Goal: Use online tool/utility: Utilize a website feature to perform a specific function

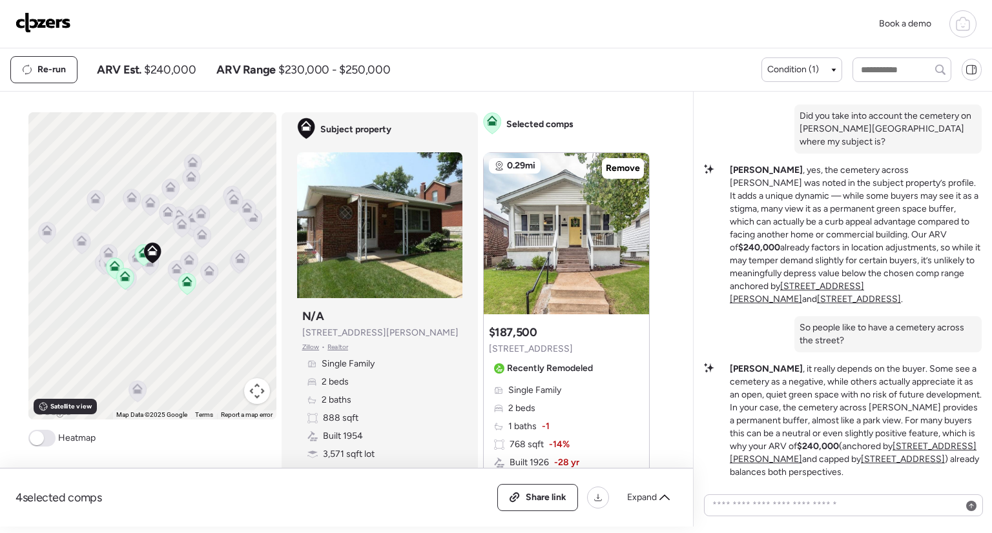
click at [46, 26] on img at bounding box center [43, 22] width 56 height 21
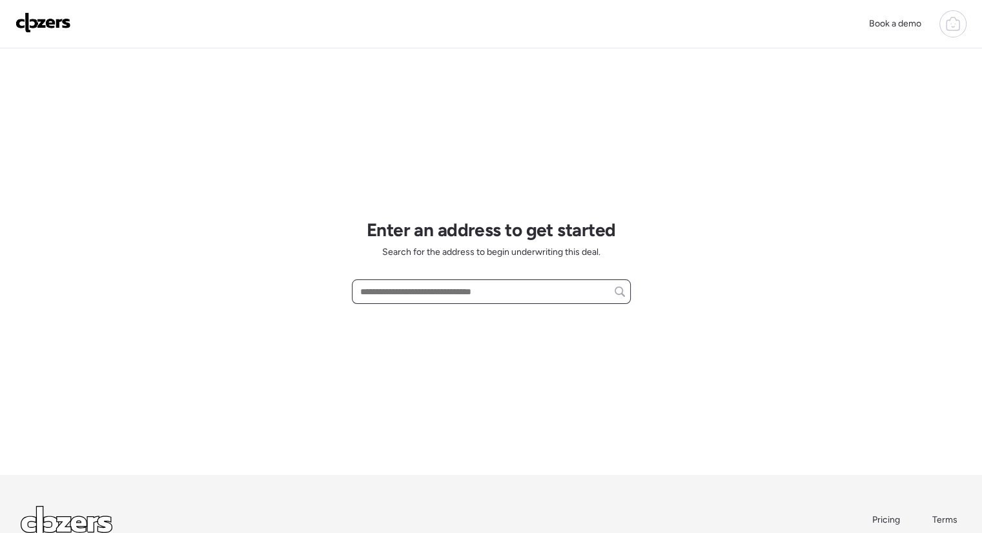
click at [449, 290] on input "text" at bounding box center [491, 292] width 267 height 18
paste input "**********"
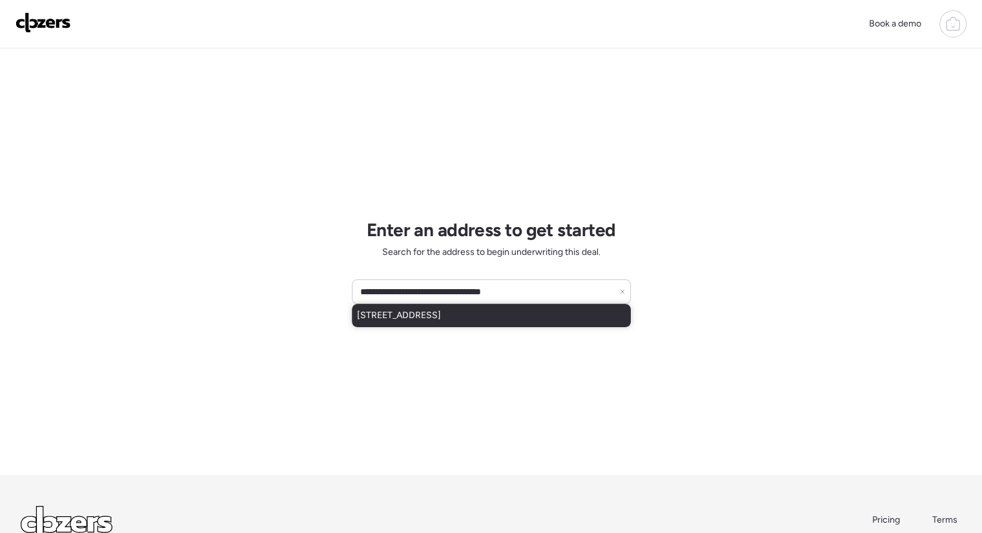
click at [541, 313] on div "[STREET_ADDRESS]" at bounding box center [491, 315] width 279 height 23
type input "**********"
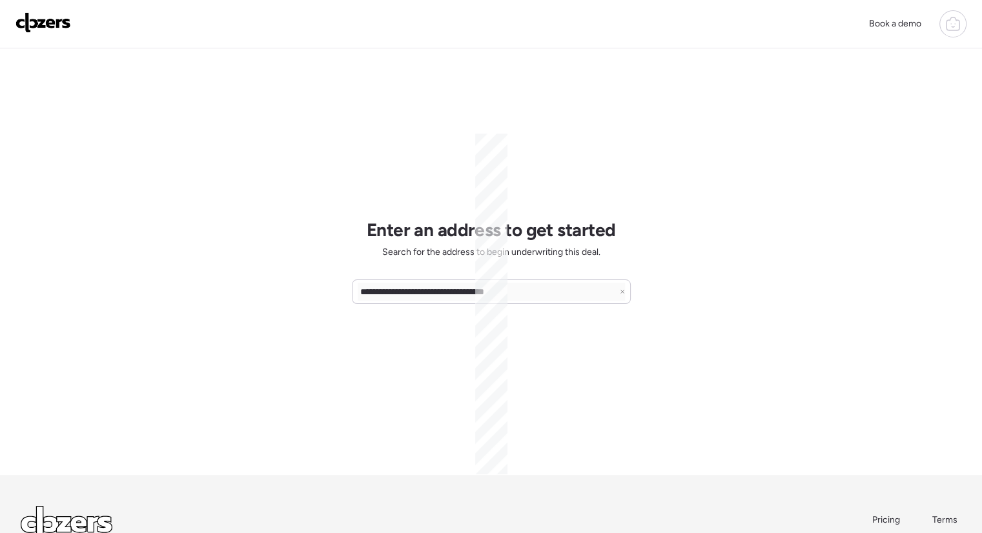
click at [713, 264] on div "**********" at bounding box center [491, 317] width 982 height 634
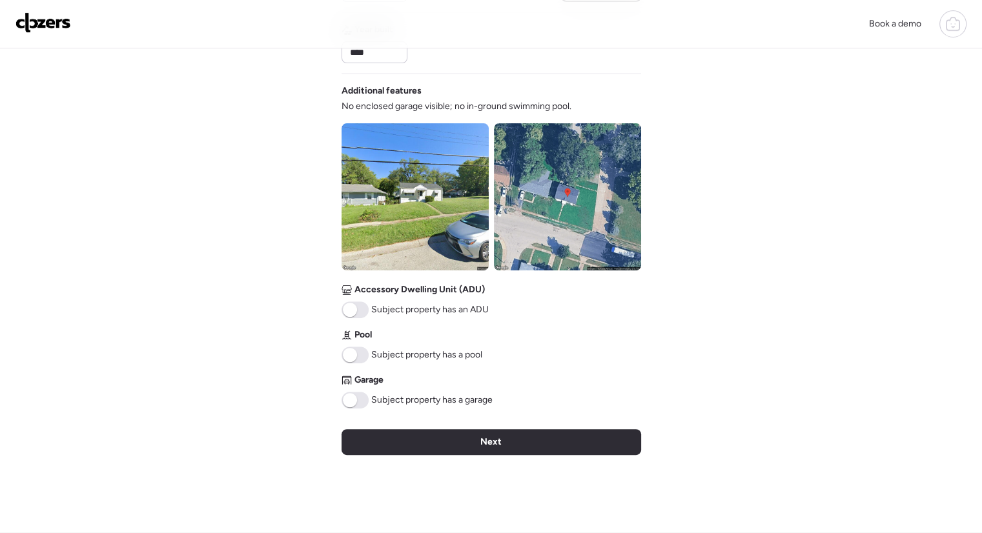
scroll to position [402, 0]
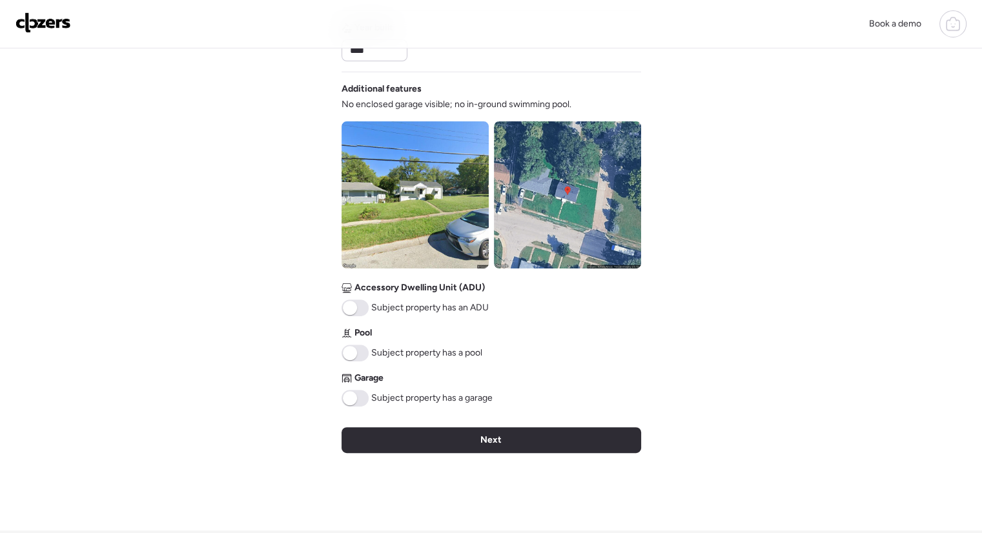
click at [557, 455] on div "Verify basic info Please verify that our data for this property is correct. Add…" at bounding box center [492, 88] width 300 height 885
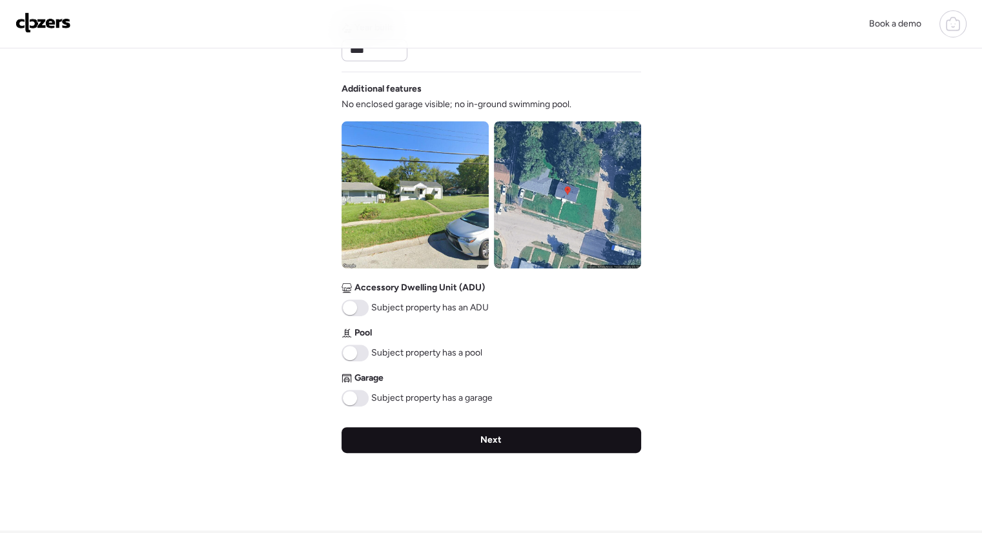
click at [561, 448] on div "Next" at bounding box center [492, 441] width 300 height 26
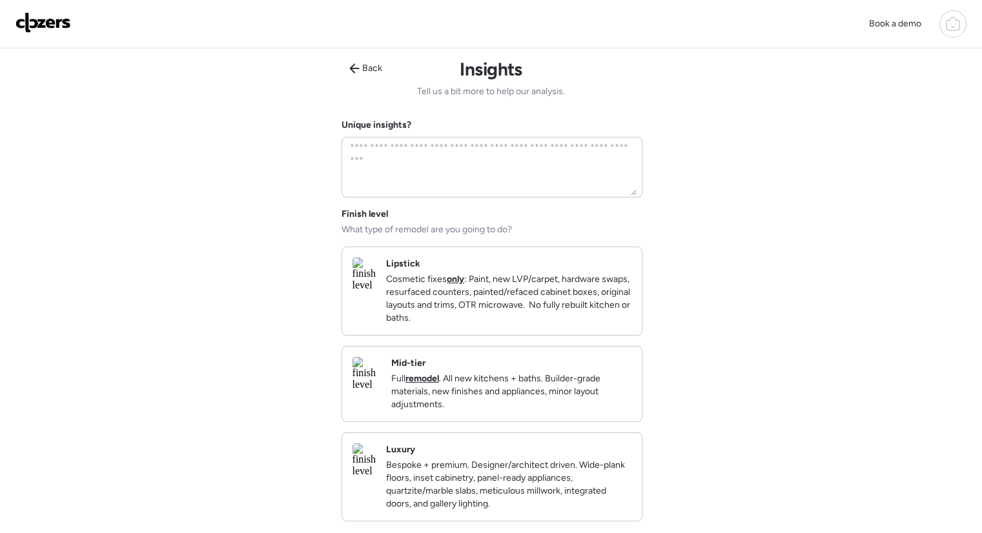
scroll to position [0, 0]
click at [504, 374] on div "Mid-tier Full remodel . All new kitchens + baths. Builder-grade materials, new …" at bounding box center [511, 385] width 240 height 54
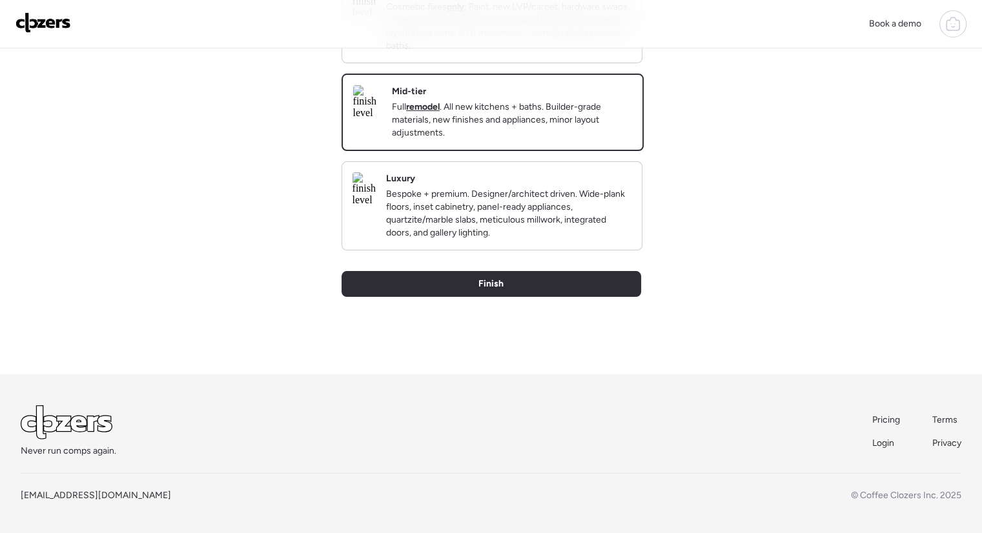
scroll to position [293, 0]
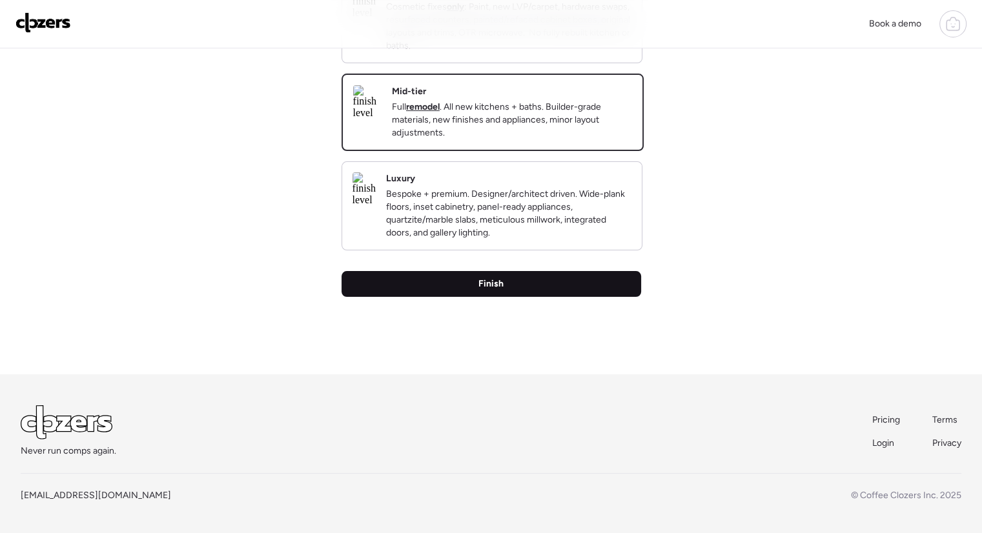
click at [579, 276] on div "Finish" at bounding box center [492, 284] width 300 height 26
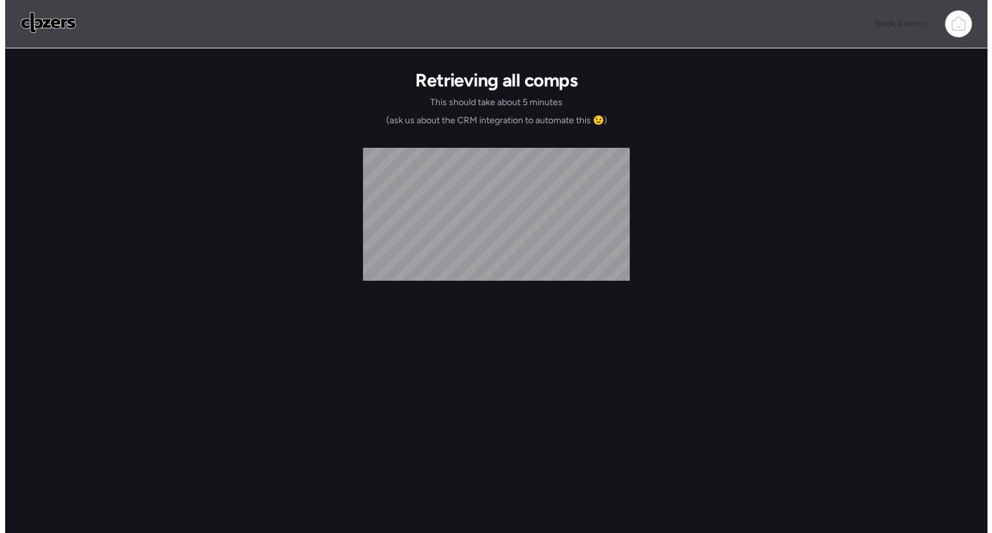
scroll to position [0, 0]
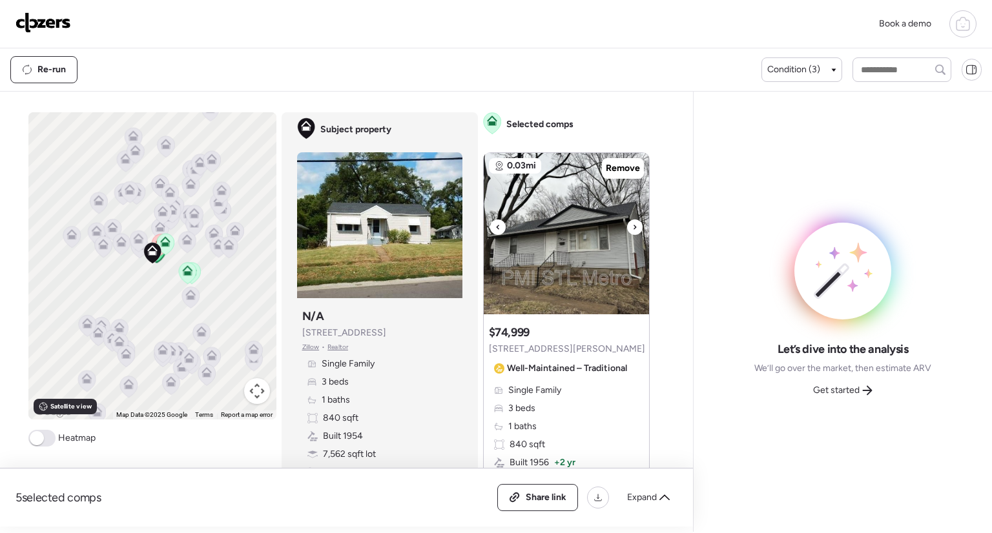
click at [632, 231] on icon at bounding box center [634, 227] width 5 height 15
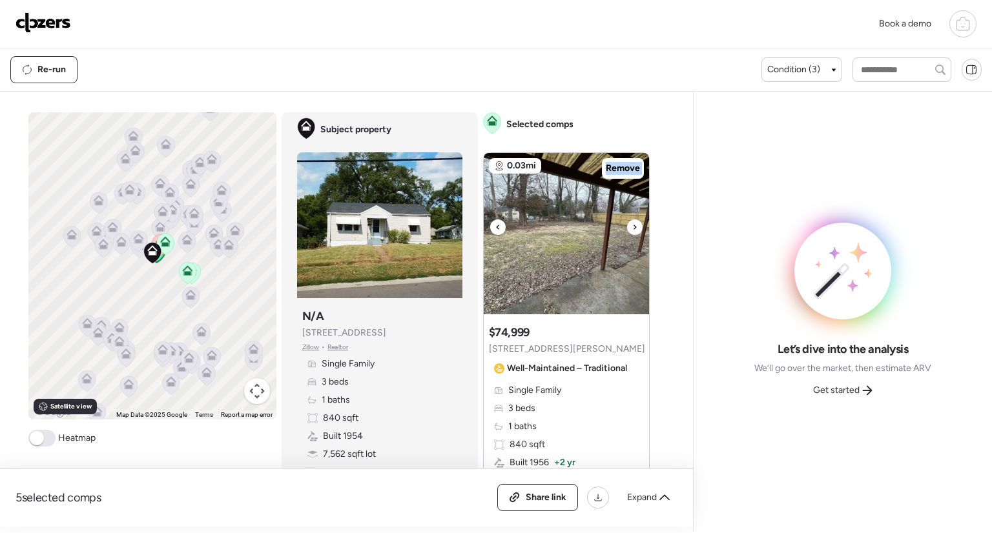
click at [632, 231] on icon at bounding box center [634, 227] width 5 height 15
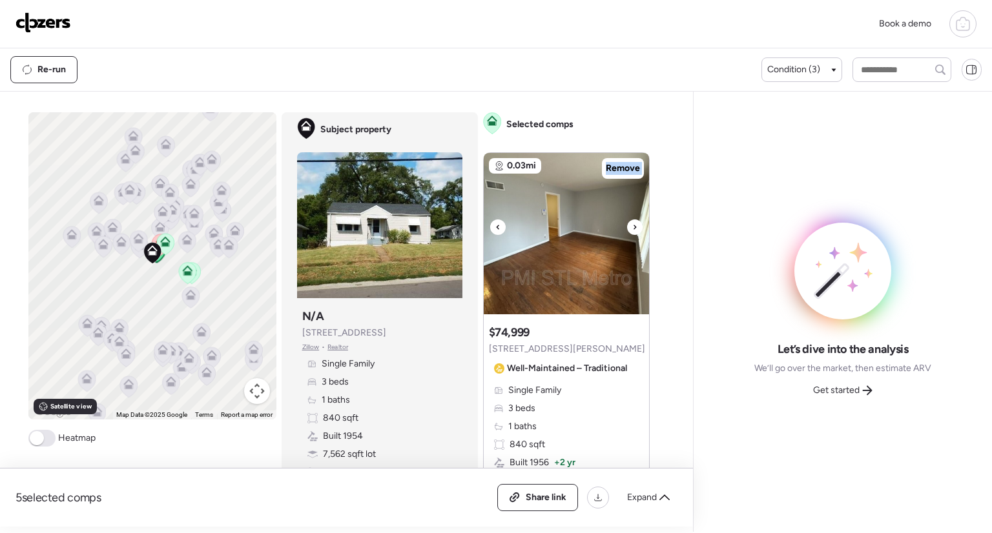
click at [632, 231] on icon at bounding box center [634, 227] width 5 height 15
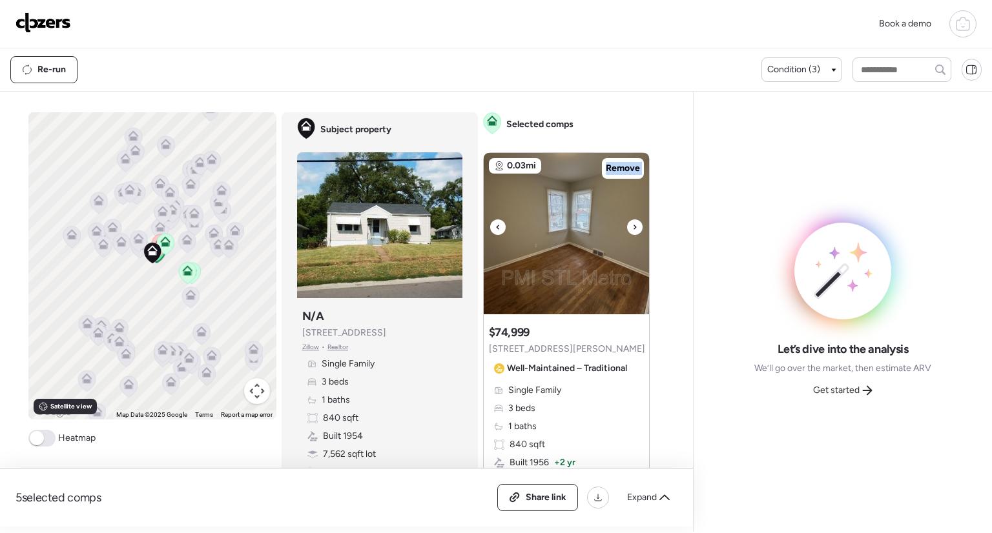
click at [632, 231] on icon at bounding box center [634, 227] width 5 height 15
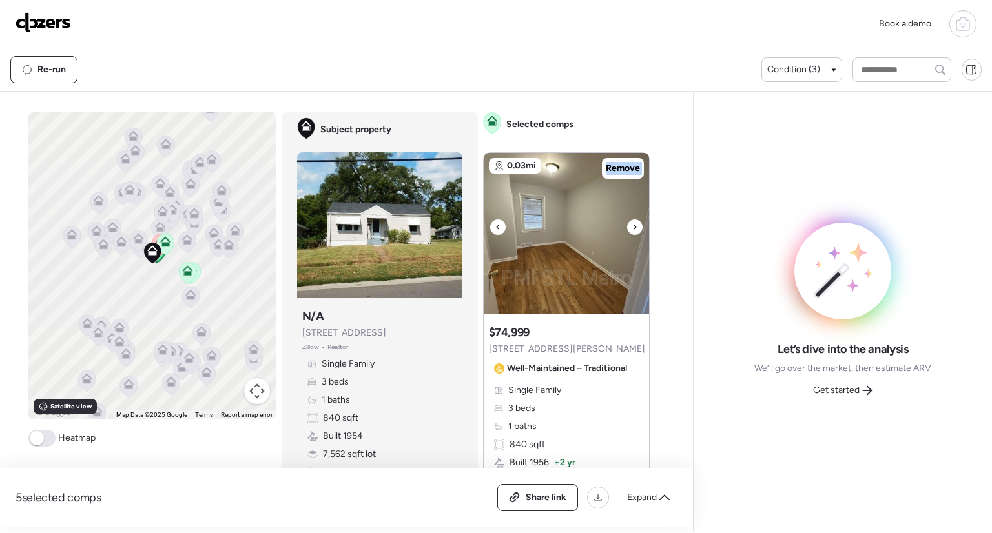
click at [632, 231] on icon at bounding box center [634, 227] width 5 height 15
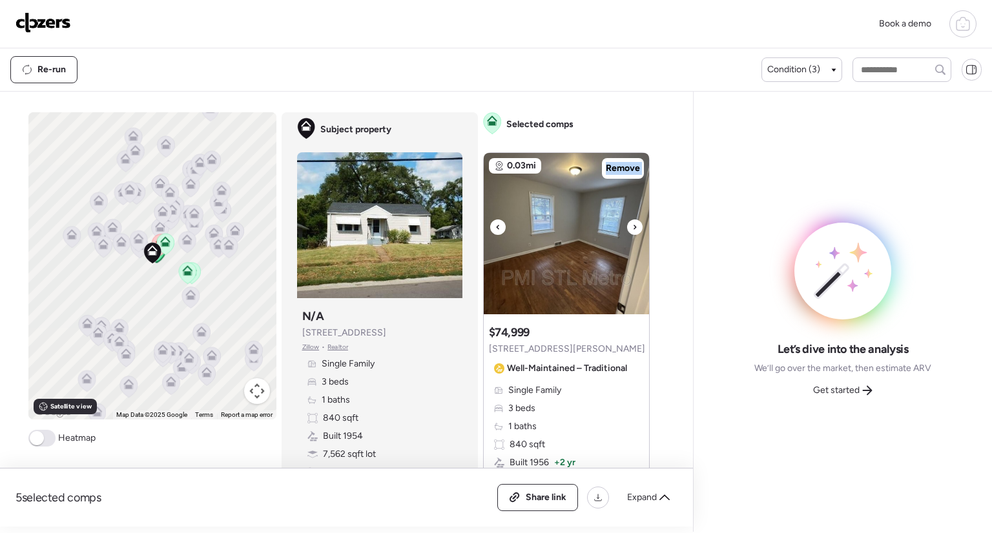
click at [632, 231] on icon at bounding box center [634, 227] width 5 height 15
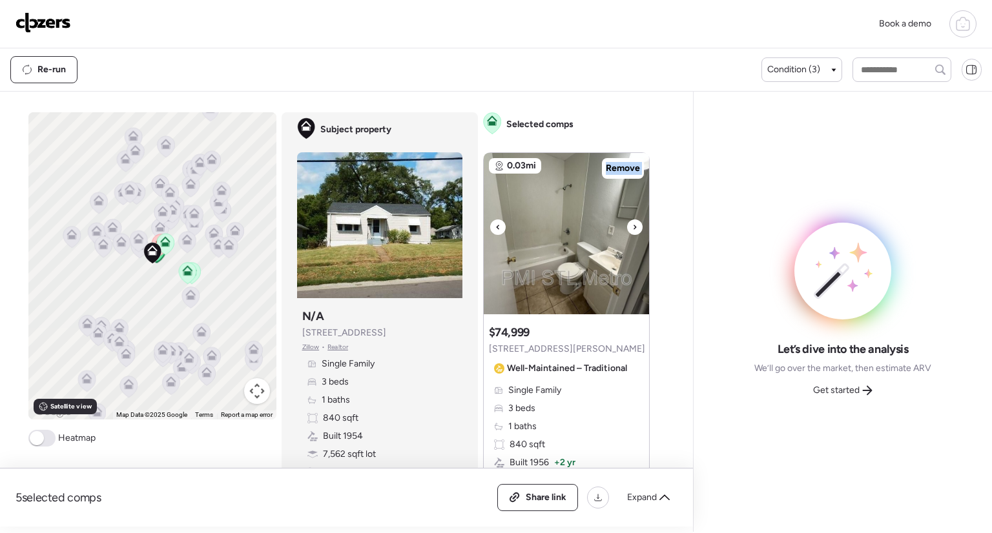
click at [632, 231] on icon at bounding box center [634, 227] width 5 height 15
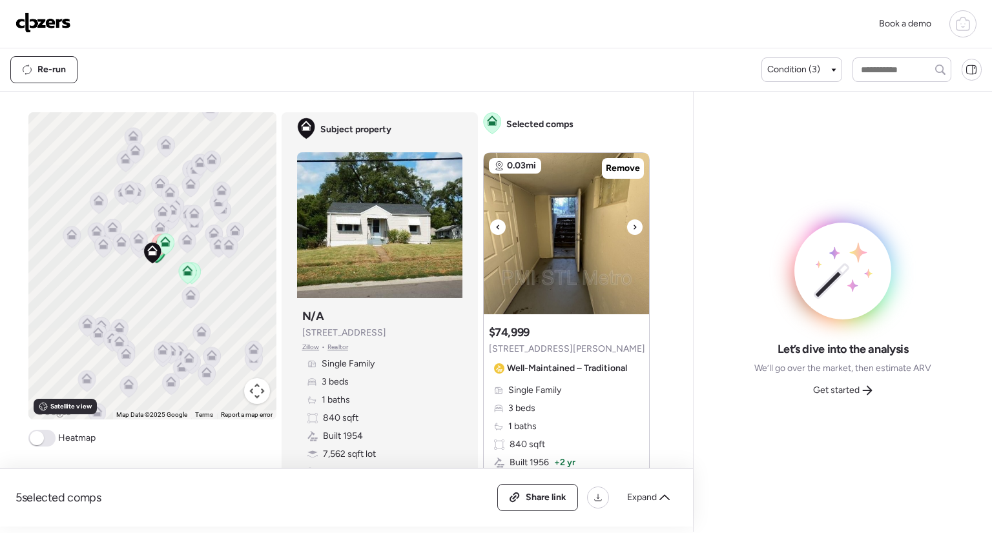
click at [632, 231] on icon at bounding box center [634, 227] width 5 height 15
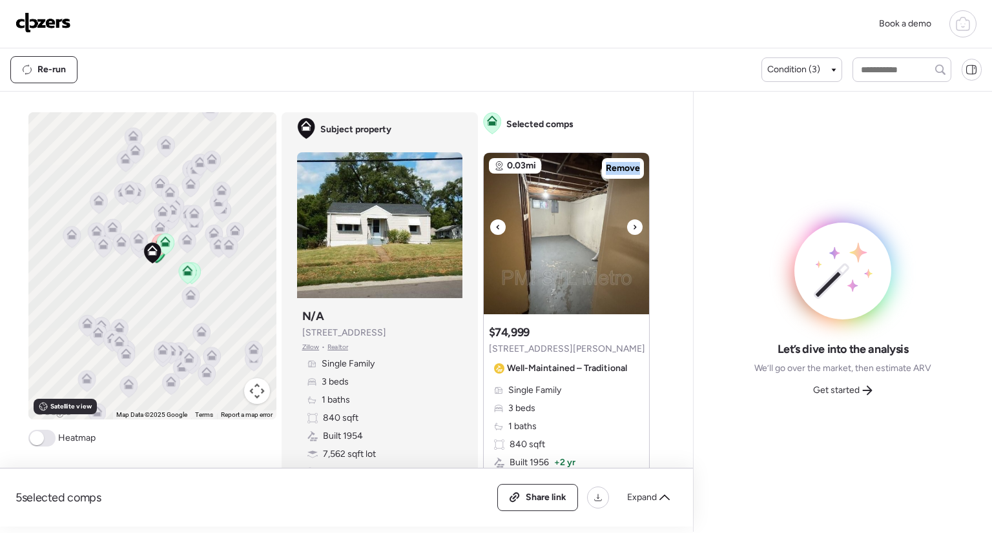
click at [632, 231] on icon at bounding box center [634, 227] width 5 height 15
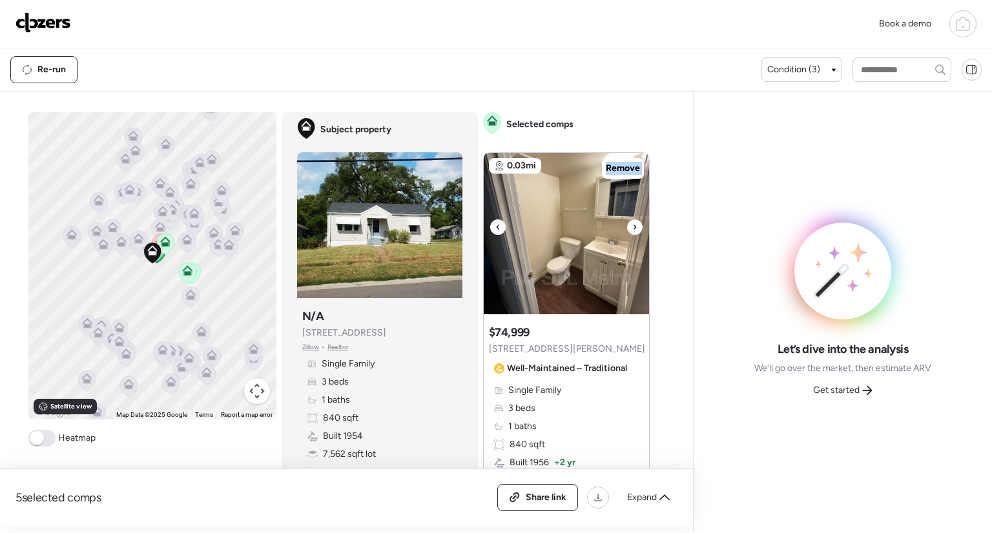
click at [632, 231] on icon at bounding box center [634, 227] width 5 height 15
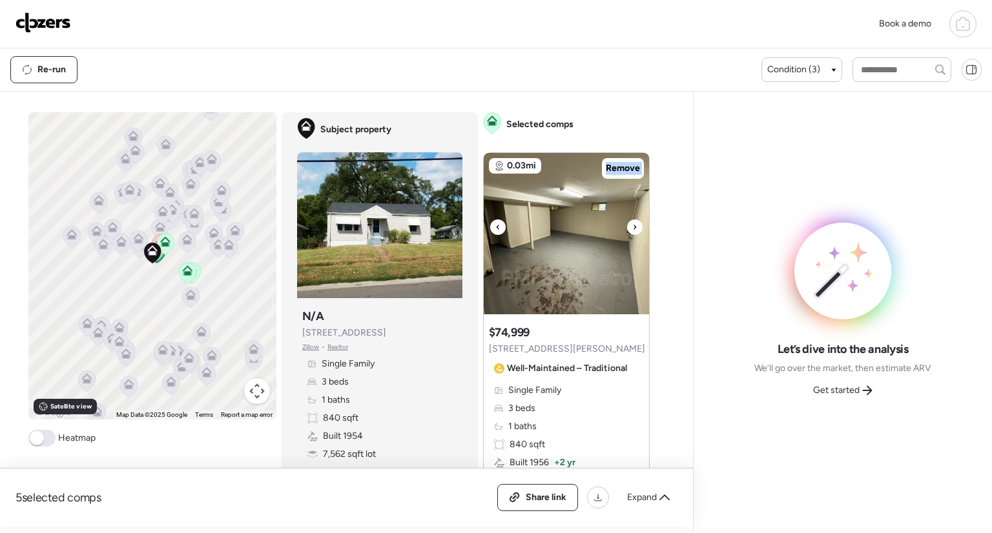
click at [632, 231] on icon at bounding box center [634, 227] width 5 height 15
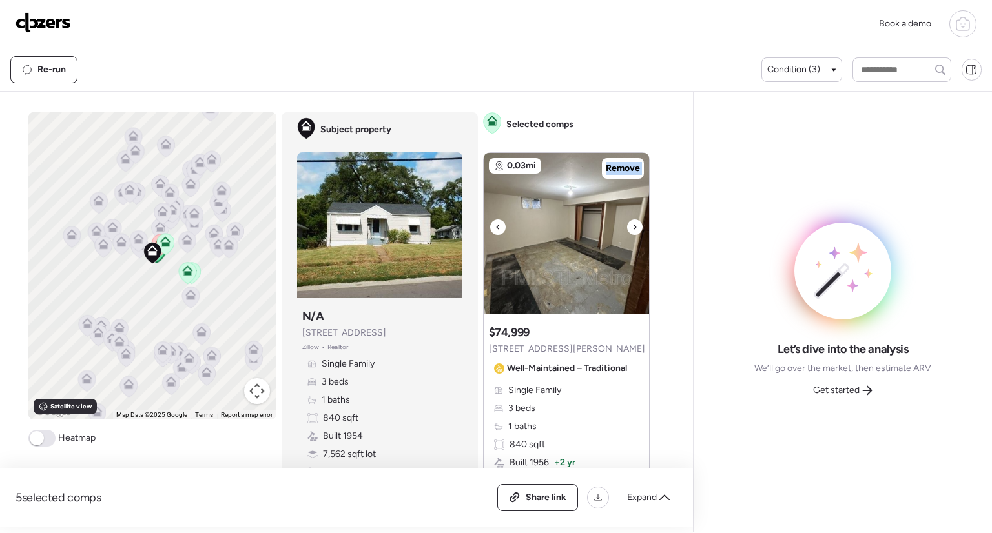
click at [632, 231] on icon at bounding box center [634, 227] width 5 height 15
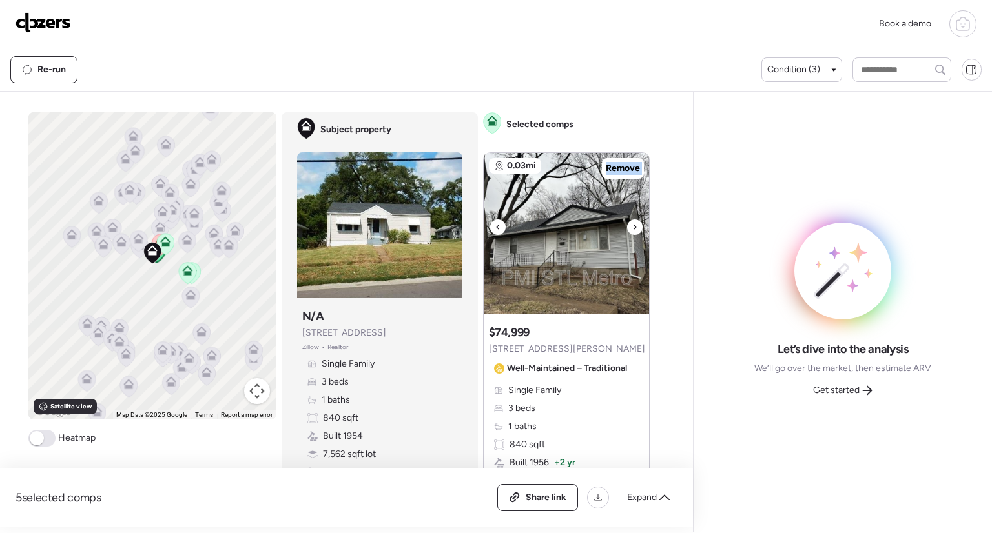
click at [632, 231] on icon at bounding box center [634, 227] width 5 height 15
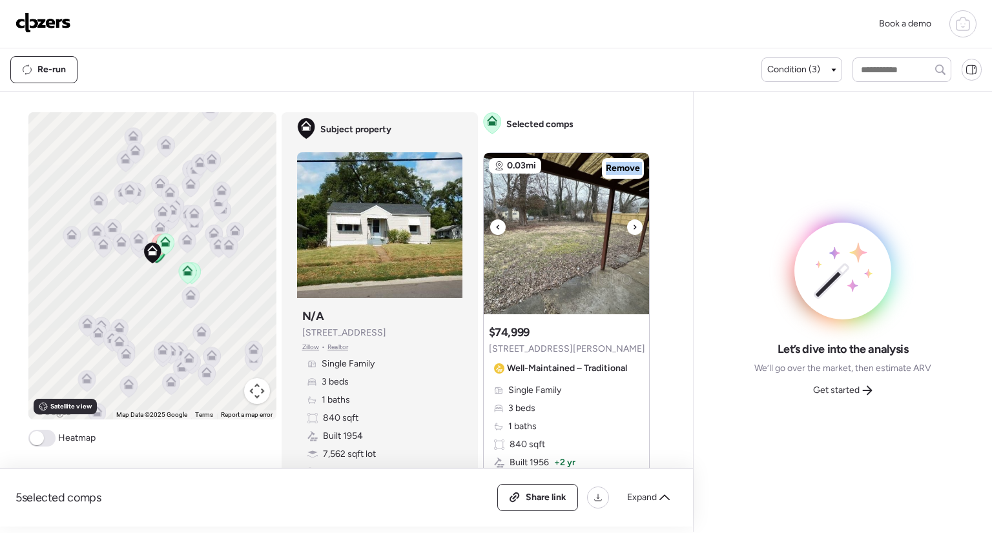
click at [632, 231] on icon at bounding box center [634, 227] width 5 height 15
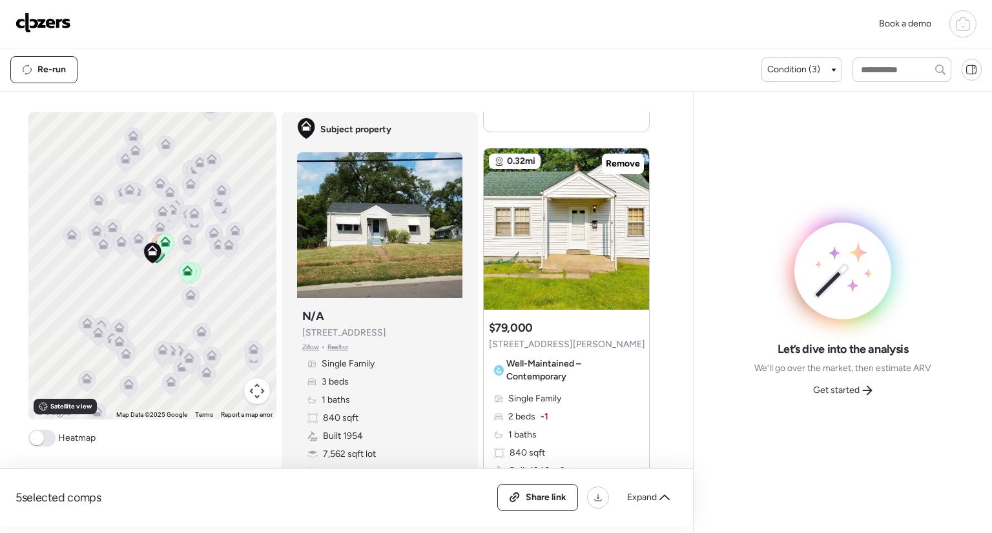
scroll to position [561, 0]
click at [632, 224] on icon at bounding box center [634, 222] width 5 height 15
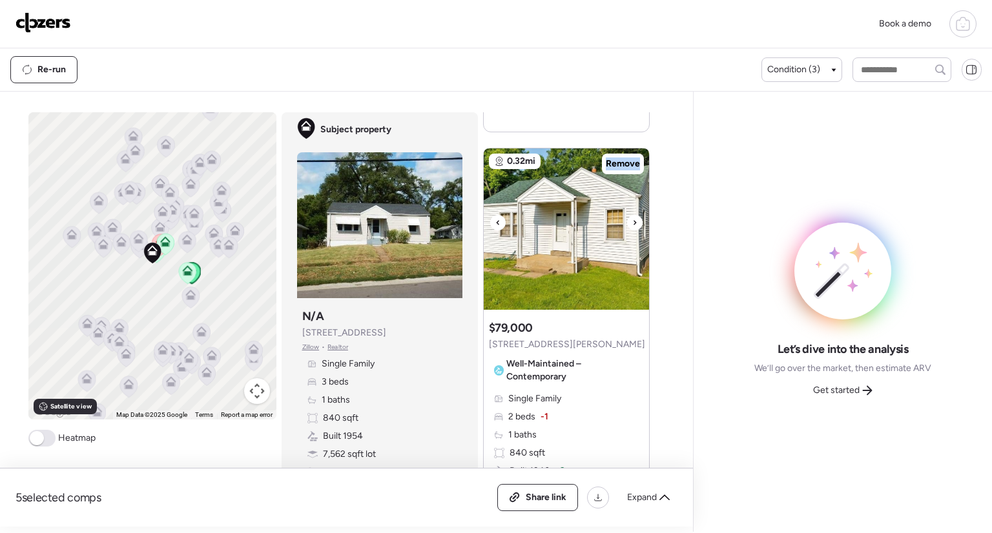
click at [632, 224] on icon at bounding box center [634, 222] width 5 height 15
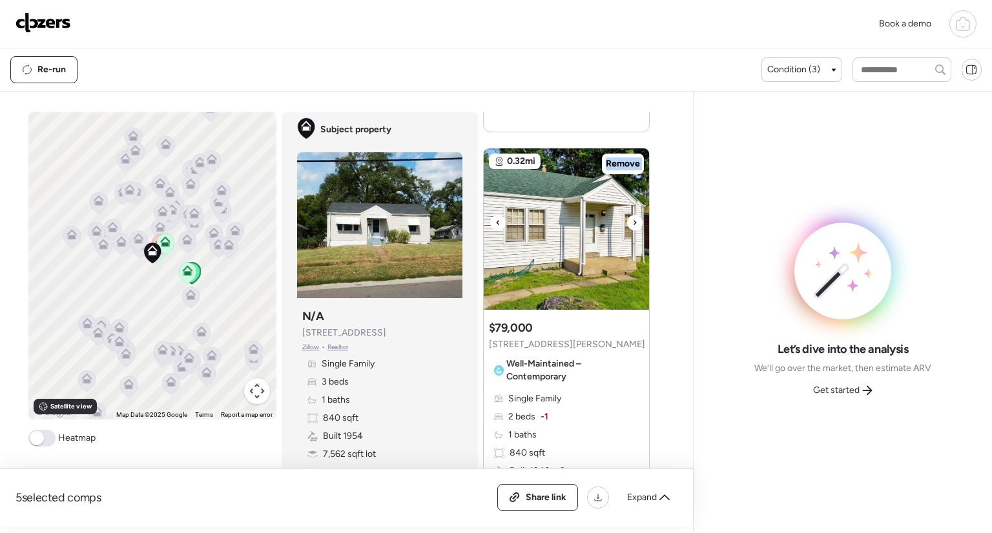
click at [632, 224] on icon at bounding box center [634, 222] width 5 height 15
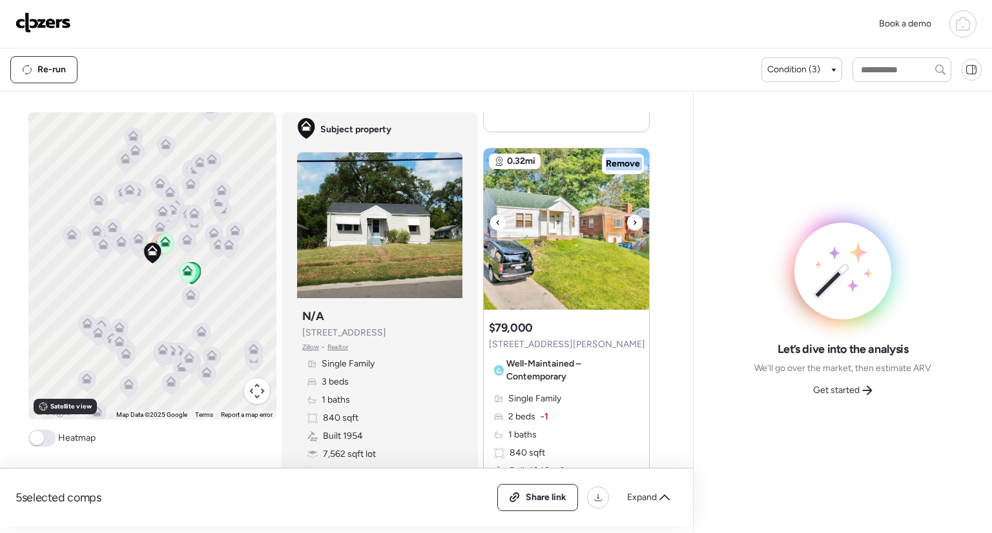
click at [632, 224] on icon at bounding box center [634, 222] width 5 height 15
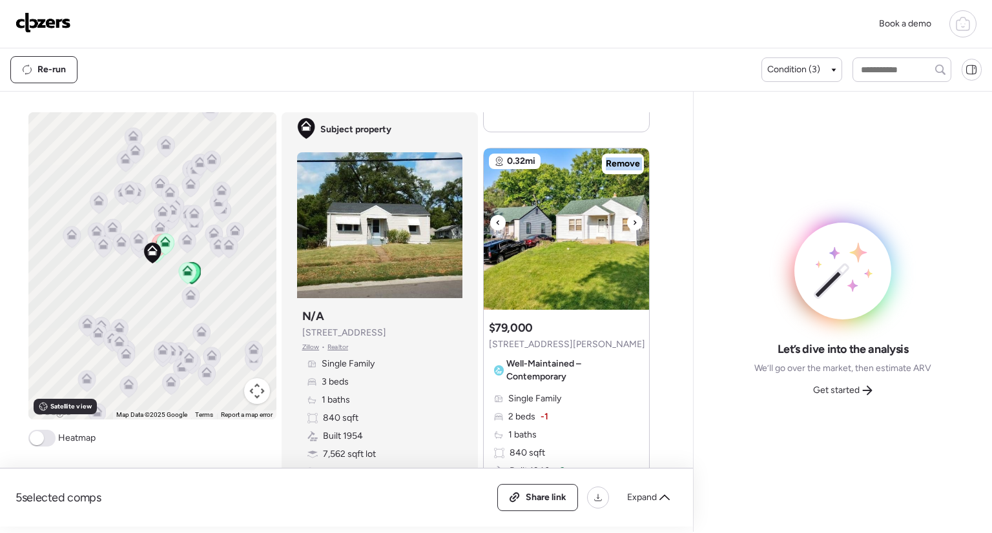
click at [632, 224] on icon at bounding box center [634, 222] width 5 height 15
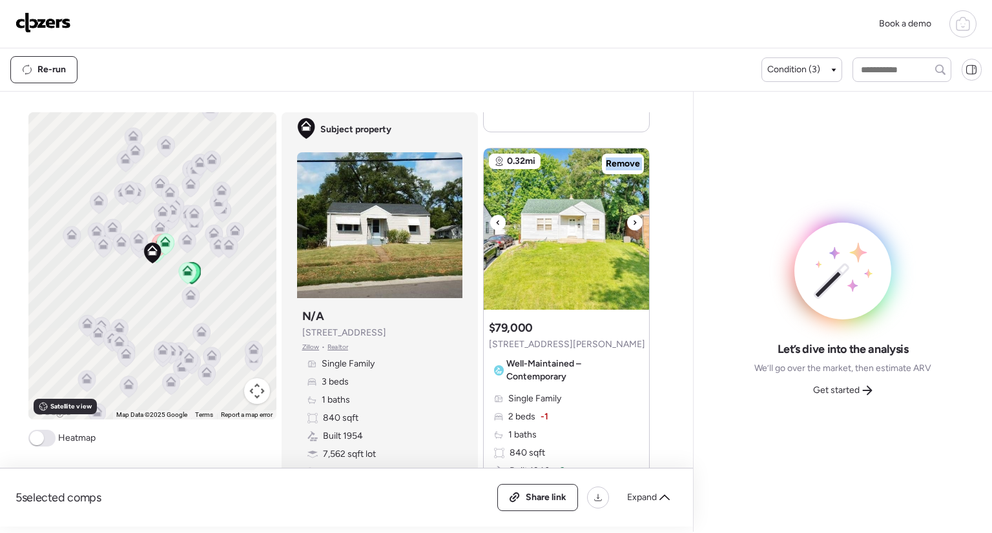
click at [632, 224] on icon at bounding box center [634, 222] width 5 height 15
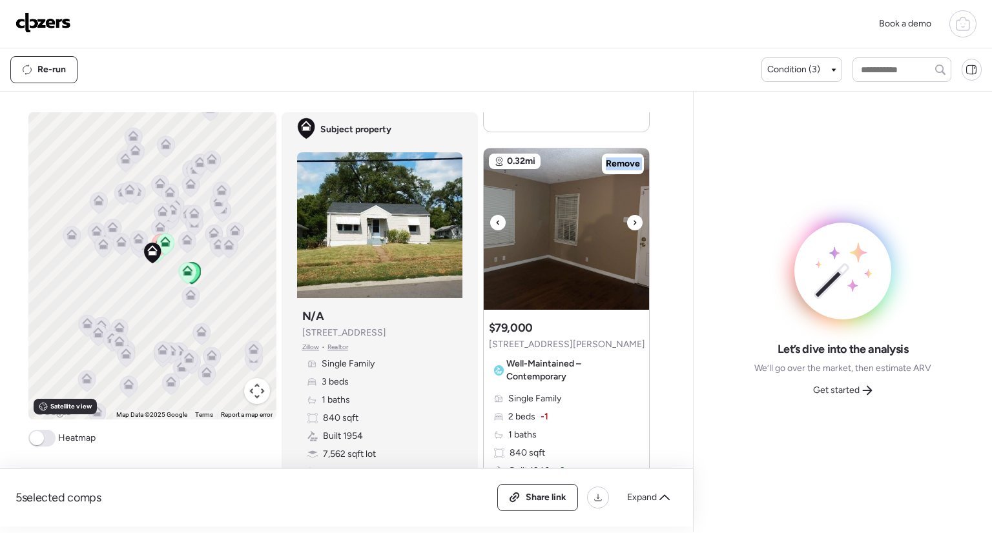
click at [632, 224] on icon at bounding box center [634, 222] width 5 height 15
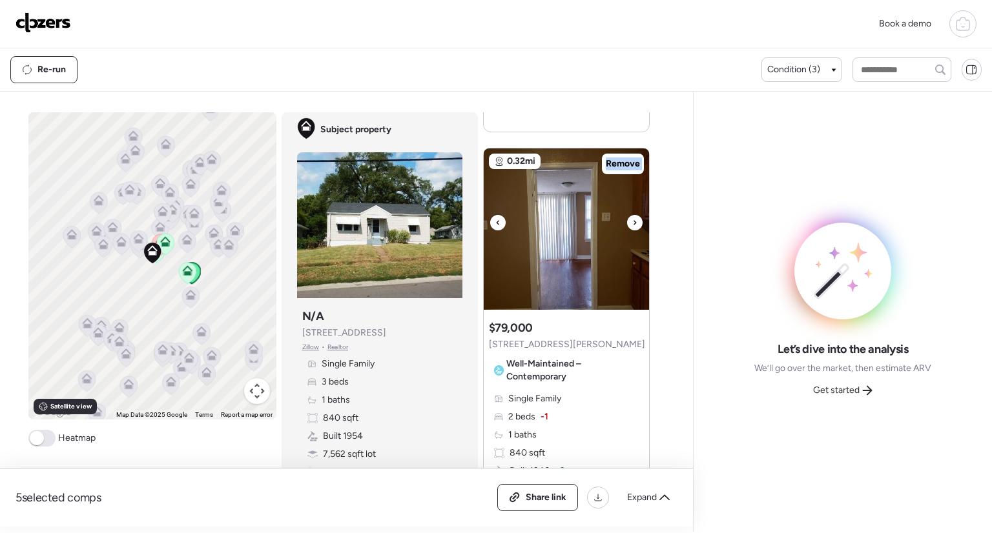
click at [632, 224] on icon at bounding box center [634, 222] width 5 height 15
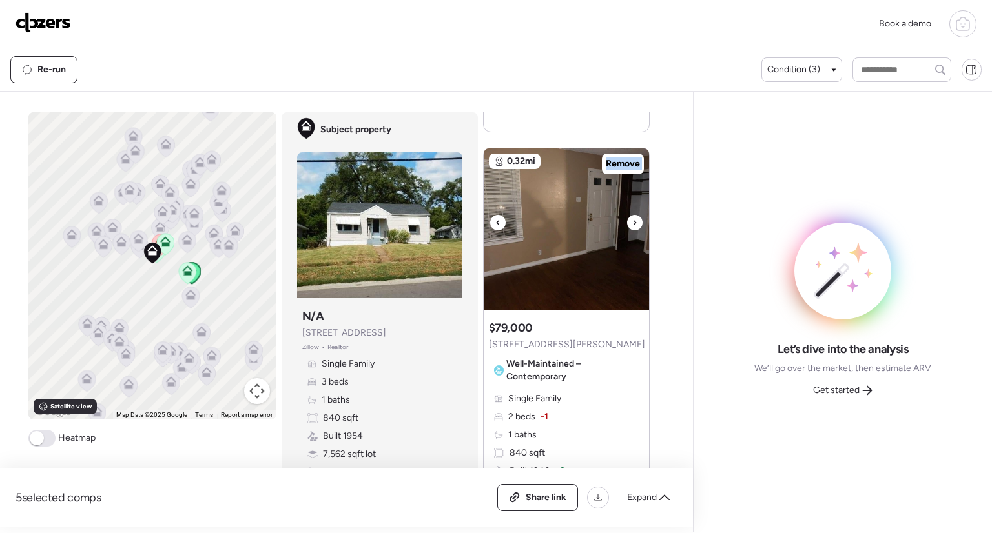
click at [632, 224] on icon at bounding box center [634, 222] width 5 height 15
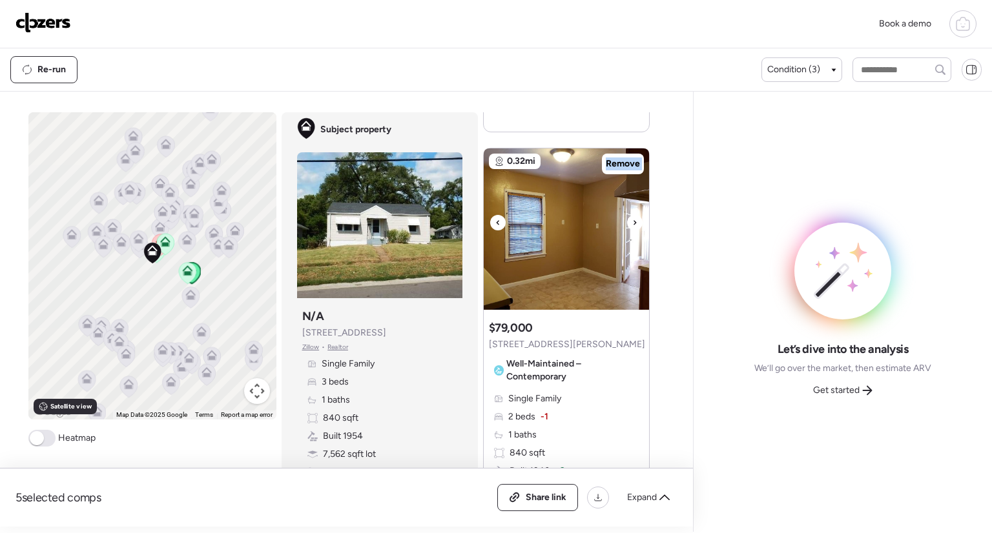
click at [632, 224] on icon at bounding box center [634, 222] width 5 height 15
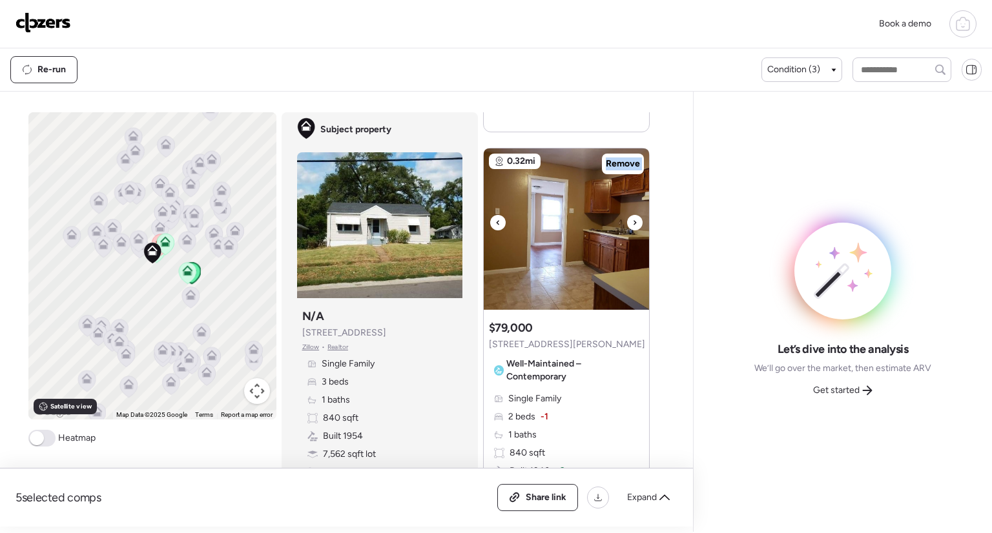
click at [632, 224] on icon at bounding box center [634, 222] width 5 height 15
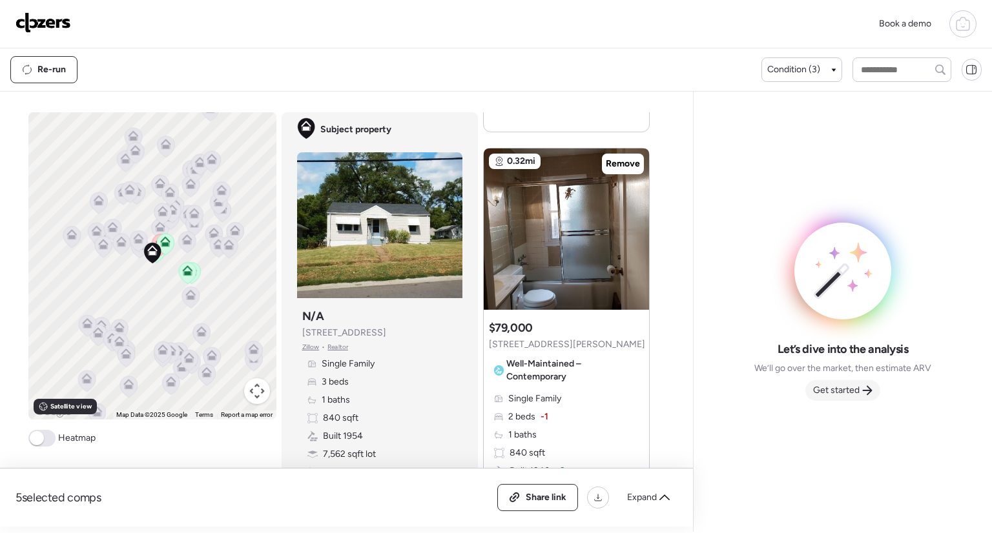
click at [832, 393] on span "Get started" at bounding box center [836, 390] width 46 height 13
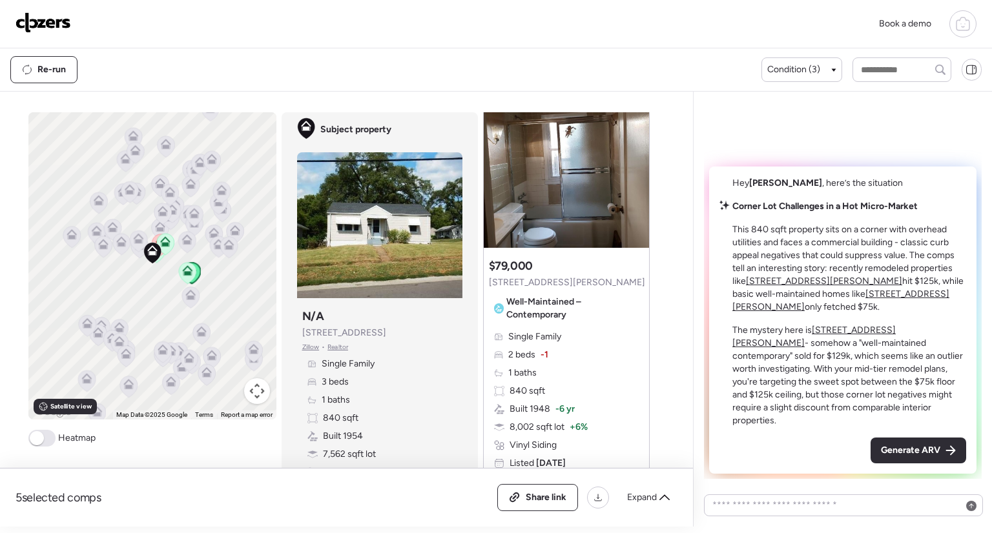
scroll to position [623, 0]
click at [824, 212] on strong "Corner Lot Challenges in a Hot Micro-Market" at bounding box center [824, 206] width 185 height 11
click at [759, 256] on p "This 840 sqft property sits on a corner with overhead utilities and faces a com…" at bounding box center [849, 268] width 234 height 90
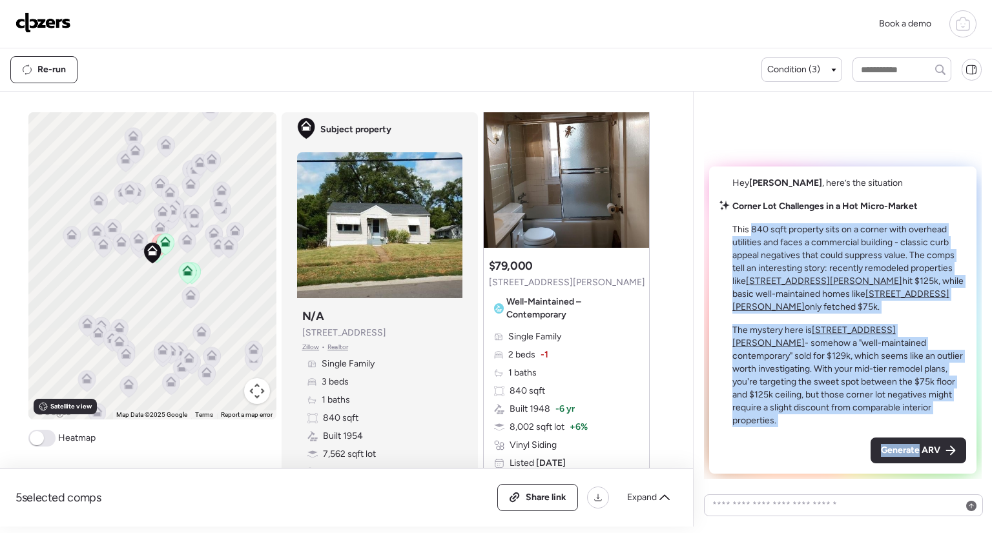
drag, startPoint x: 759, startPoint y: 256, endPoint x: 842, endPoint y: 433, distance: 195.9
click at [842, 433] on div "Hey [PERSON_NAME] , here’s the situation Corner Lot Challenges in a Hot Micro-M…" at bounding box center [842, 320] width 267 height 307
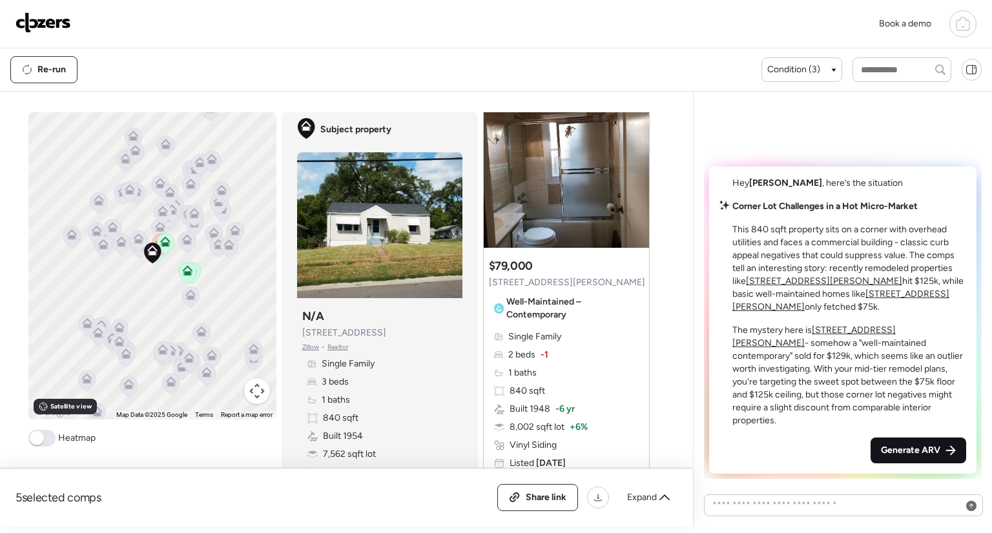
click at [899, 442] on div "Generate ARV" at bounding box center [919, 451] width 96 height 26
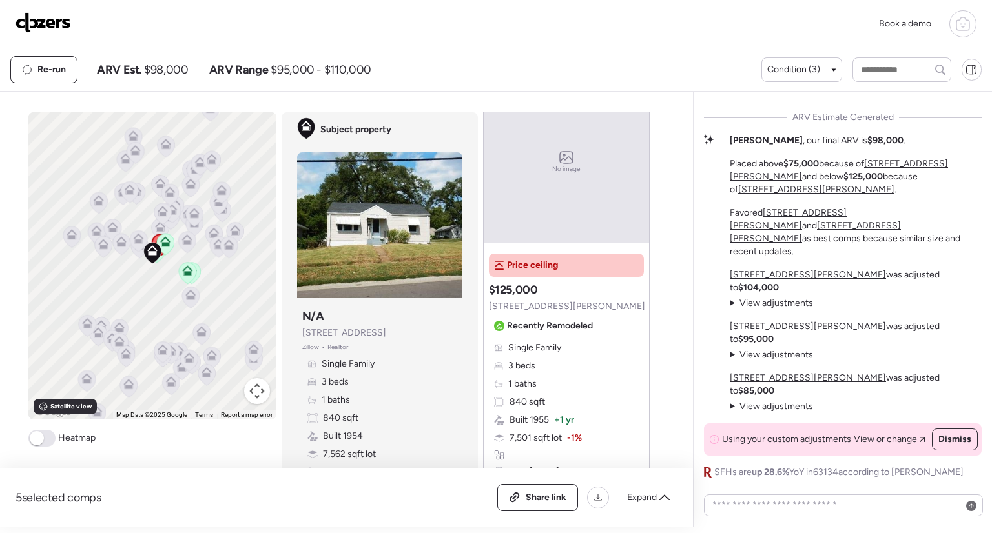
scroll to position [1199, 0]
drag, startPoint x: 834, startPoint y: 212, endPoint x: 870, endPoint y: 212, distance: 35.5
click at [870, 212] on div "[PERSON_NAME] , our final ARV is $98,000 . Placed above $75,000 because of [STR…" at bounding box center [856, 196] width 252 height 124
click at [843, 182] on strong "$125,000" at bounding box center [862, 176] width 39 height 11
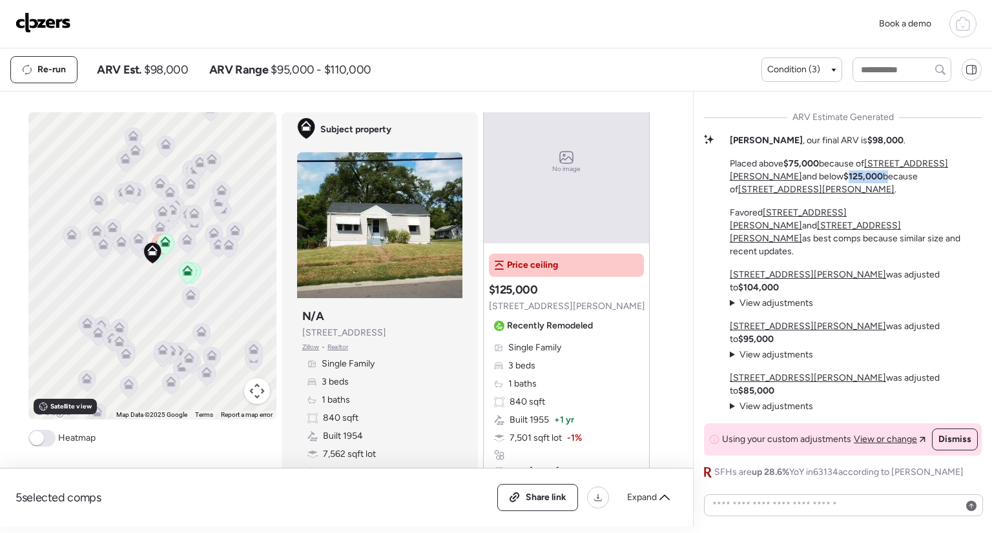
click at [843, 182] on strong "$125,000" at bounding box center [862, 176] width 39 height 11
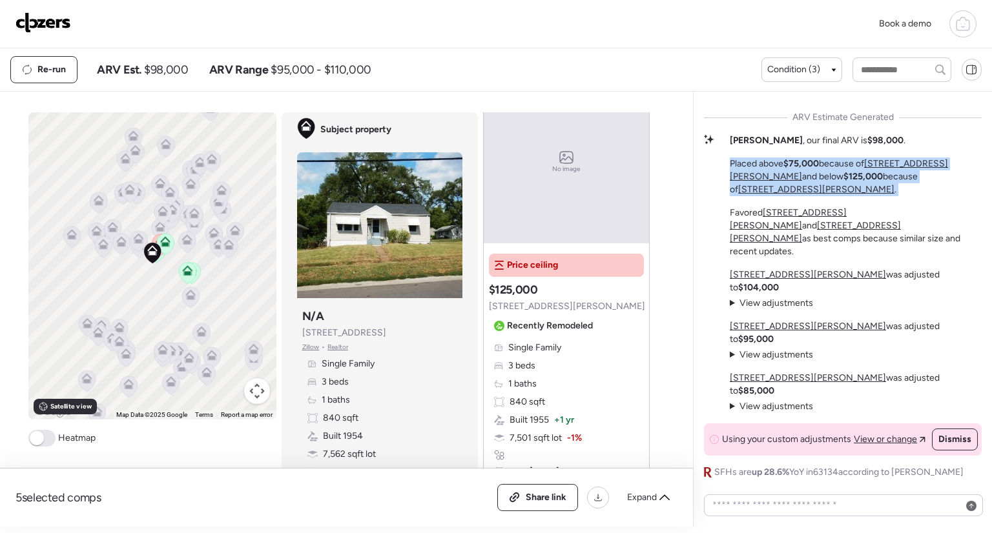
click at [843, 182] on strong "$125,000" at bounding box center [862, 176] width 39 height 11
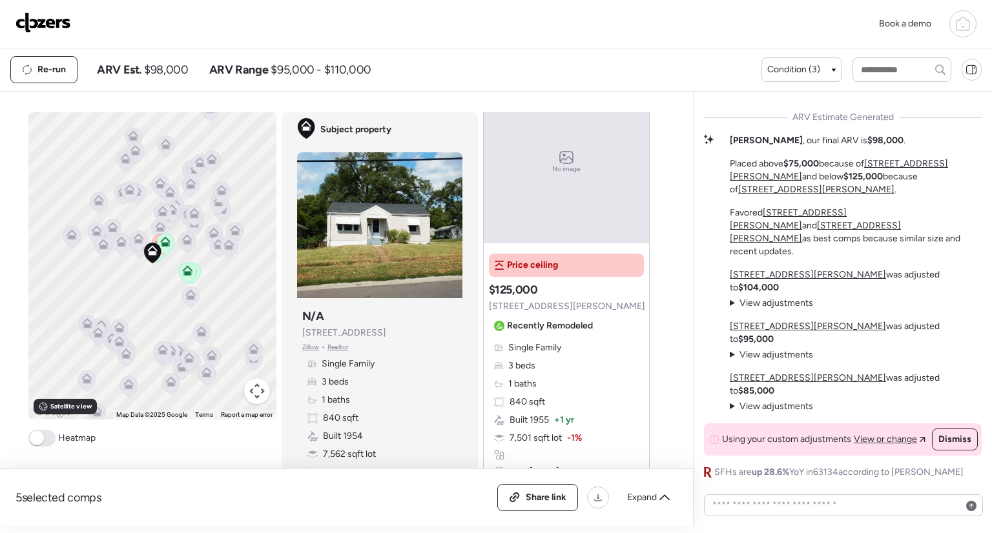
click at [794, 309] on span "View adjustments" at bounding box center [776, 303] width 74 height 11
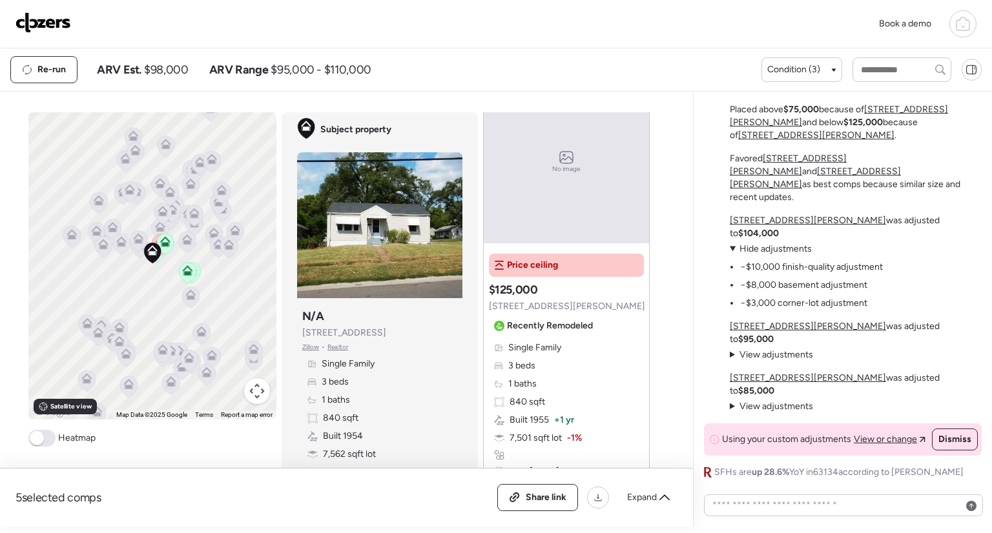
click at [794, 360] on span "View adjustments" at bounding box center [776, 354] width 74 height 11
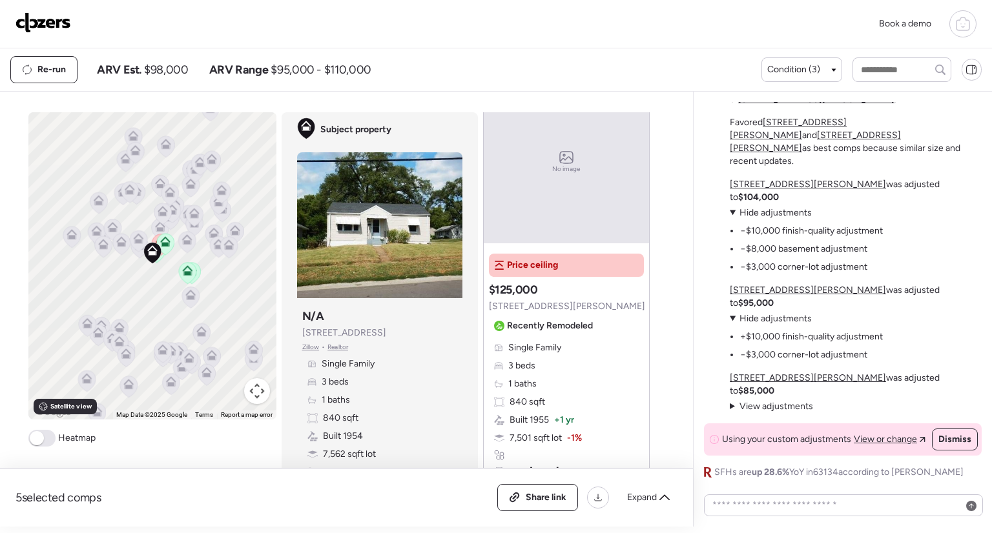
click at [786, 401] on span "View adjustments" at bounding box center [776, 406] width 74 height 11
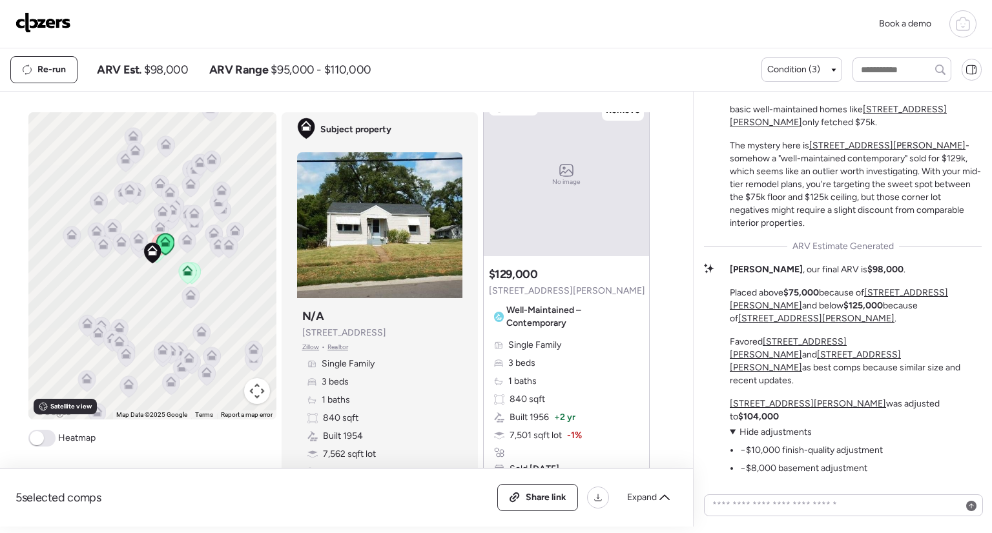
scroll to position [2317, 0]
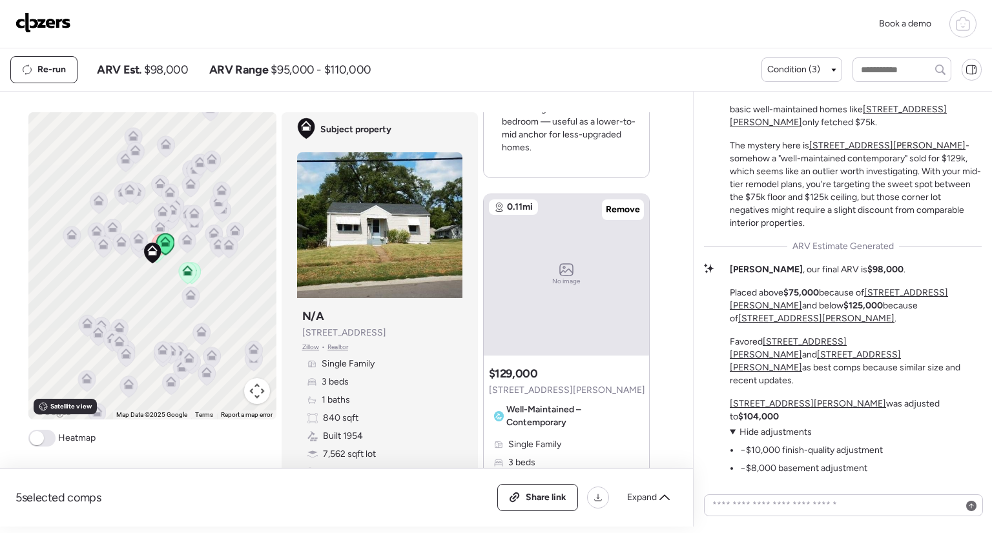
click at [511, 384] on span "[STREET_ADDRESS][PERSON_NAME]" at bounding box center [567, 390] width 156 height 13
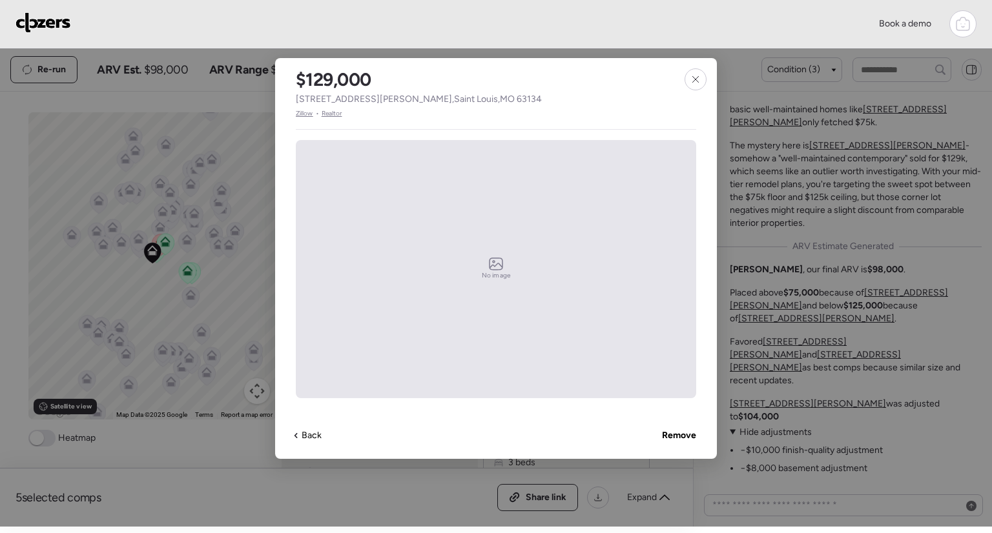
click at [426, 103] on span "[STREET_ADDRESS][PERSON_NAME]" at bounding box center [419, 99] width 246 height 13
copy span "[STREET_ADDRESS][PERSON_NAME]"
click at [693, 85] on div at bounding box center [696, 79] width 22 height 22
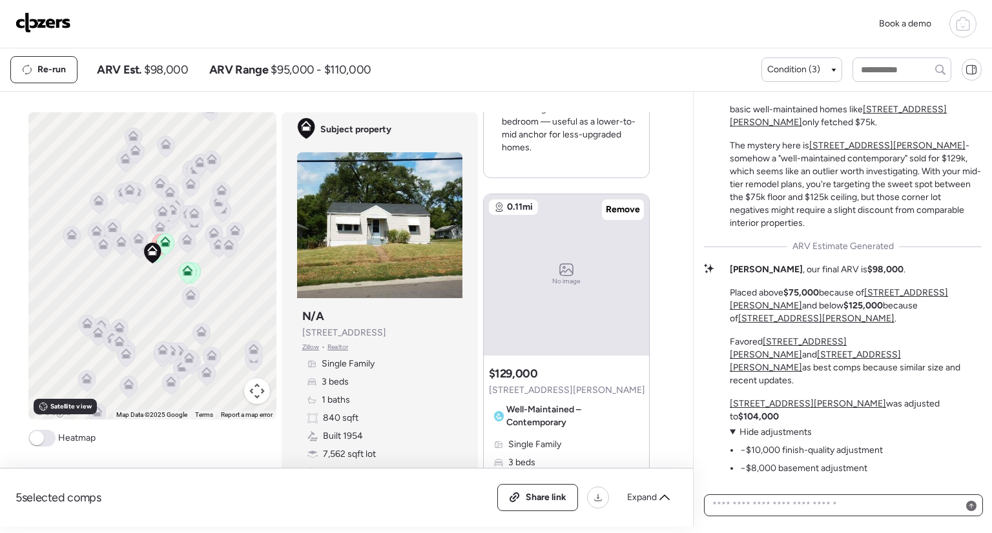
click at [788, 512] on textarea at bounding box center [843, 506] width 267 height 18
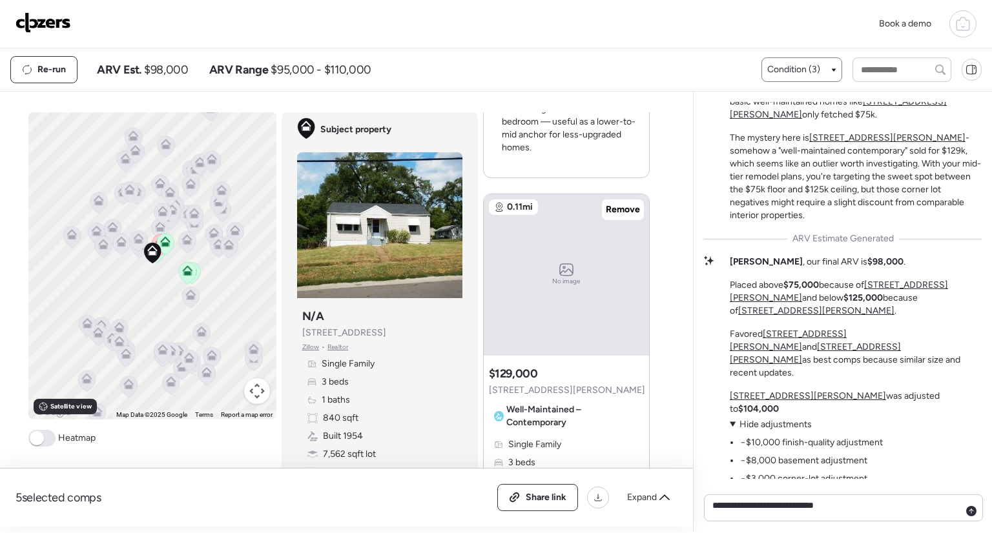
click at [829, 72] on div "Condition (3)" at bounding box center [801, 69] width 68 height 13
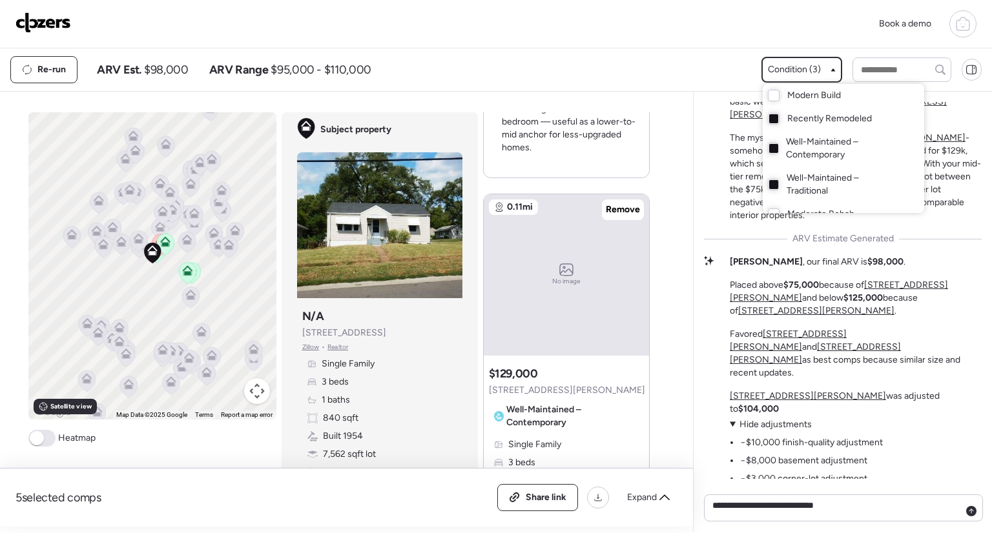
click at [829, 67] on div at bounding box center [496, 230] width 992 height 533
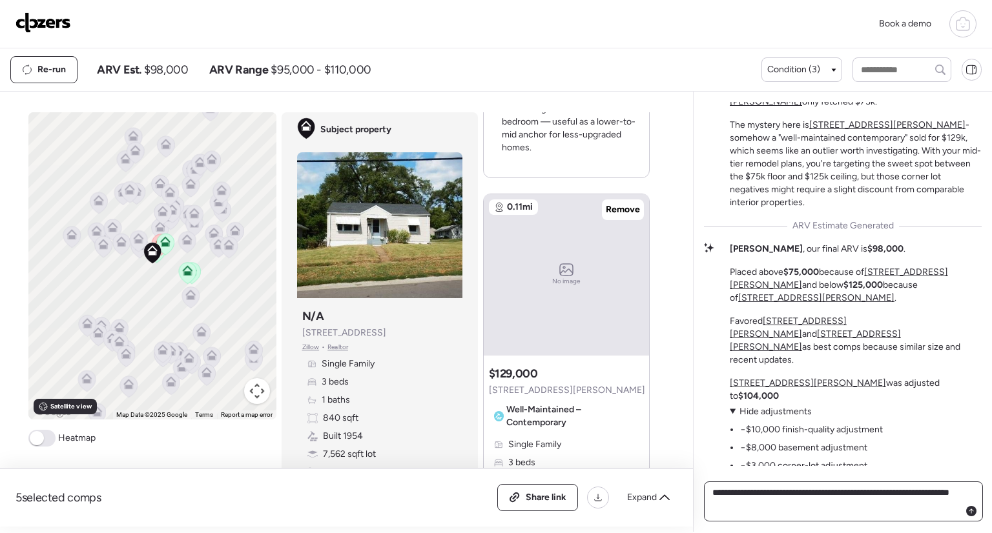
type textarea "**********"
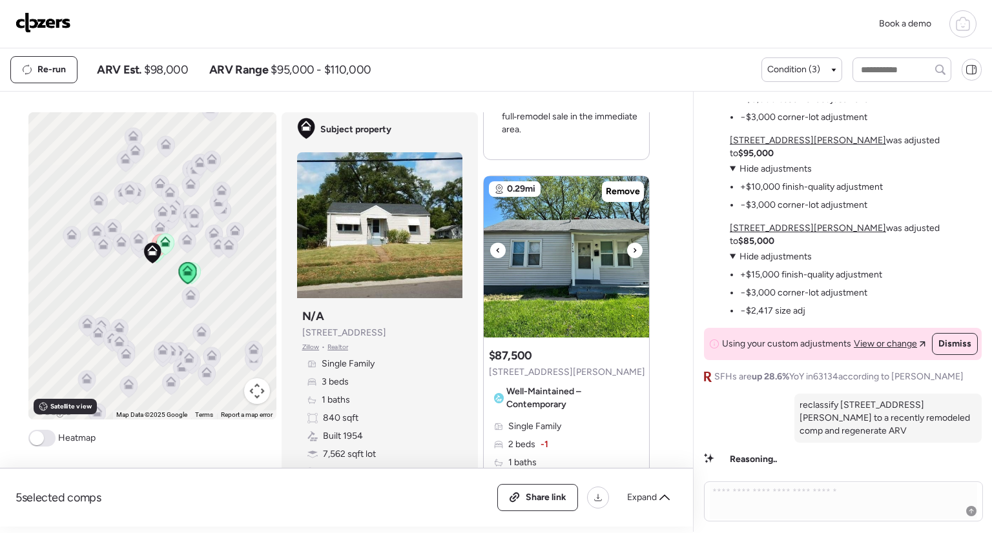
scroll to position [1764, 0]
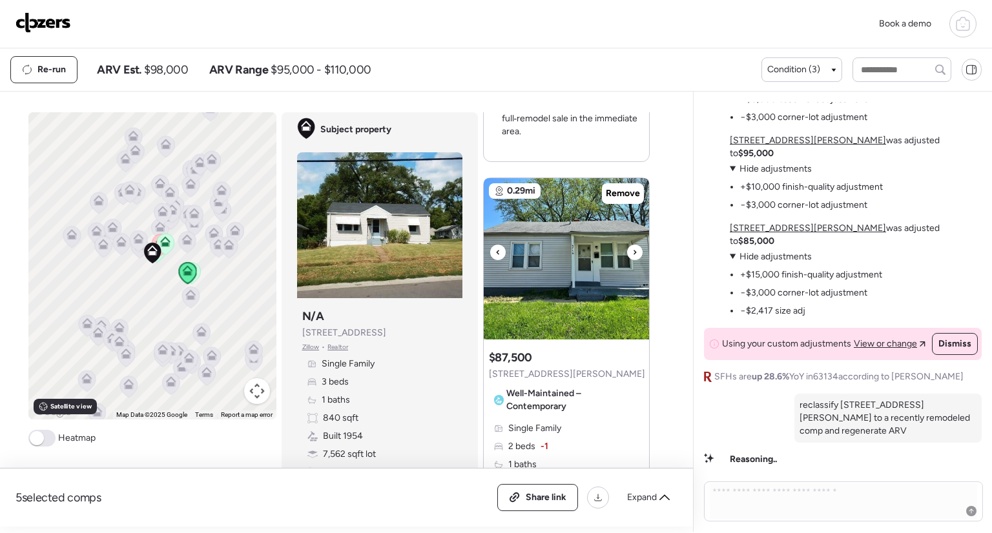
click at [635, 245] on div at bounding box center [634, 252] width 15 height 15
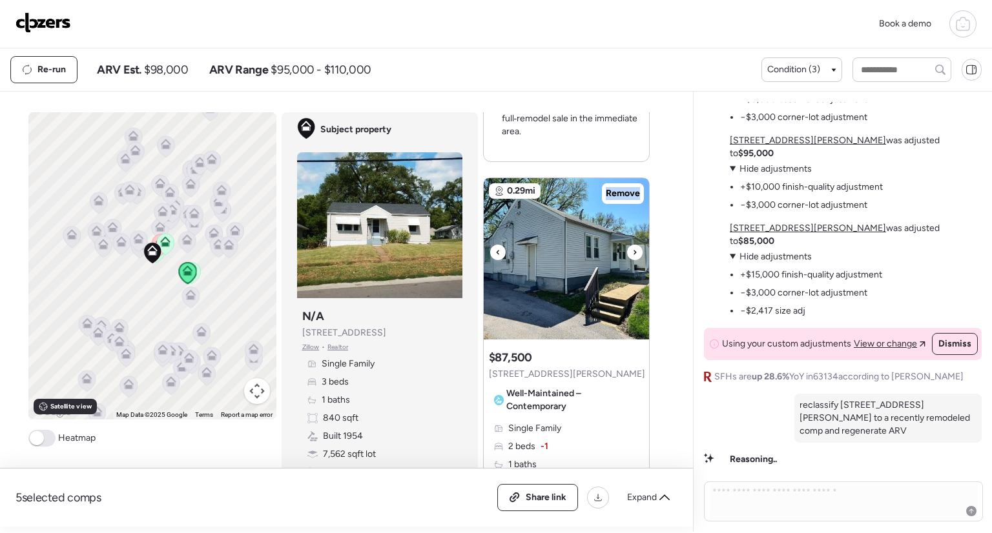
click at [635, 245] on div at bounding box center [634, 252] width 15 height 15
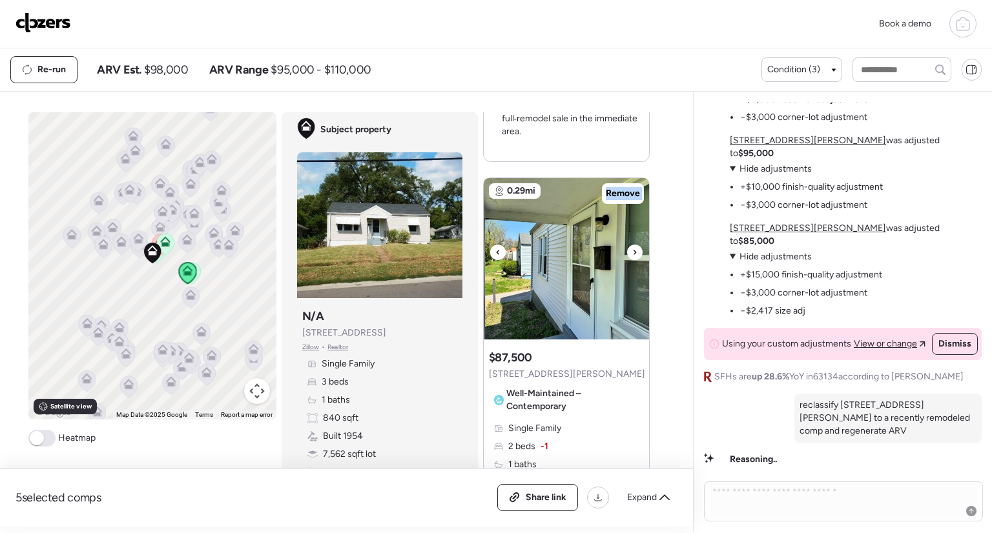
click at [635, 245] on div at bounding box center [634, 252] width 15 height 15
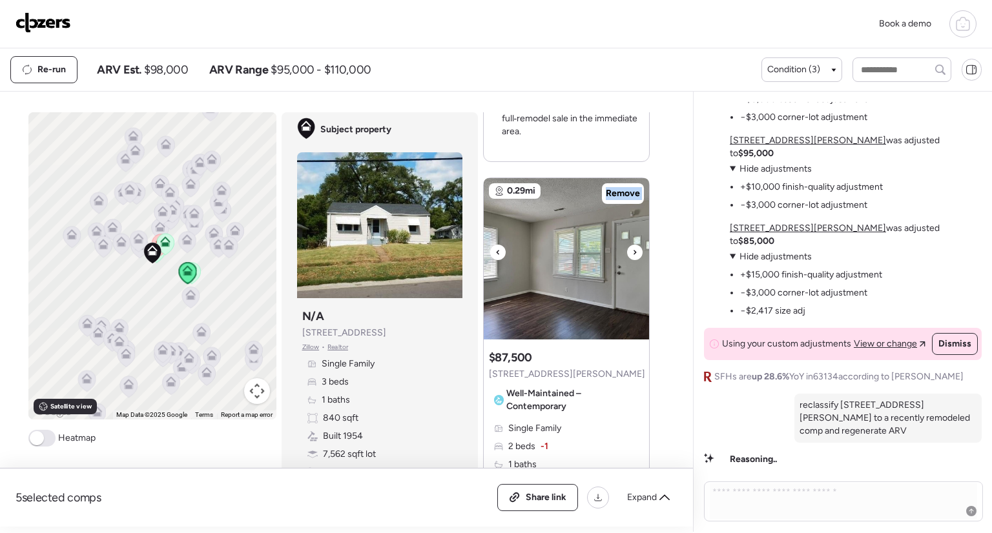
click at [635, 245] on div at bounding box center [634, 252] width 15 height 15
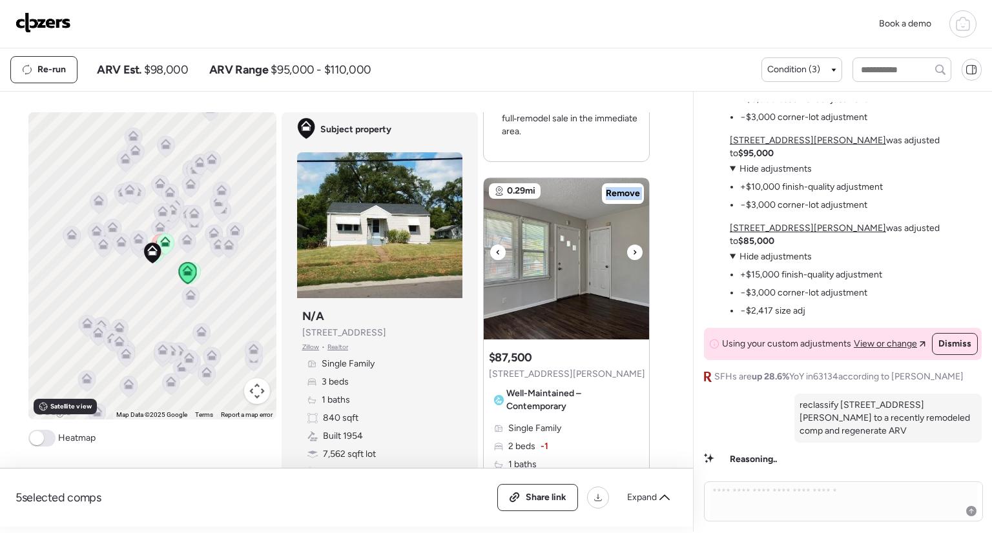
click at [635, 245] on div at bounding box center [634, 252] width 15 height 15
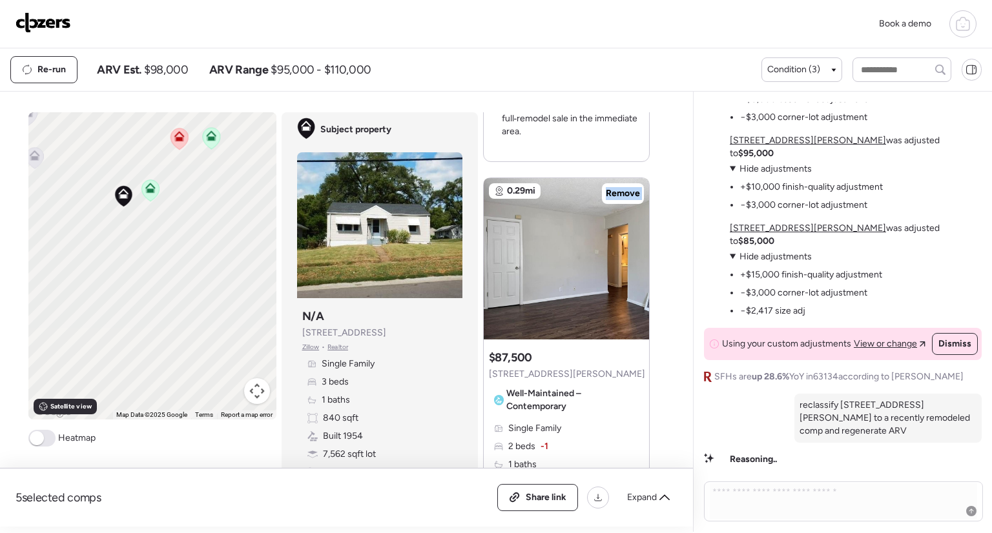
click at [150, 190] on icon at bounding box center [149, 190] width 17 height 21
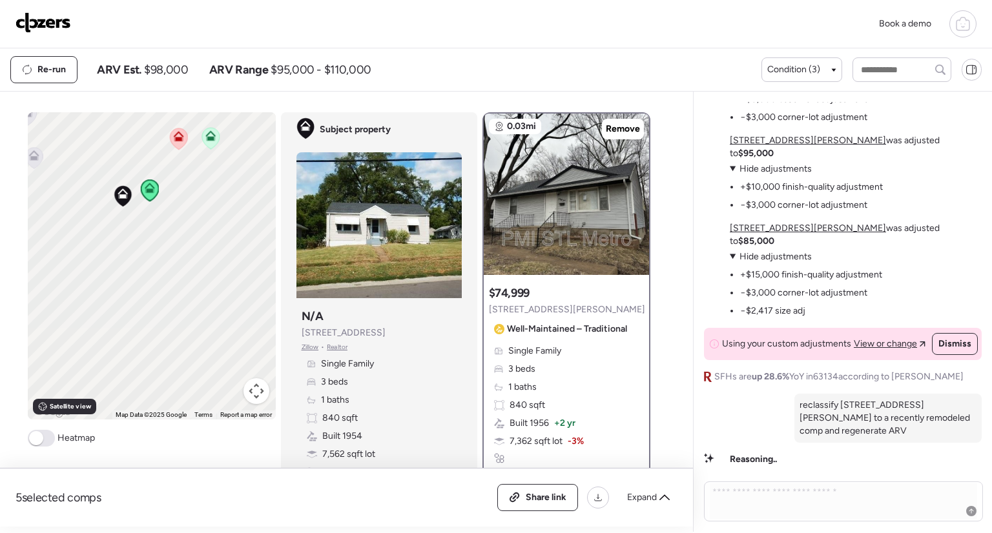
scroll to position [0, 0]
click at [173, 132] on icon at bounding box center [178, 136] width 10 height 10
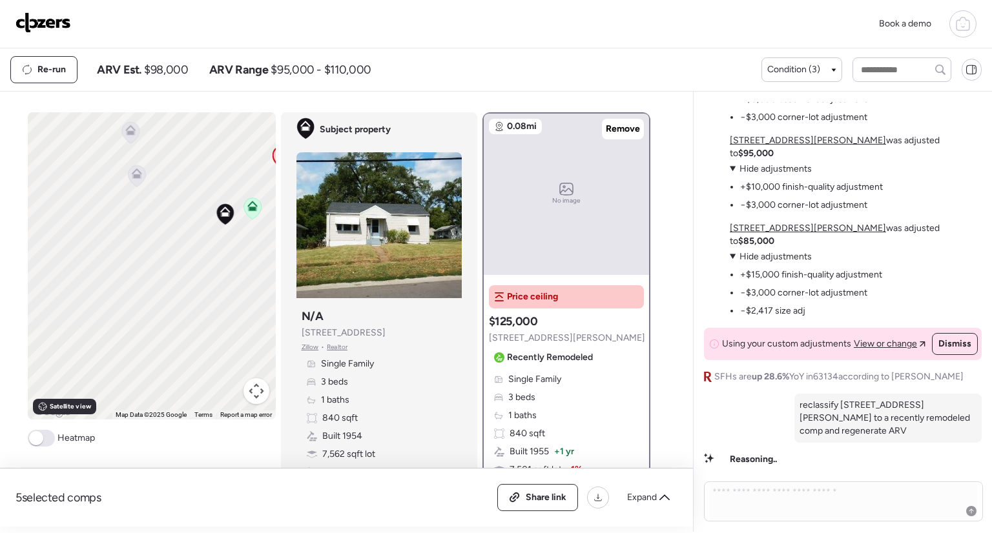
drag, startPoint x: 138, startPoint y: 292, endPoint x: 244, endPoint y: 311, distance: 107.6
click at [244, 311] on div "To activate drag with keyboard, press Alt + Enter. Once in keyboard drag state,…" at bounding box center [152, 265] width 248 height 307
click at [150, 180] on icon at bounding box center [154, 182] width 8 height 4
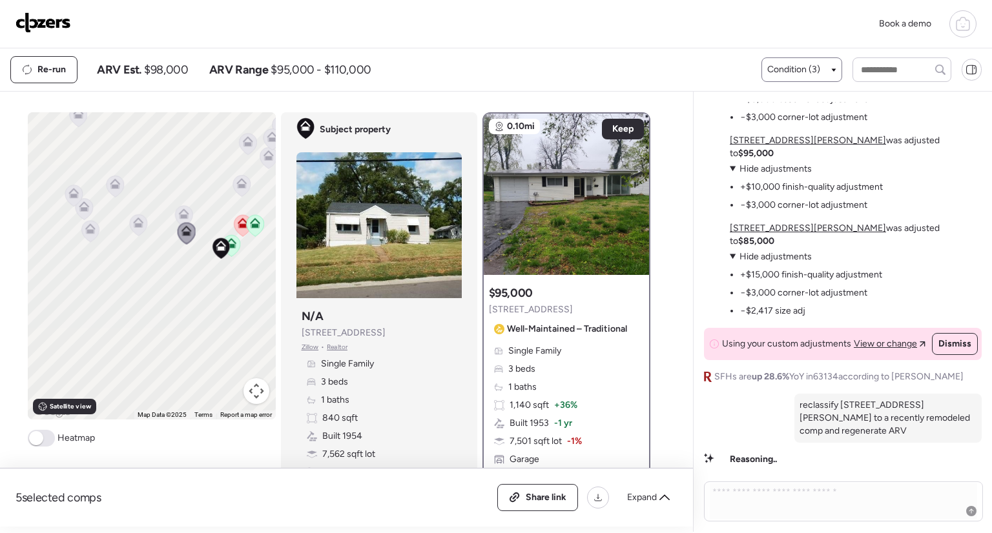
click at [796, 69] on span "Condition (3)" at bounding box center [793, 69] width 53 height 13
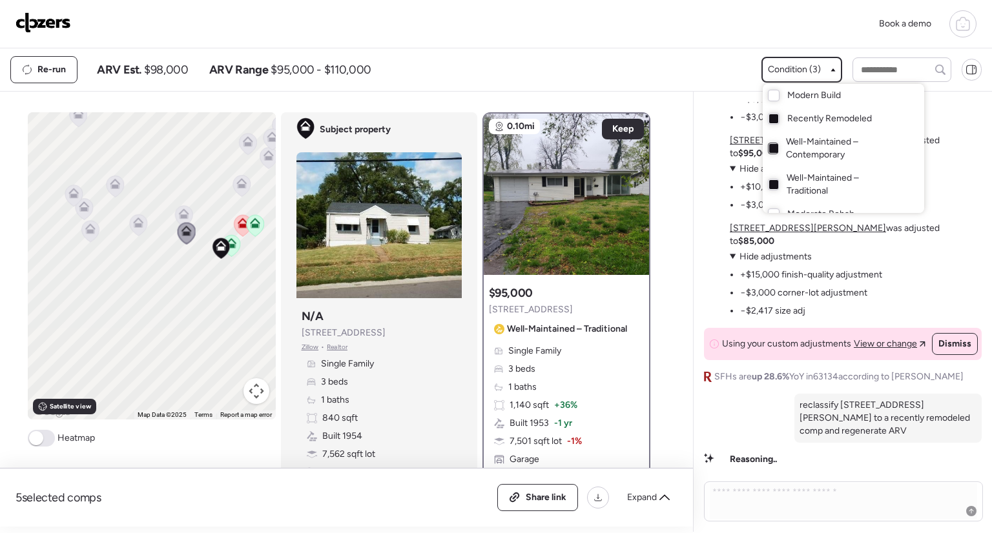
click at [771, 145] on div at bounding box center [773, 148] width 9 height 9
click at [772, 187] on div at bounding box center [773, 184] width 9 height 9
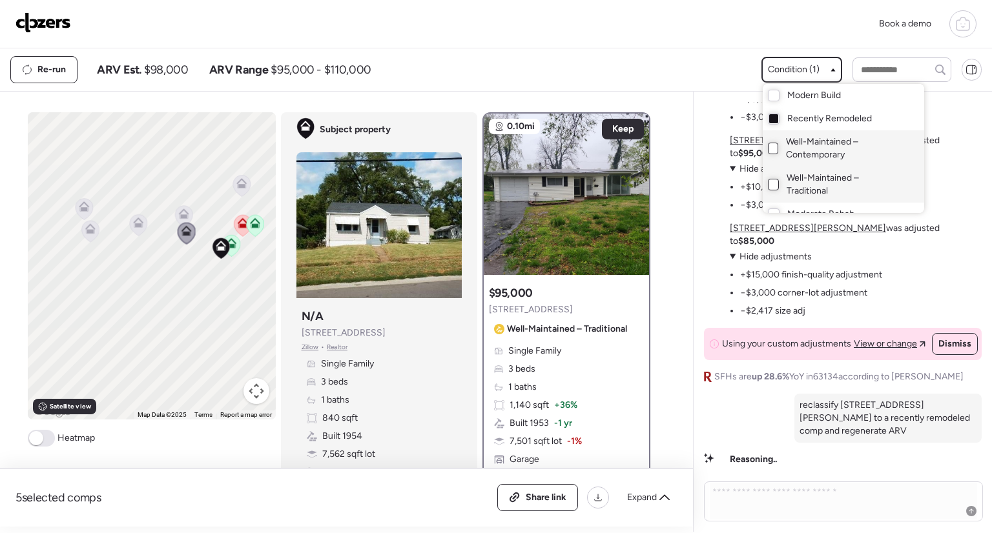
click at [238, 187] on div at bounding box center [496, 230] width 992 height 533
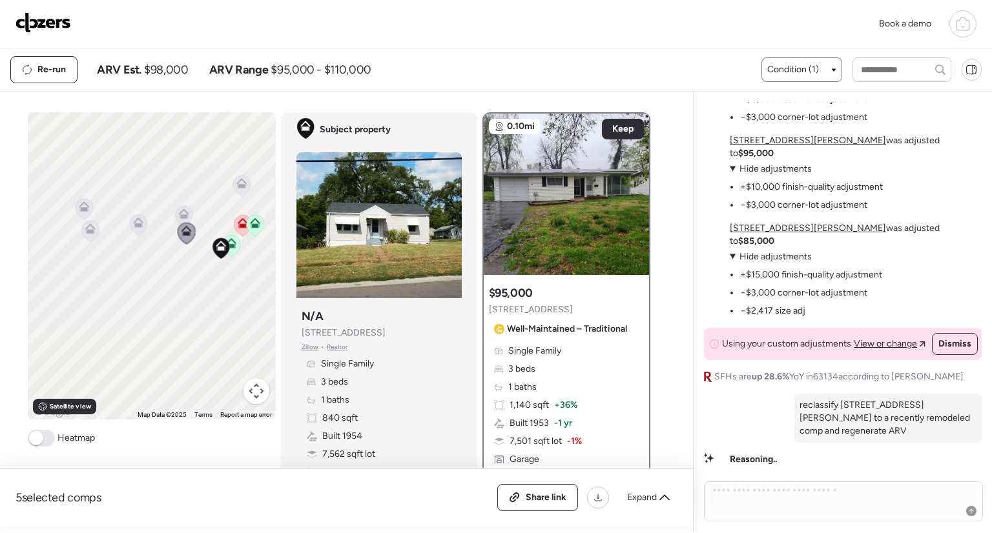
click at [238, 187] on icon at bounding box center [241, 186] width 8 height 4
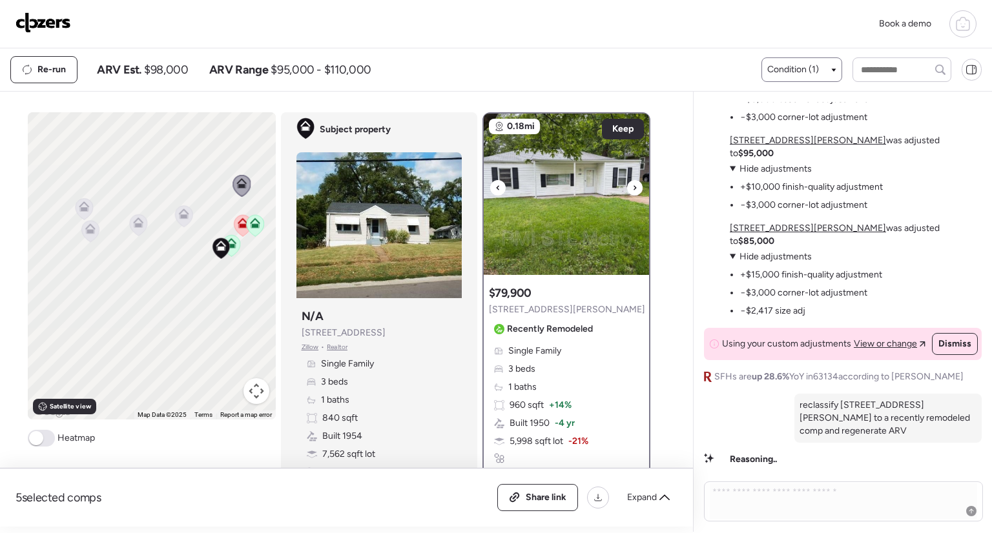
click at [632, 191] on icon at bounding box center [634, 187] width 5 height 15
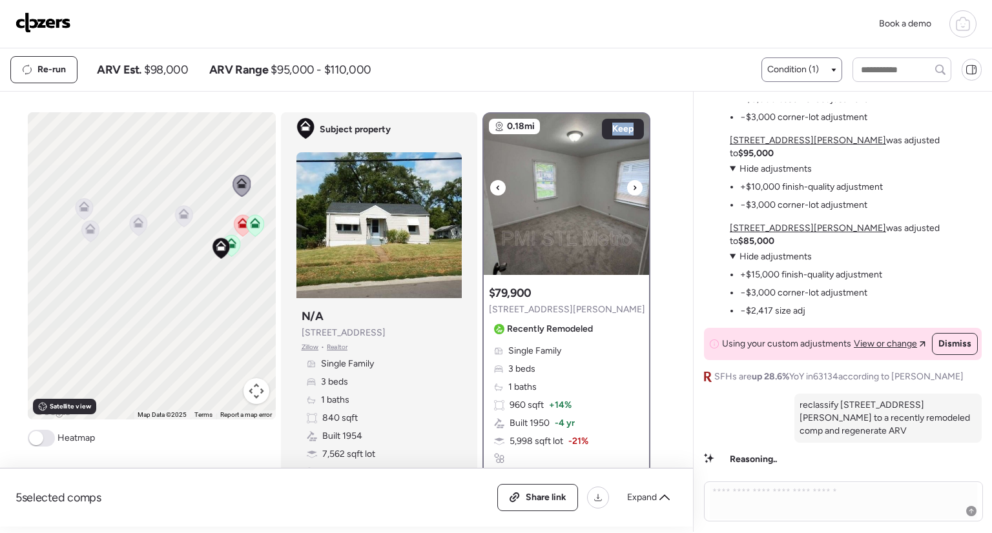
click at [632, 191] on icon at bounding box center [634, 187] width 5 height 15
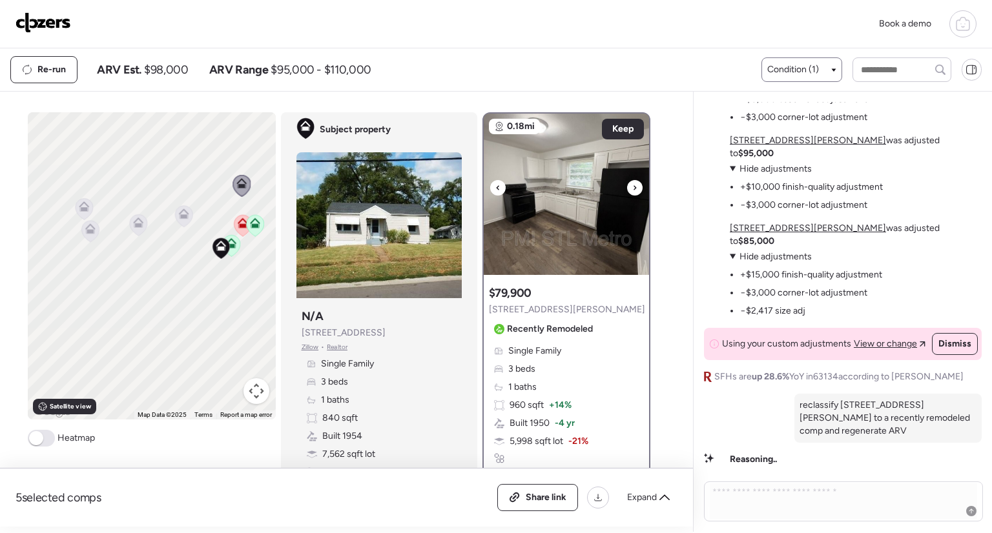
click at [632, 191] on icon at bounding box center [634, 187] width 5 height 15
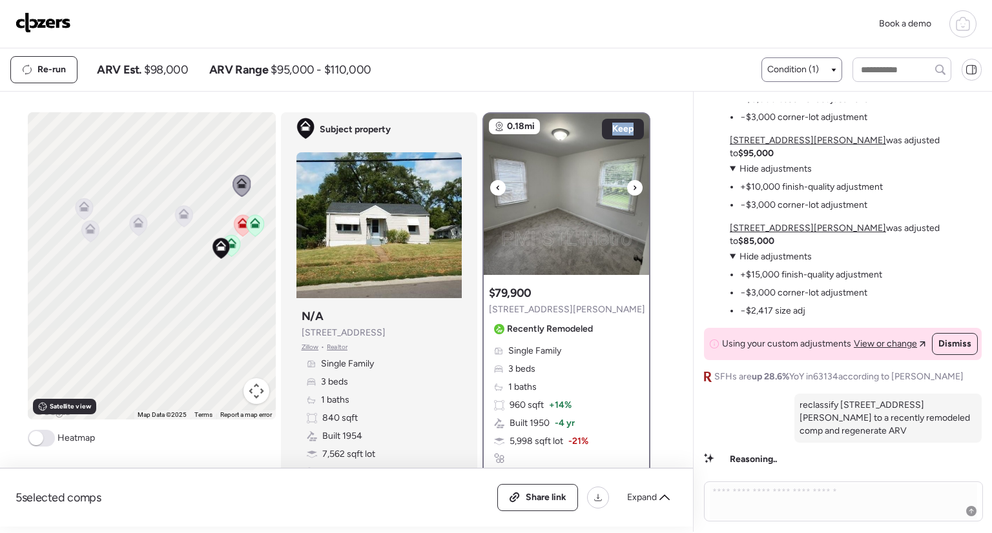
click at [632, 191] on icon at bounding box center [634, 187] width 5 height 15
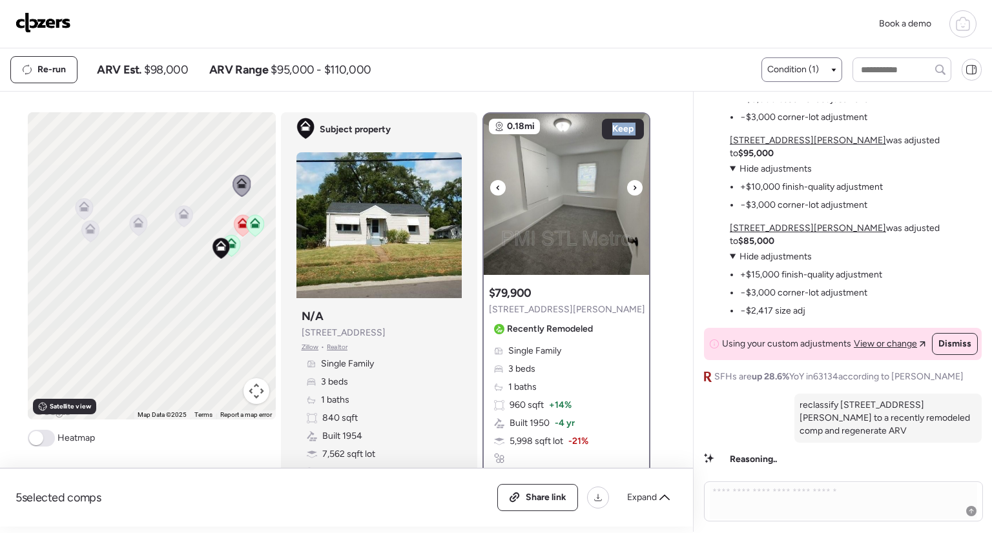
click at [632, 191] on icon at bounding box center [634, 187] width 5 height 15
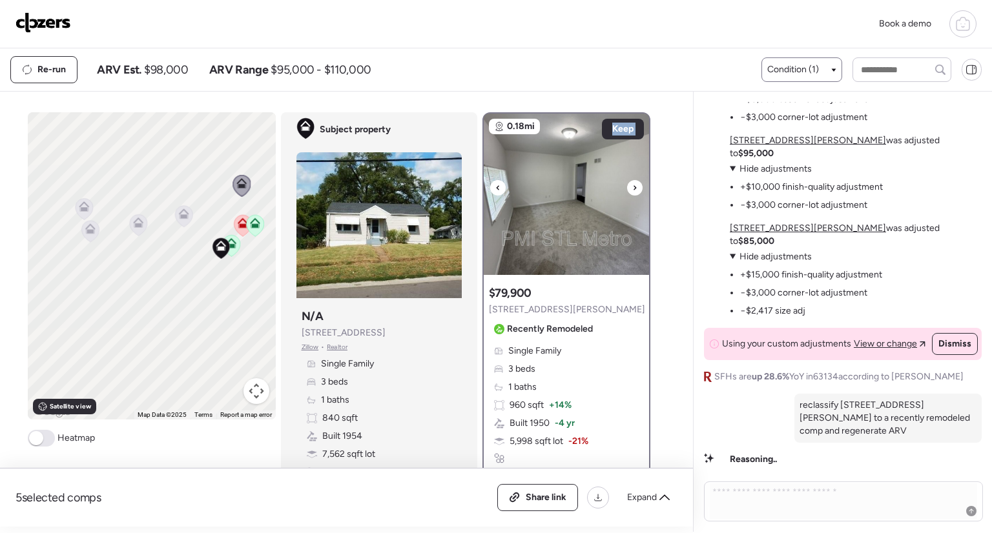
click at [632, 191] on icon at bounding box center [634, 187] width 5 height 15
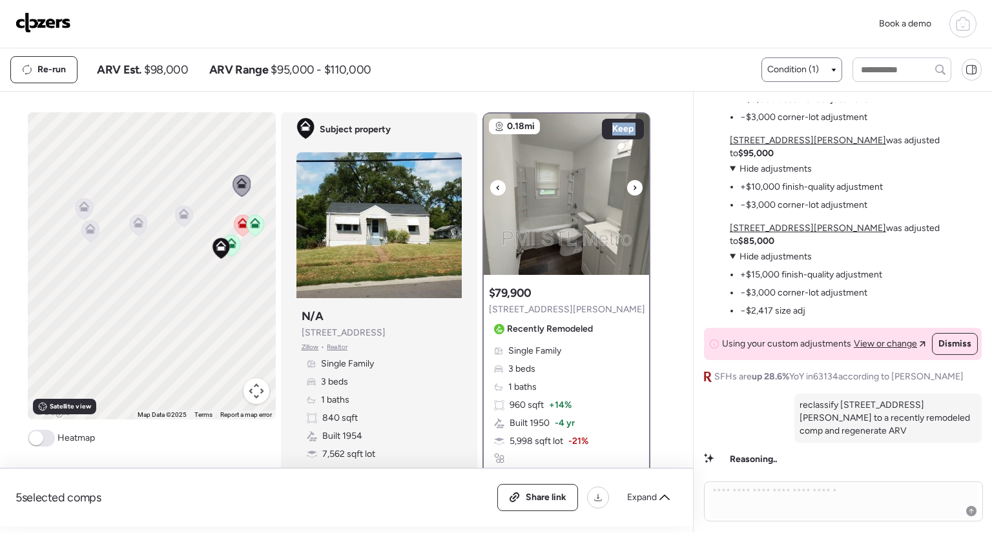
click at [632, 191] on icon at bounding box center [634, 187] width 5 height 15
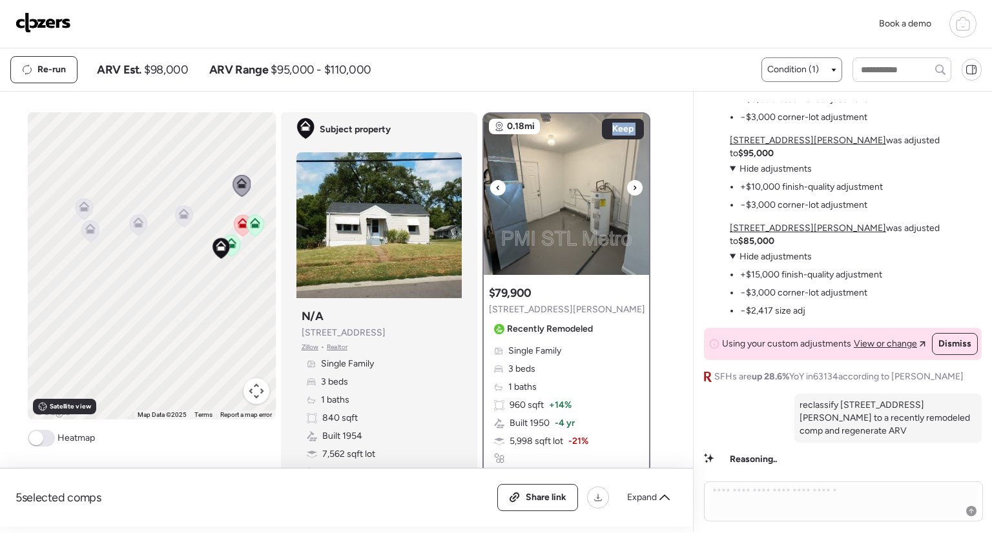
click at [632, 191] on icon at bounding box center [634, 187] width 5 height 15
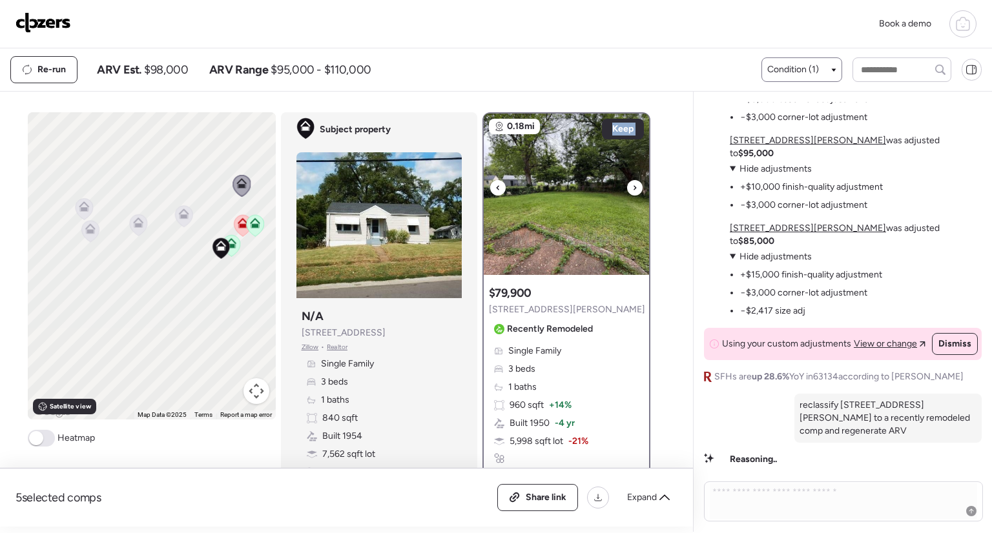
click at [632, 191] on icon at bounding box center [634, 187] width 5 height 15
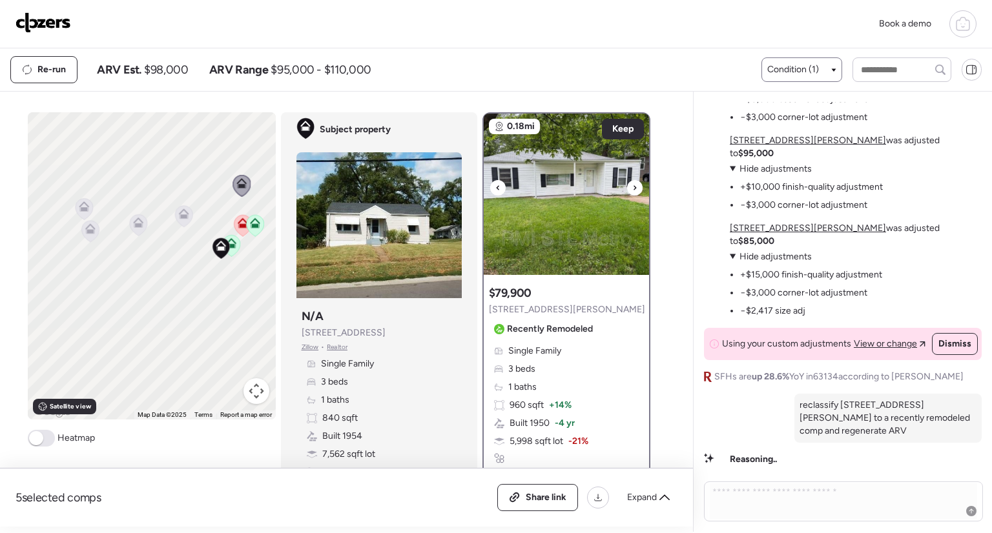
click at [632, 191] on icon at bounding box center [634, 187] width 5 height 15
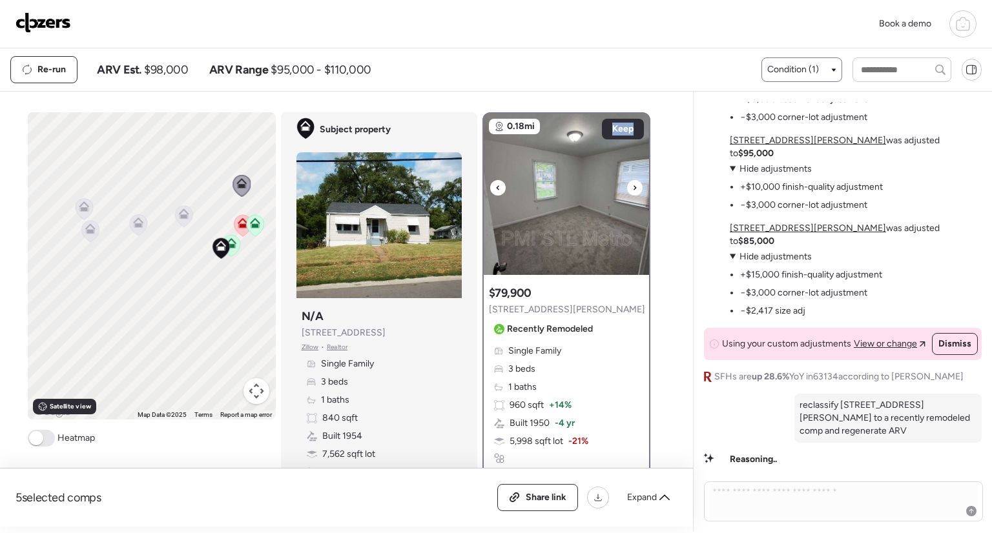
click at [632, 191] on icon at bounding box center [634, 187] width 5 height 15
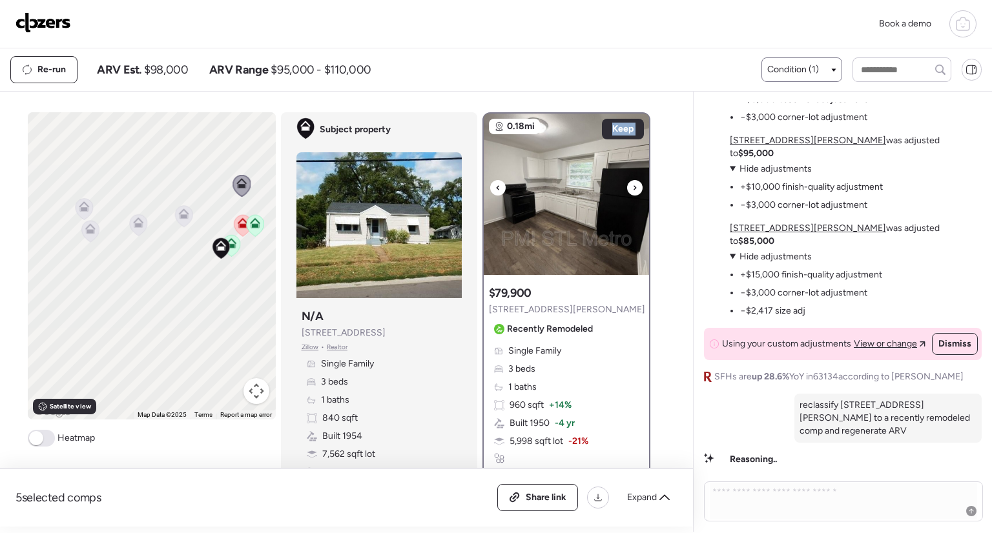
click at [632, 191] on icon at bounding box center [634, 187] width 5 height 15
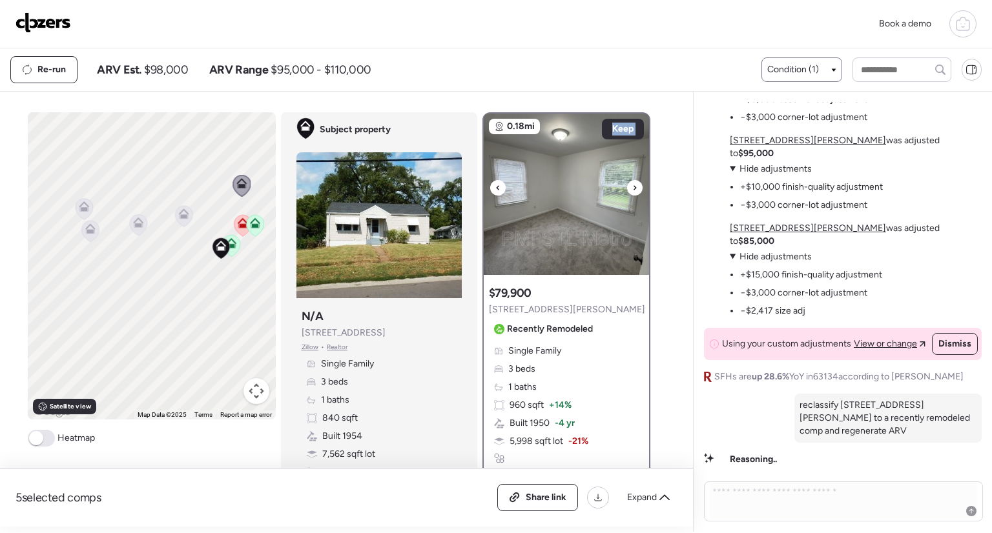
click at [632, 191] on icon at bounding box center [634, 187] width 5 height 15
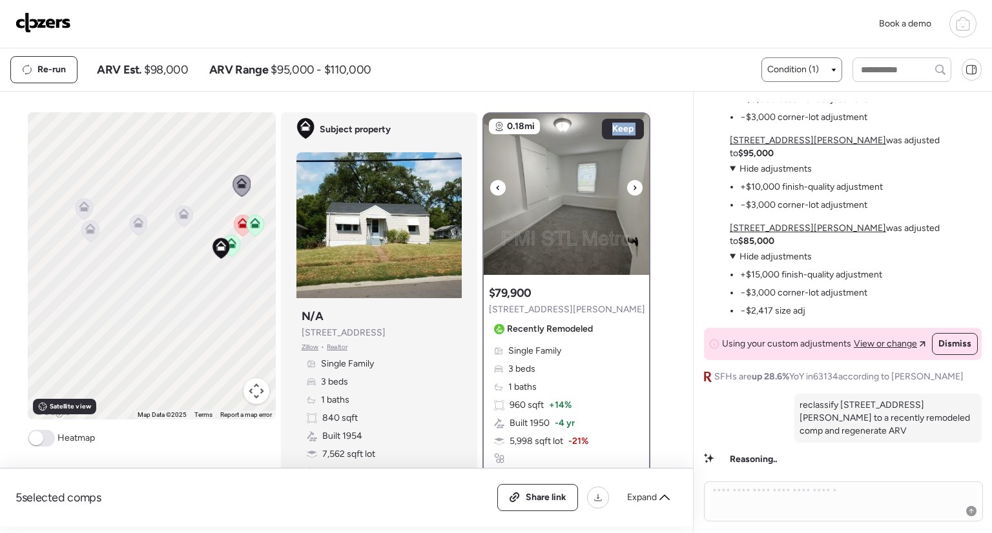
click at [632, 191] on icon at bounding box center [634, 187] width 5 height 15
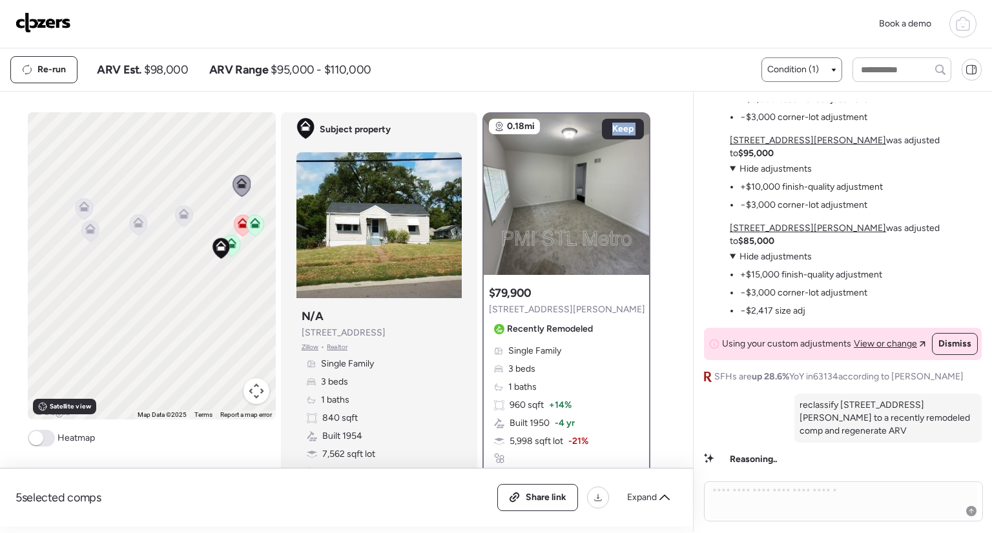
click at [134, 226] on icon at bounding box center [138, 225] width 8 height 4
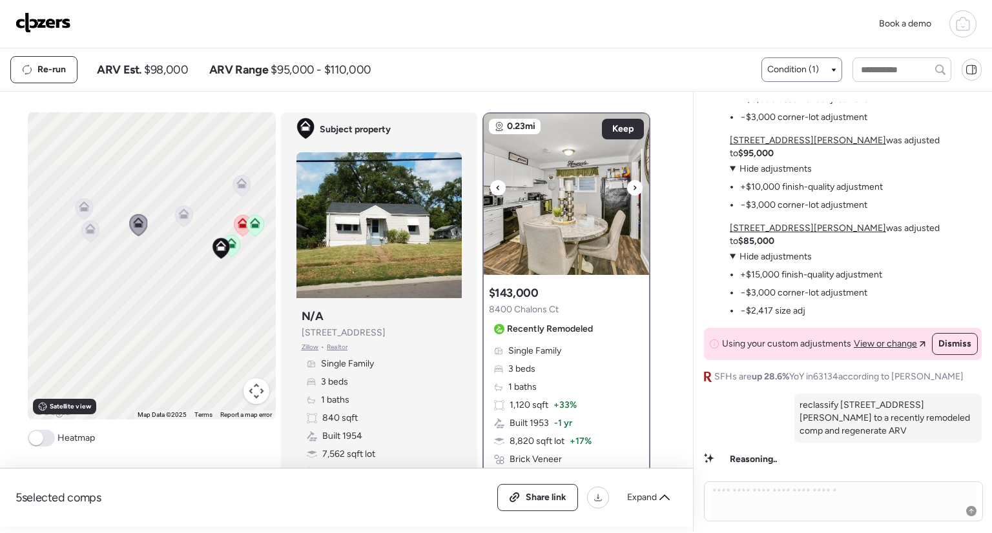
click at [632, 186] on div at bounding box center [634, 187] width 15 height 15
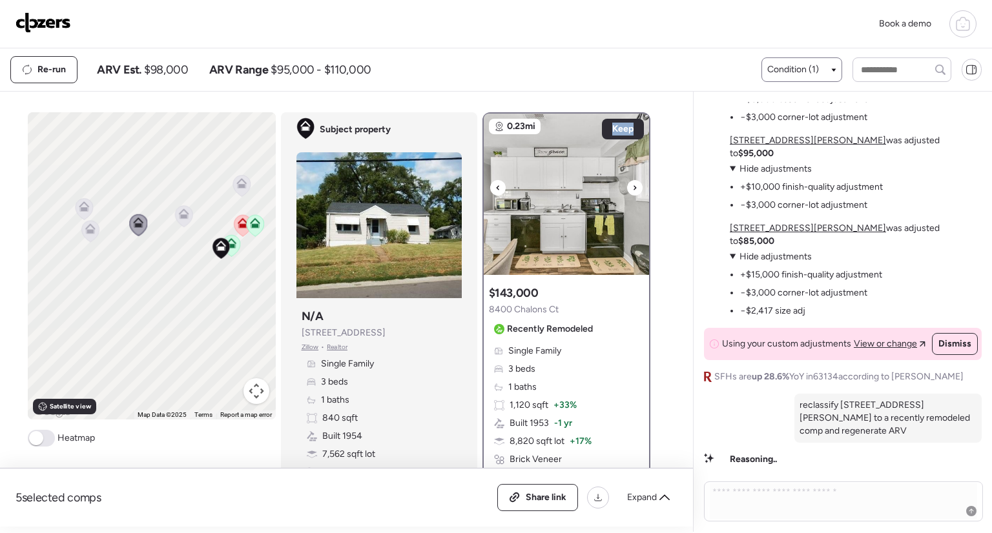
click at [632, 186] on div at bounding box center [634, 187] width 15 height 15
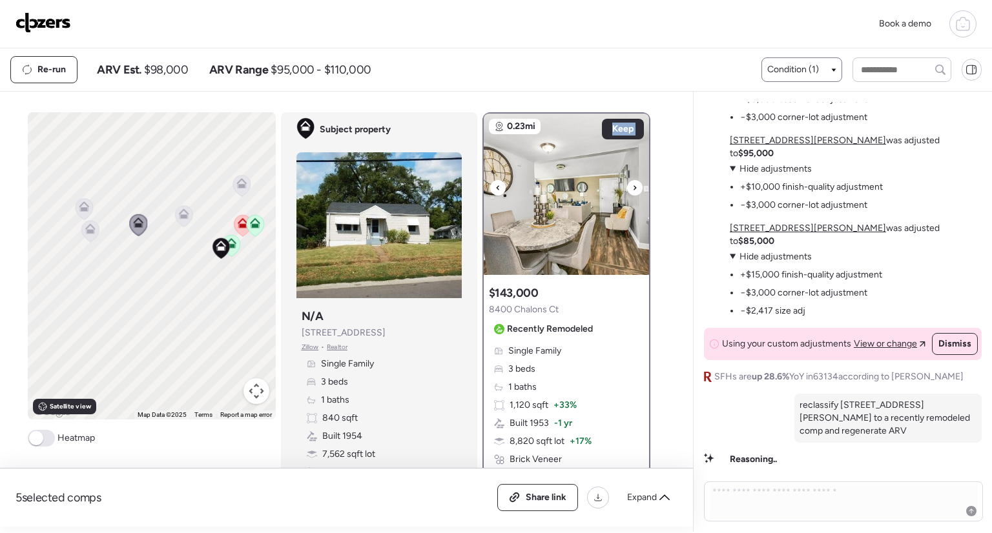
click at [632, 186] on div at bounding box center [634, 187] width 15 height 15
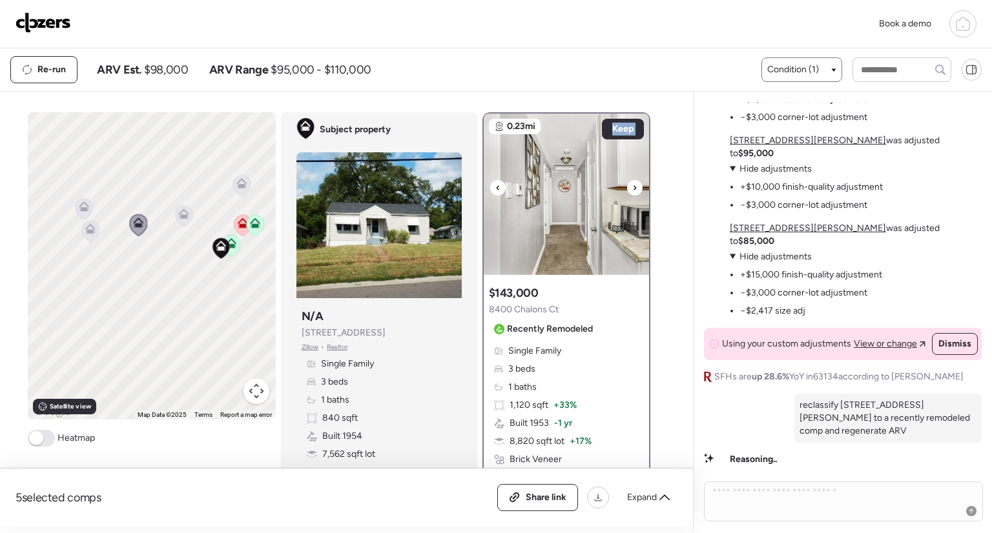
click at [632, 186] on div at bounding box center [634, 187] width 15 height 15
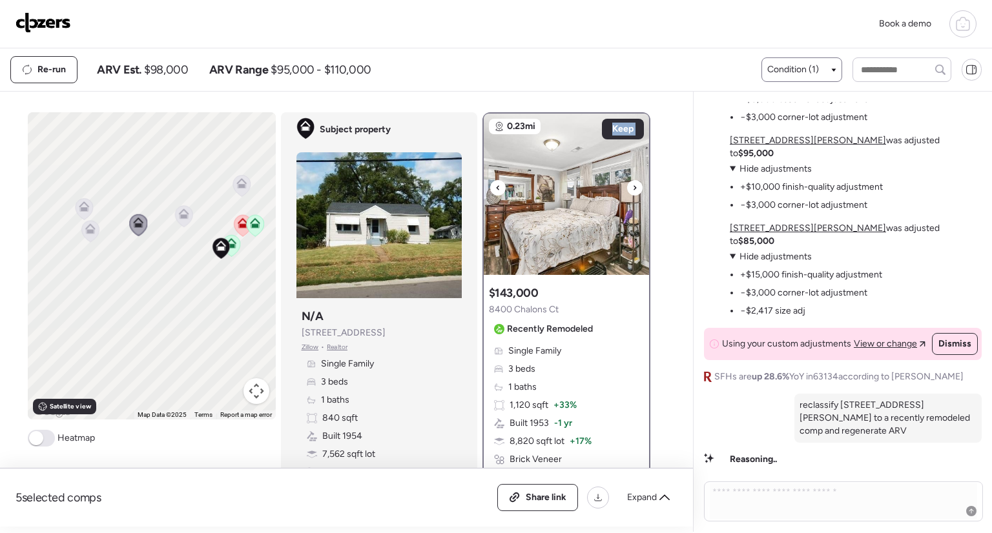
click at [632, 186] on div at bounding box center [634, 187] width 15 height 15
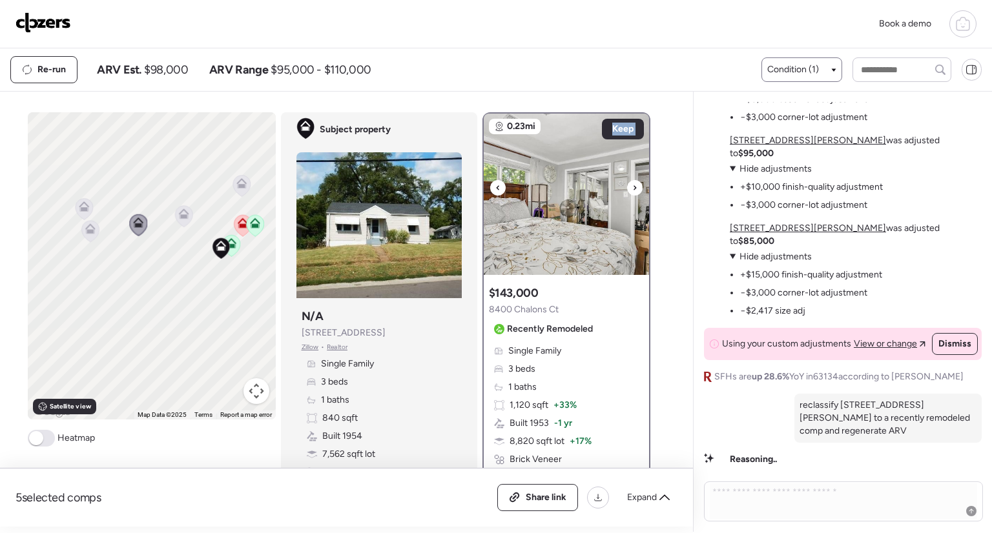
click at [632, 186] on div at bounding box center [634, 187] width 15 height 15
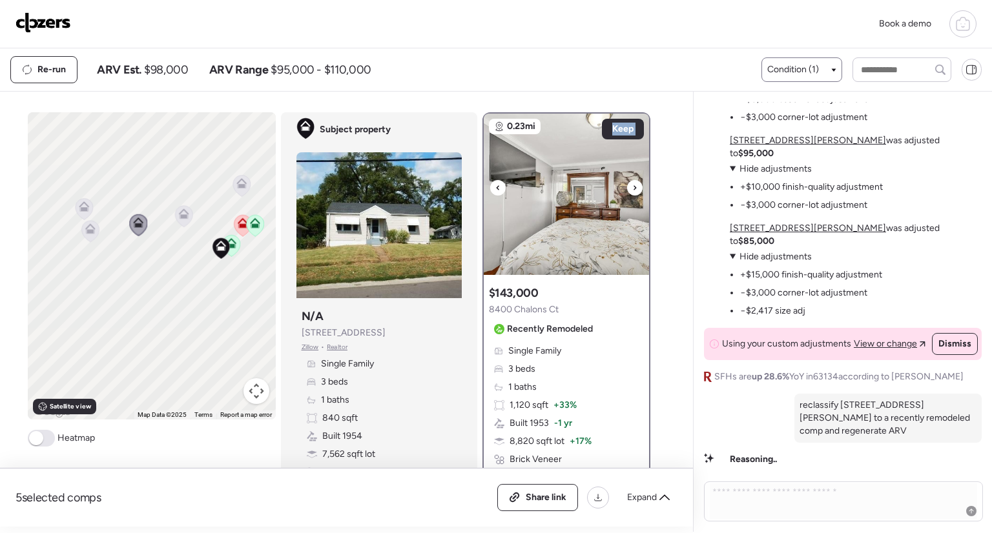
click at [632, 186] on div at bounding box center [634, 187] width 15 height 15
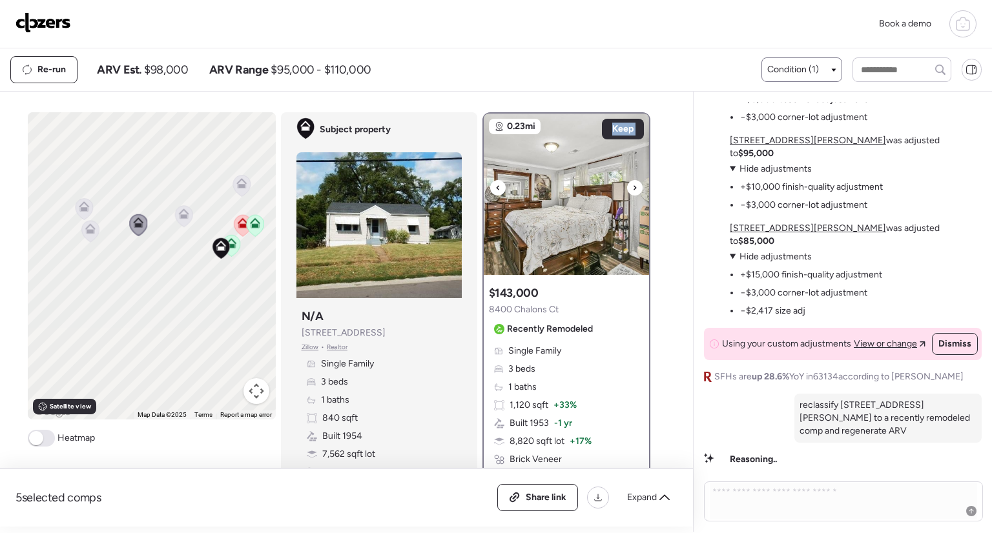
click at [632, 186] on div at bounding box center [634, 187] width 15 height 15
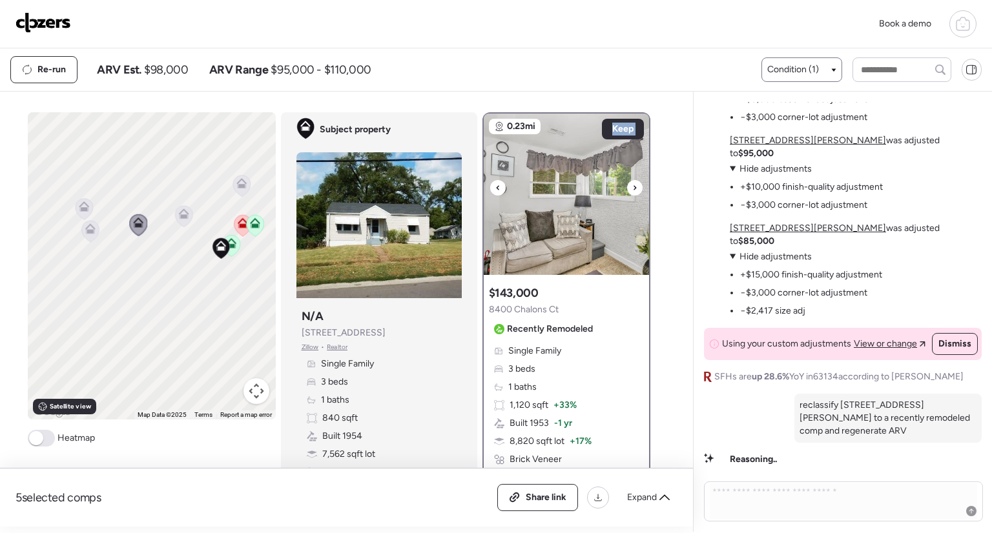
click at [632, 186] on div at bounding box center [634, 187] width 15 height 15
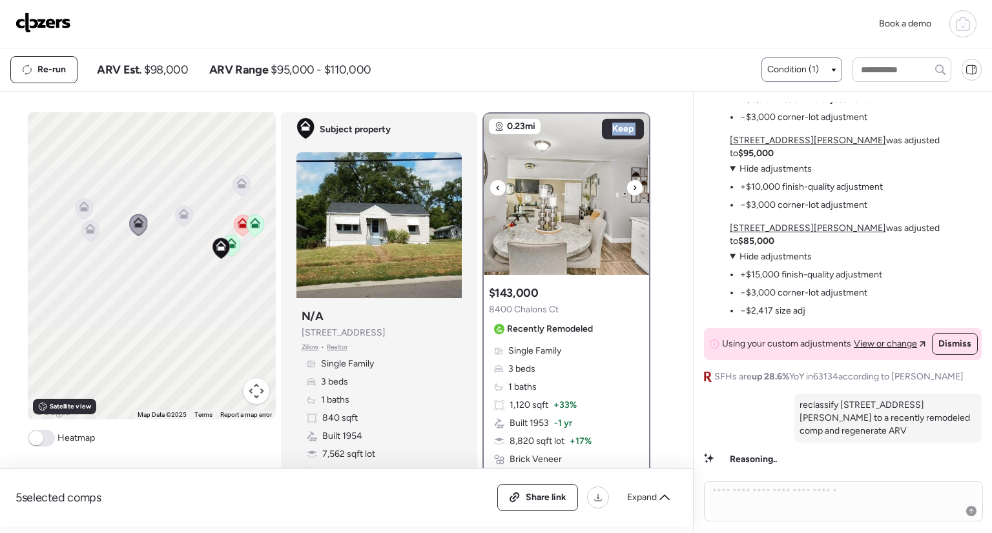
click at [632, 186] on div at bounding box center [634, 187] width 15 height 15
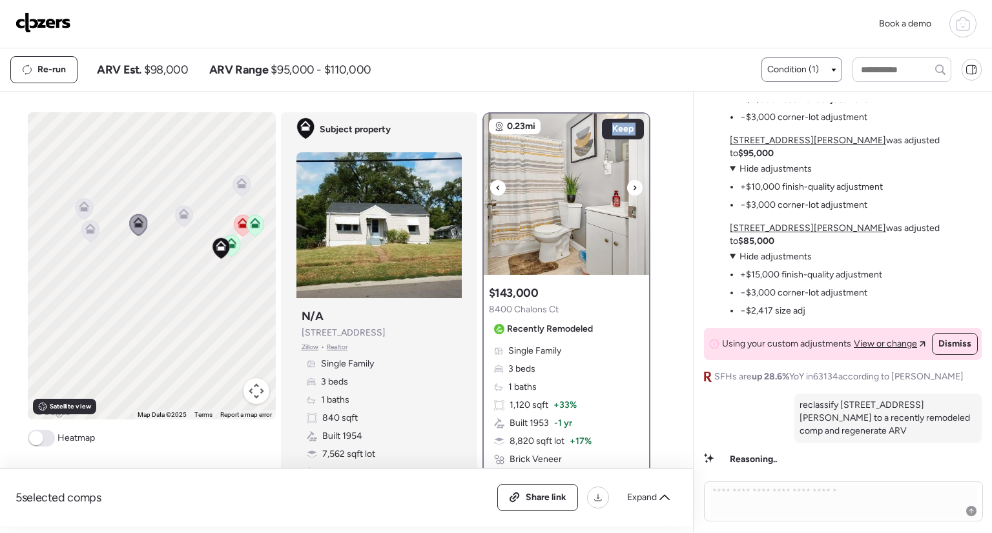
click at [632, 186] on div at bounding box center [634, 187] width 15 height 15
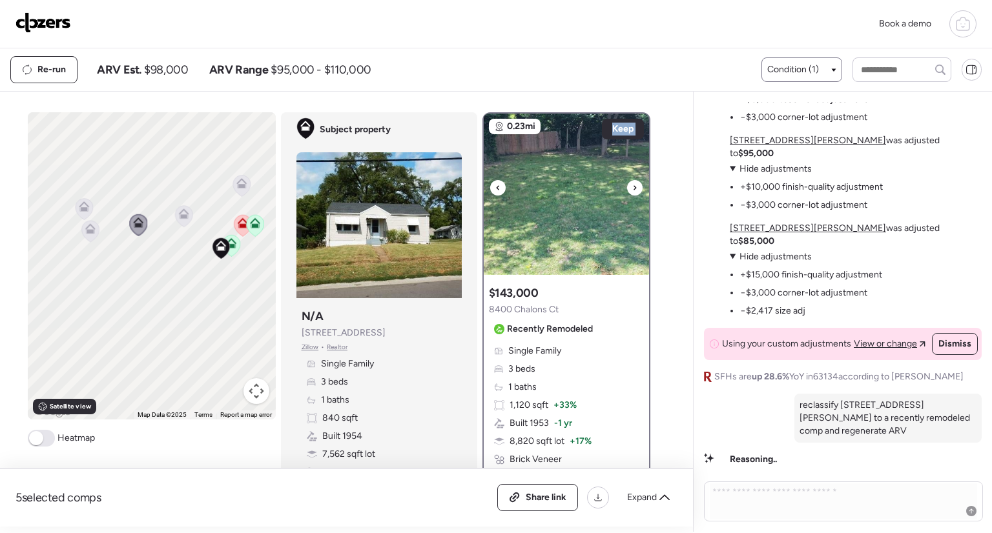
click at [632, 186] on div at bounding box center [634, 187] width 15 height 15
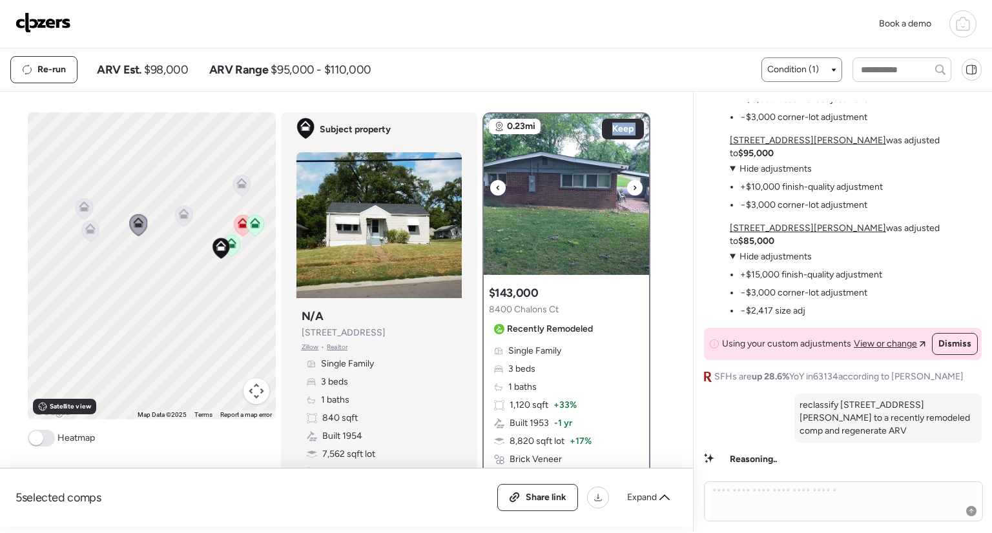
click at [632, 186] on div at bounding box center [634, 187] width 15 height 15
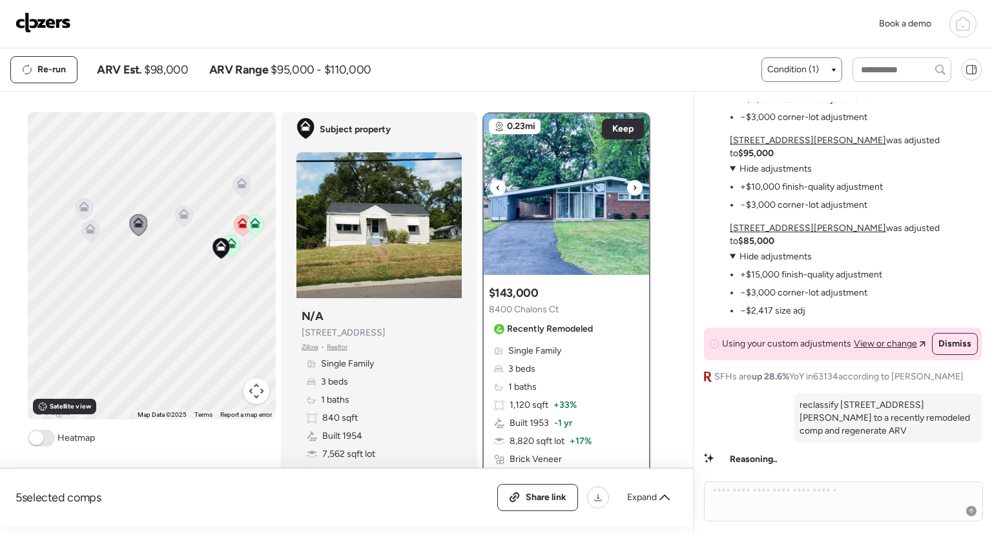
click at [632, 186] on div at bounding box center [634, 187] width 15 height 15
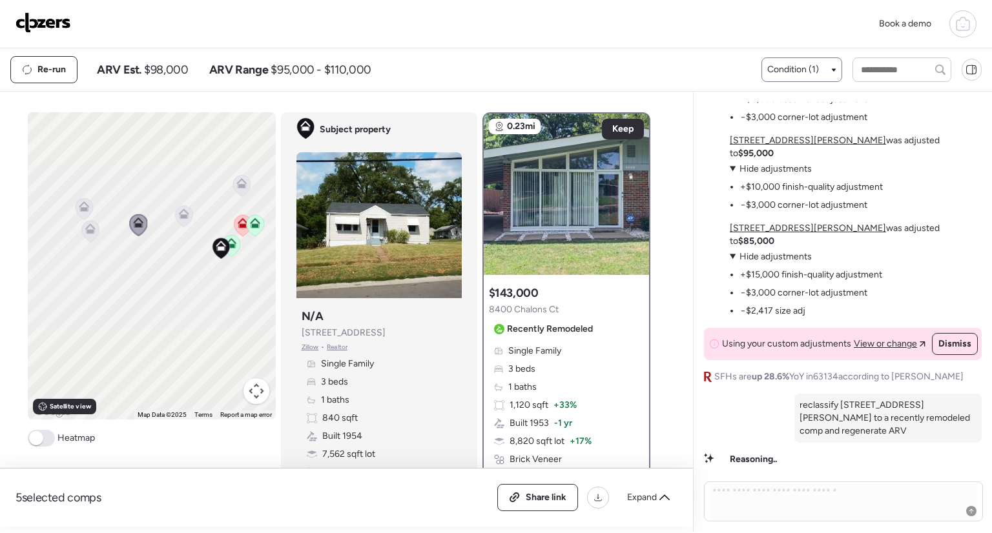
click at [83, 238] on icon at bounding box center [89, 231] width 17 height 21
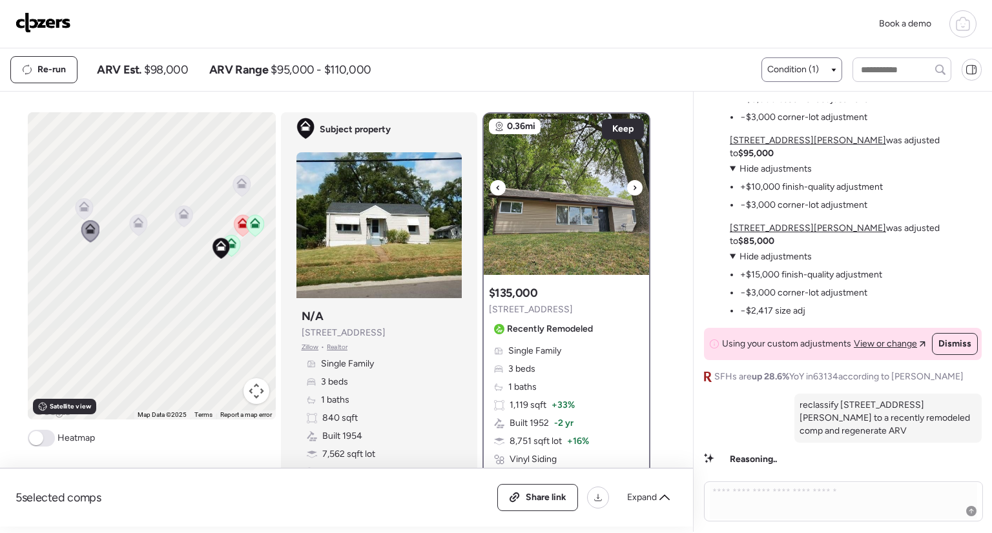
click at [635, 185] on div at bounding box center [634, 187] width 15 height 15
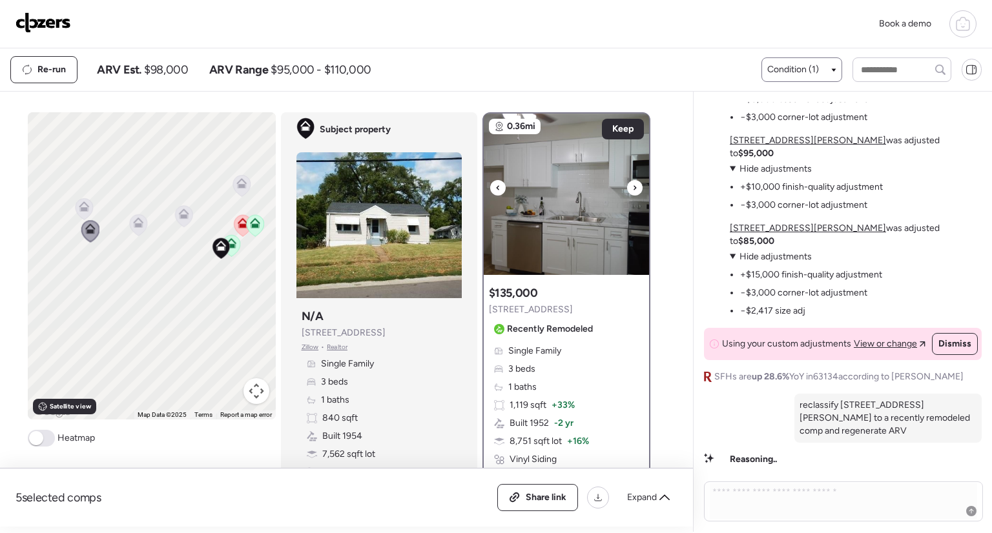
click at [635, 185] on div at bounding box center [634, 187] width 15 height 15
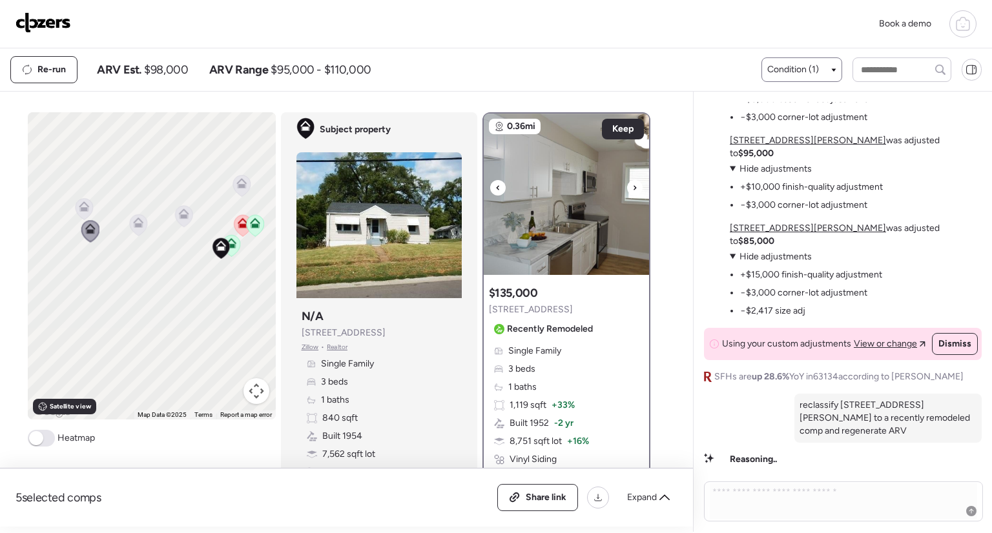
click at [635, 185] on div at bounding box center [634, 187] width 15 height 15
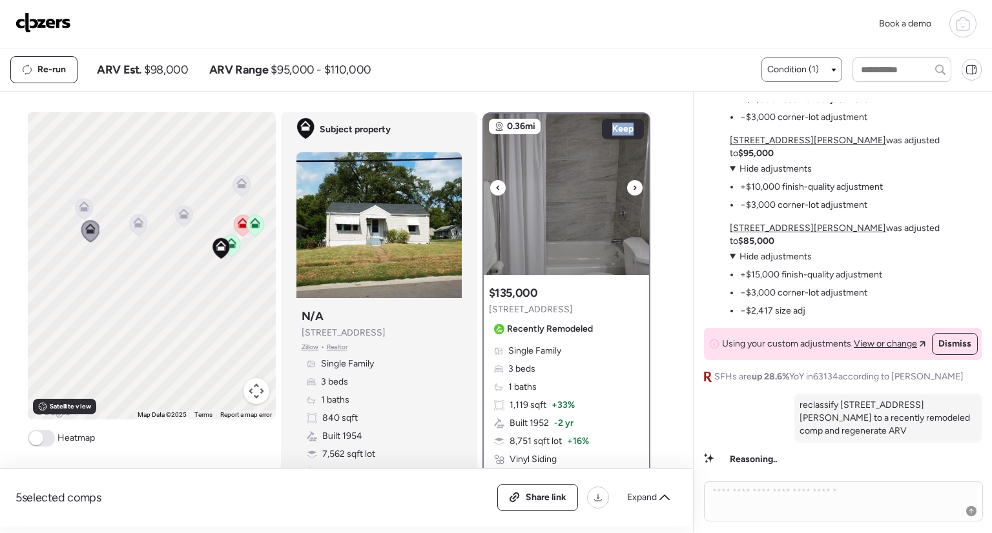
click at [635, 185] on div at bounding box center [634, 187] width 15 height 15
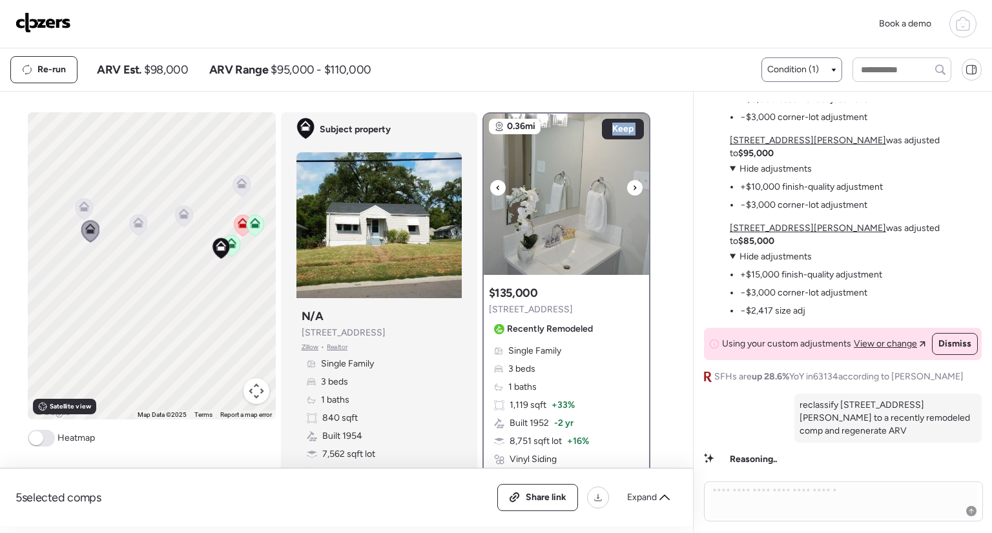
click at [635, 185] on div at bounding box center [634, 187] width 15 height 15
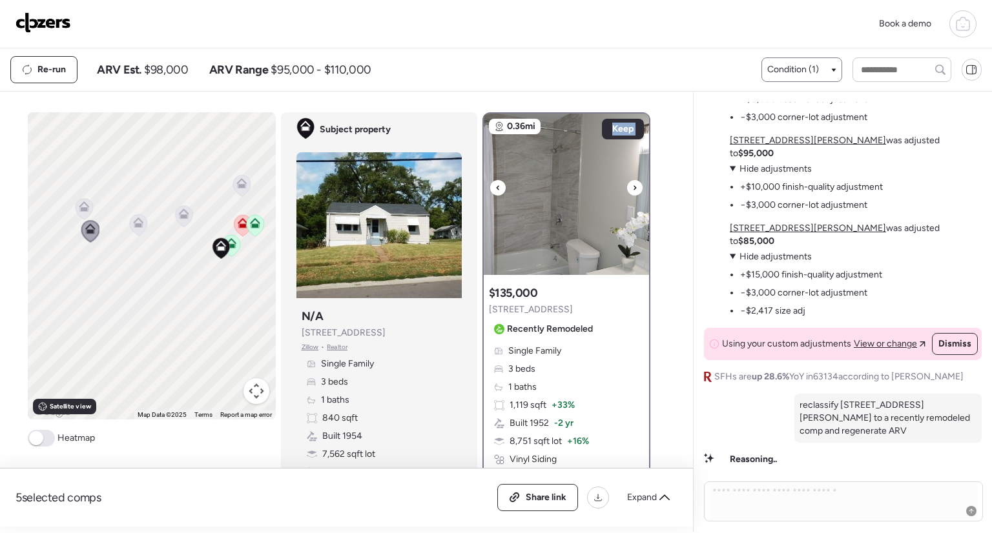
click at [635, 185] on div at bounding box center [634, 187] width 15 height 15
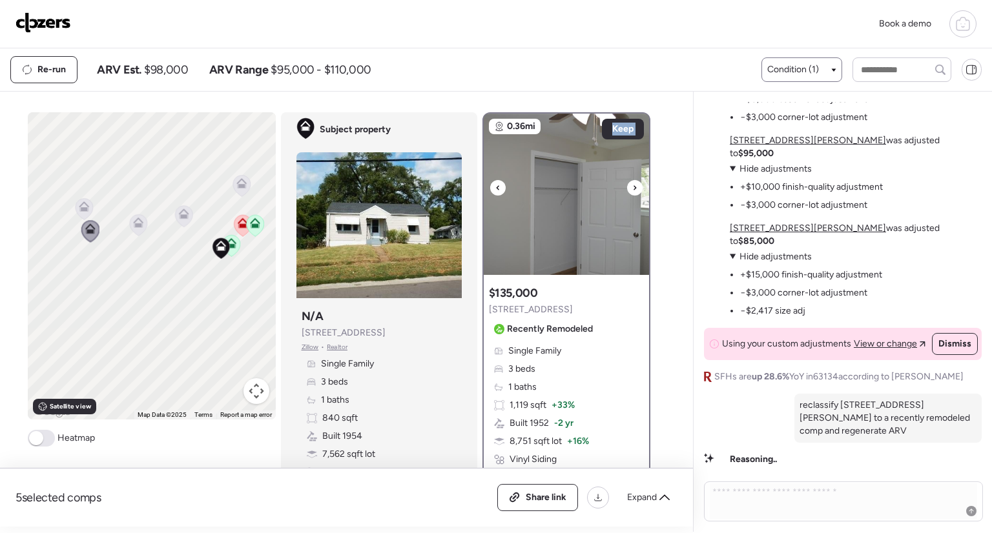
click at [635, 185] on div at bounding box center [634, 187] width 15 height 15
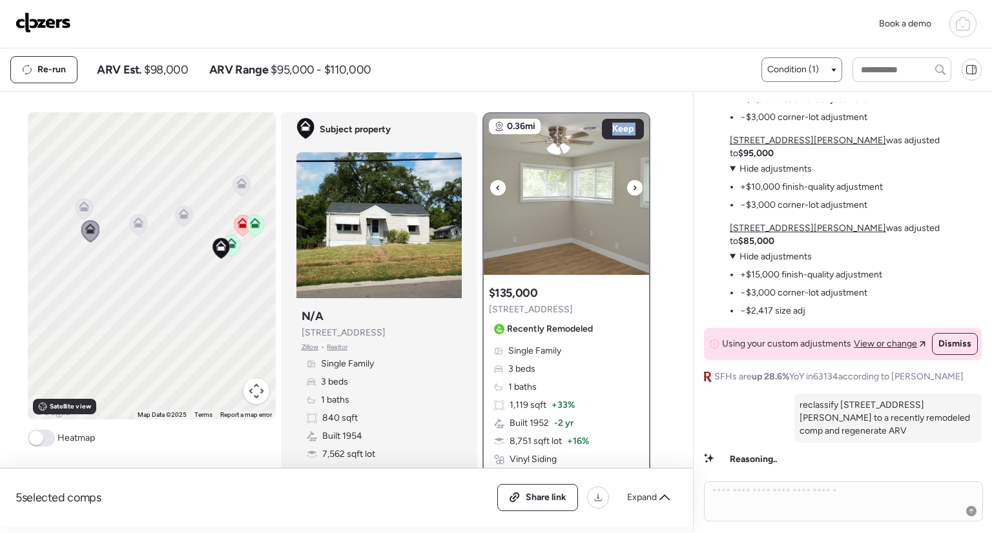
click at [635, 185] on div at bounding box center [634, 187] width 15 height 15
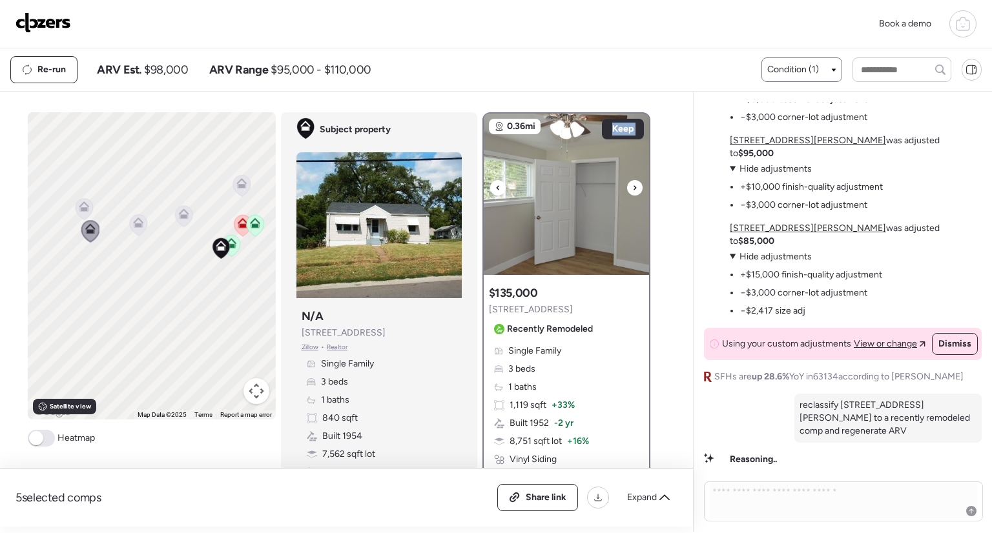
click at [635, 185] on div at bounding box center [634, 187] width 15 height 15
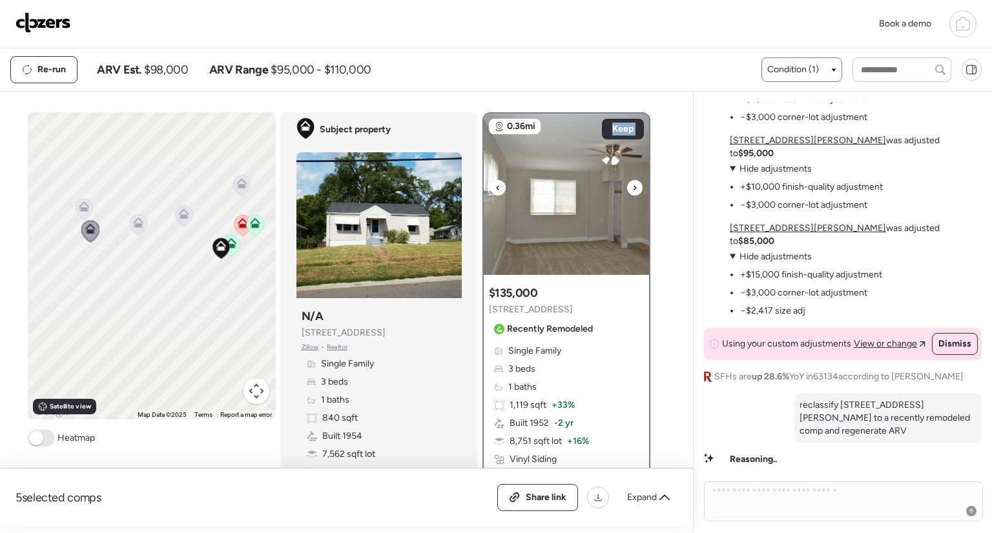
click at [635, 185] on div at bounding box center [634, 187] width 15 height 15
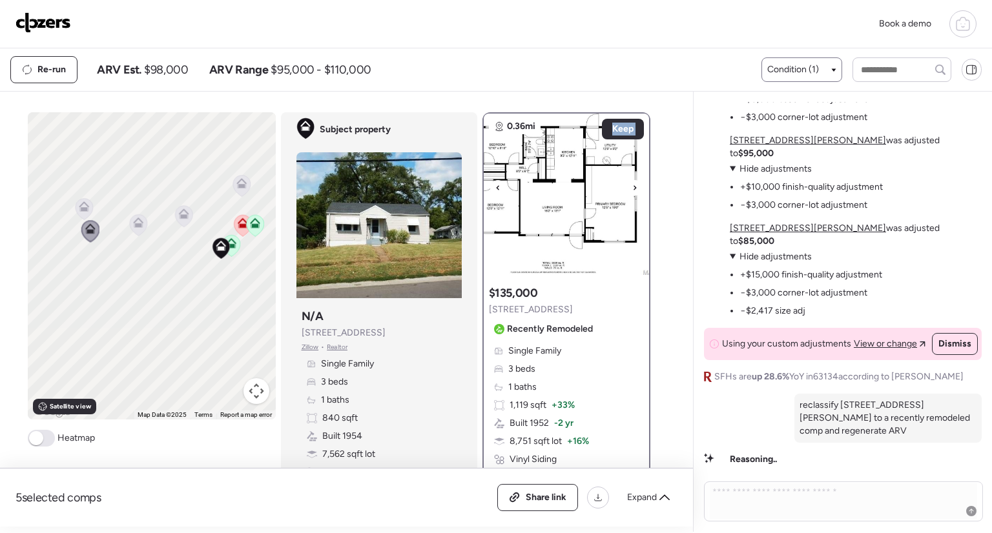
click at [635, 185] on div at bounding box center [634, 187] width 15 height 15
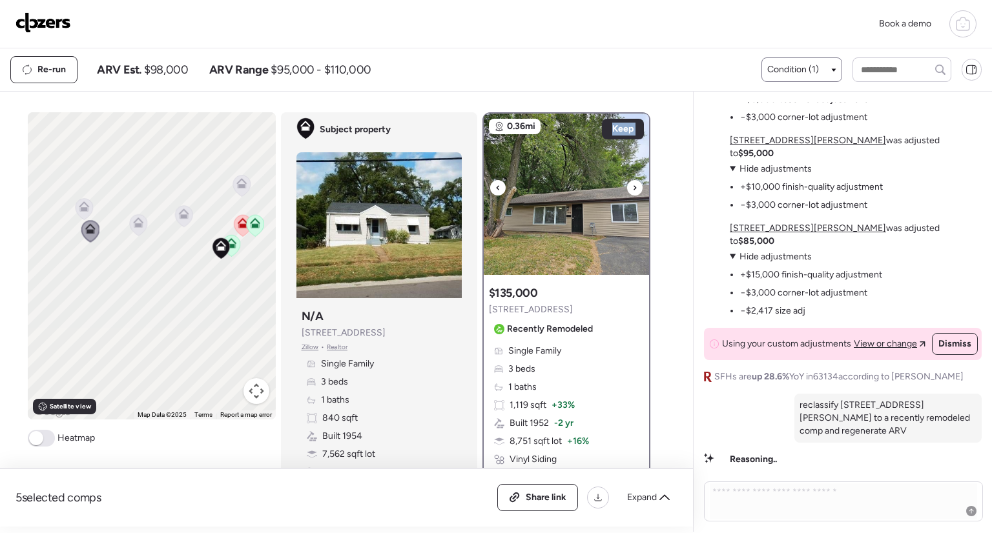
click at [635, 185] on div at bounding box center [634, 187] width 15 height 15
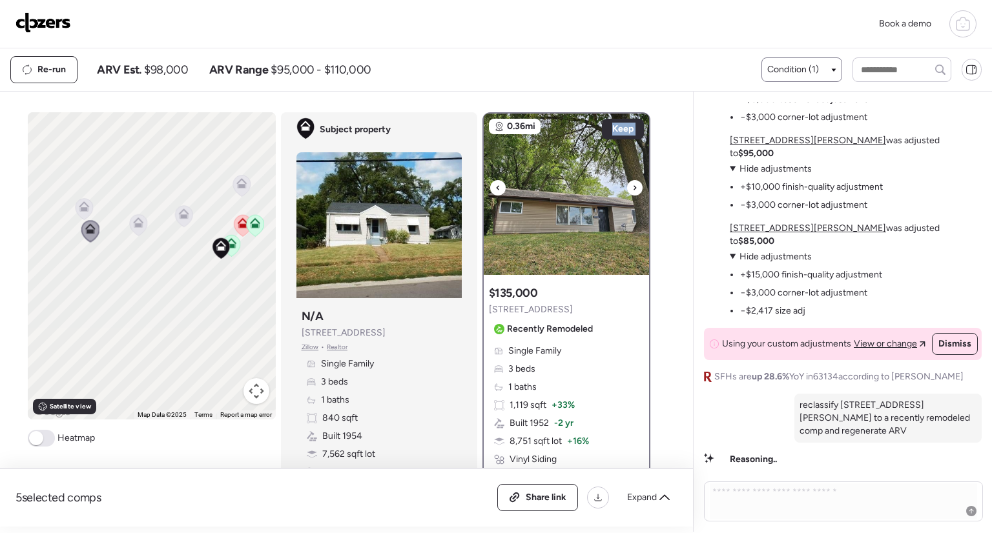
click at [635, 185] on div at bounding box center [634, 187] width 15 height 15
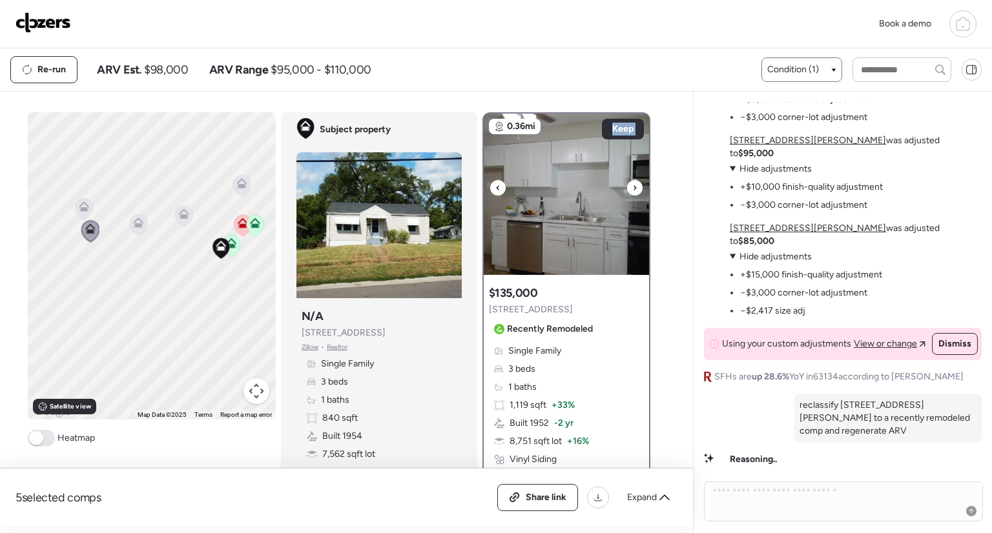
click at [635, 185] on div at bounding box center [634, 187] width 15 height 15
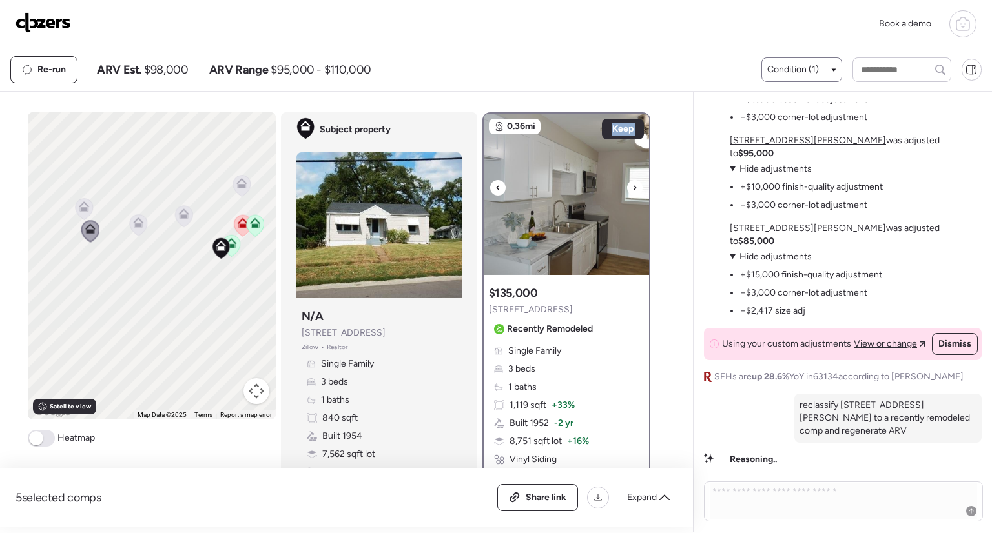
click at [635, 185] on div at bounding box center [634, 187] width 15 height 15
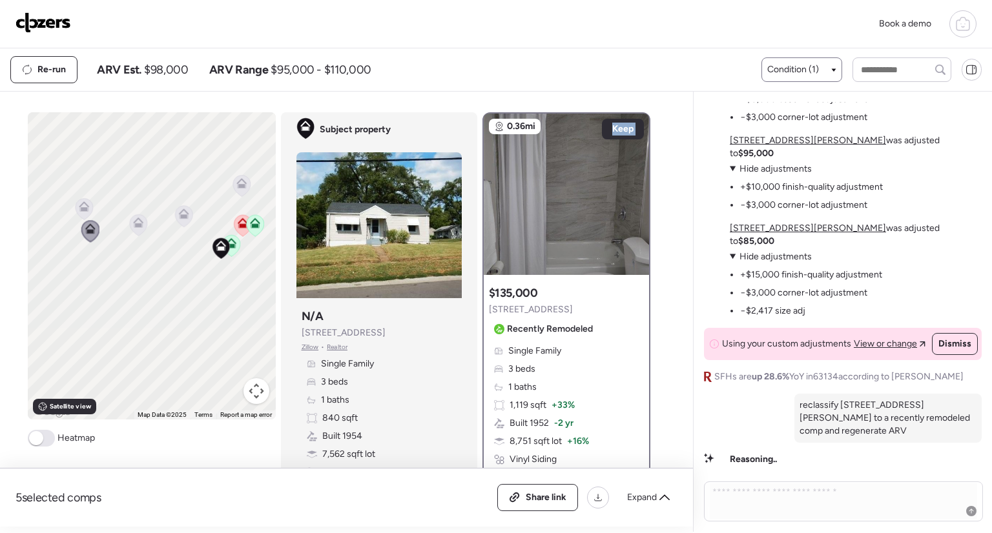
click at [79, 212] on icon at bounding box center [83, 209] width 17 height 21
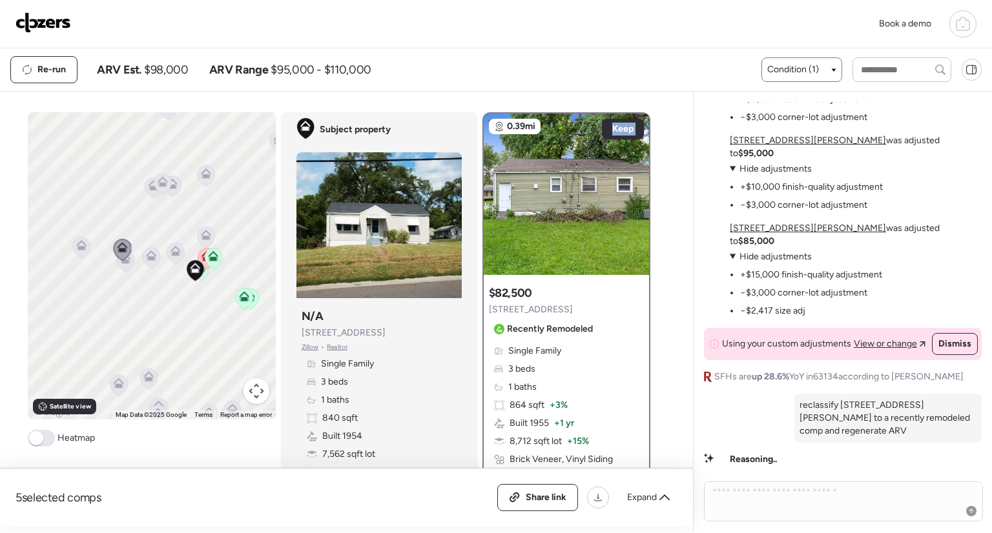
click at [146, 373] on icon at bounding box center [148, 376] width 10 height 10
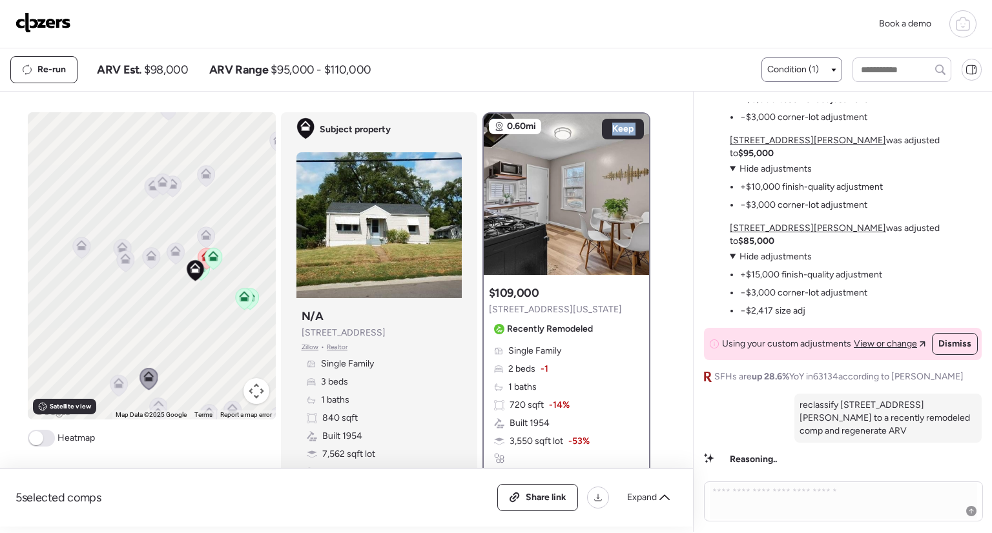
click at [201, 233] on icon at bounding box center [206, 233] width 10 height 6
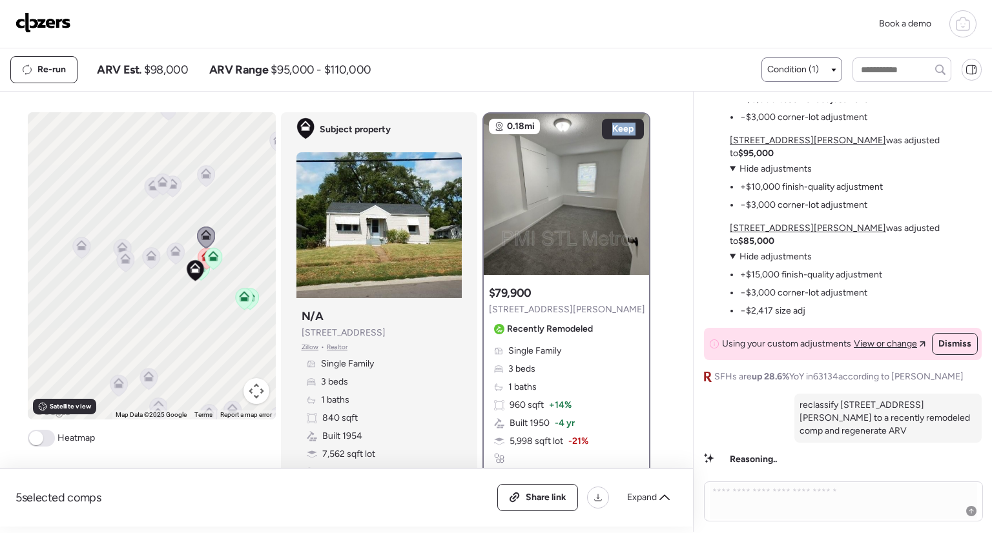
click at [171, 253] on icon at bounding box center [175, 254] width 8 height 4
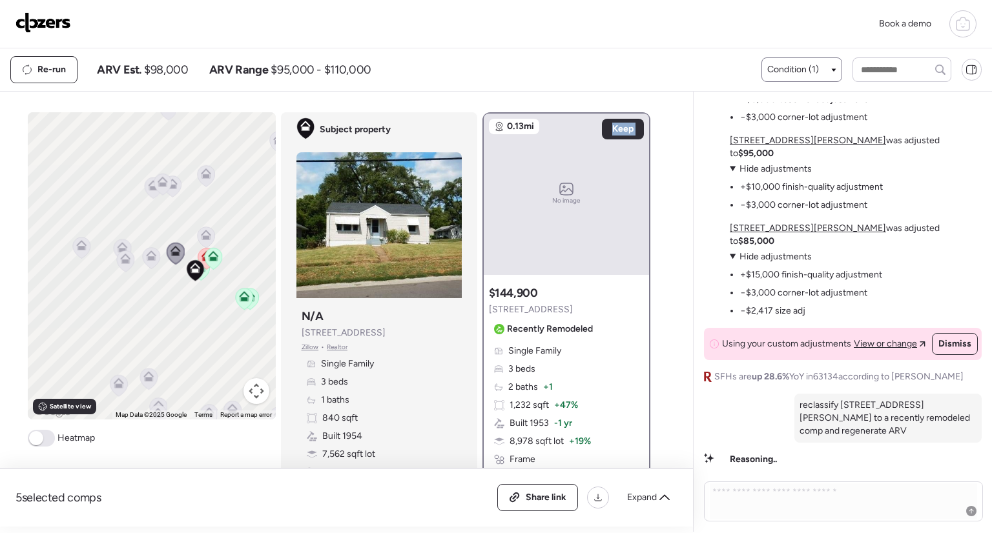
click at [204, 237] on icon at bounding box center [206, 235] width 10 height 10
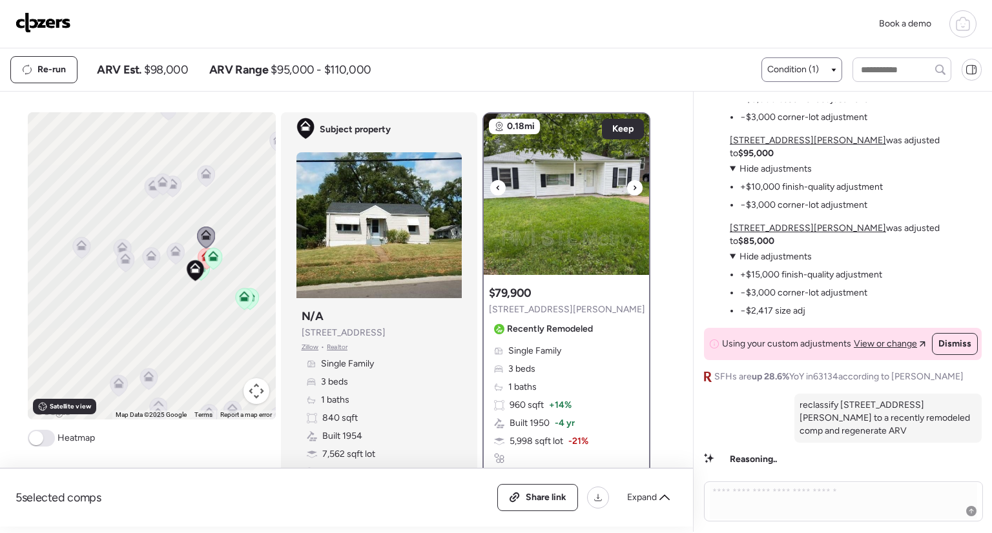
click at [627, 187] on div at bounding box center [634, 187] width 15 height 15
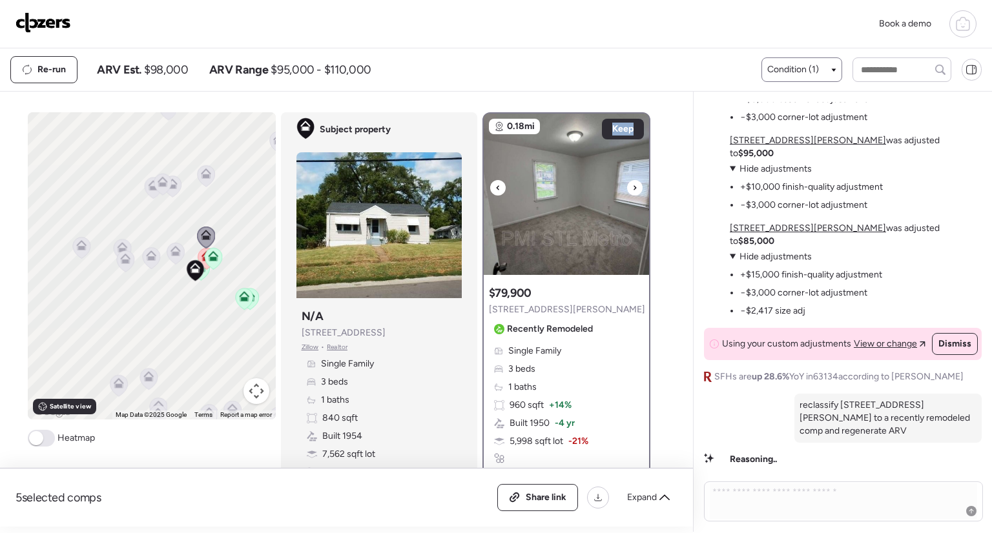
click at [627, 187] on div at bounding box center [634, 187] width 15 height 15
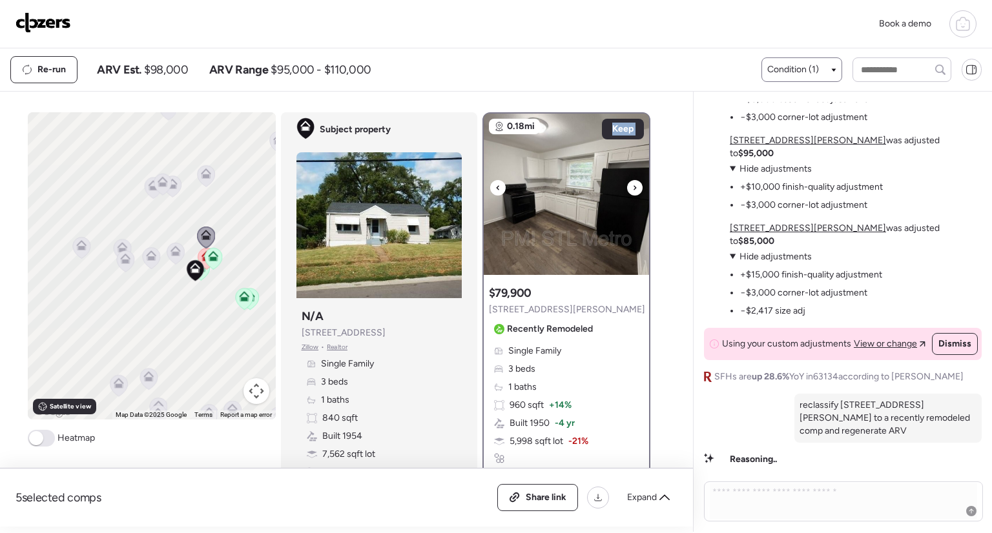
click at [627, 187] on div at bounding box center [634, 187] width 15 height 15
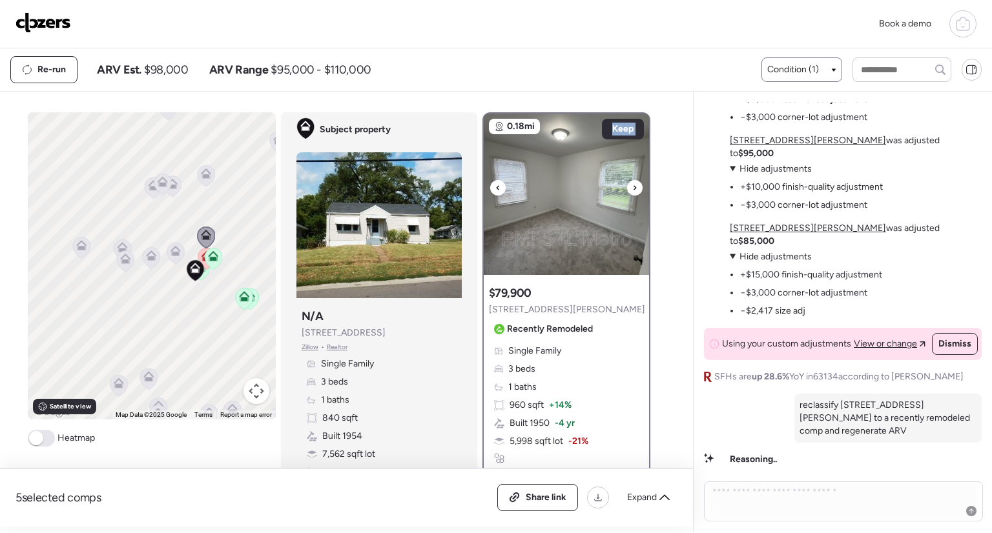
click at [627, 187] on div at bounding box center [634, 187] width 15 height 15
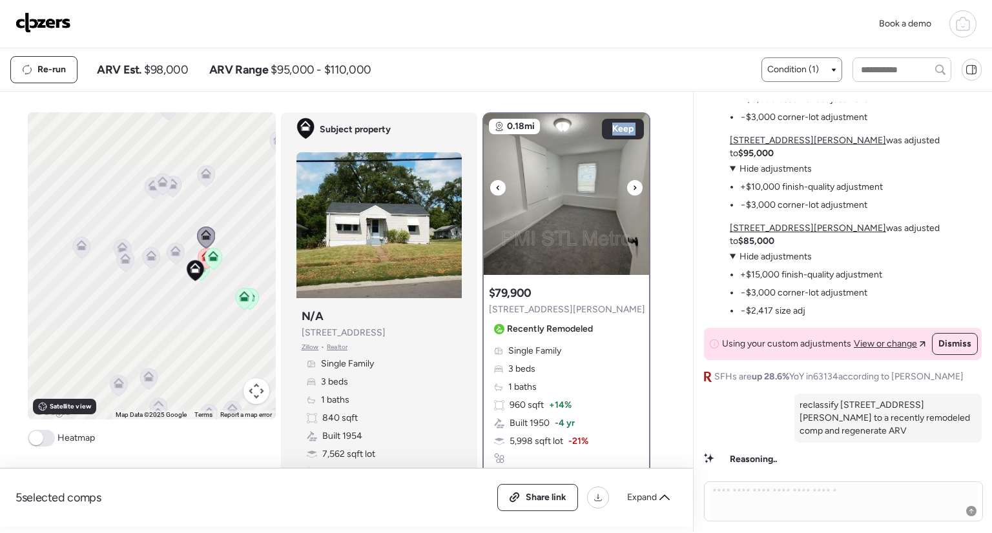
click at [627, 187] on div at bounding box center [634, 187] width 15 height 15
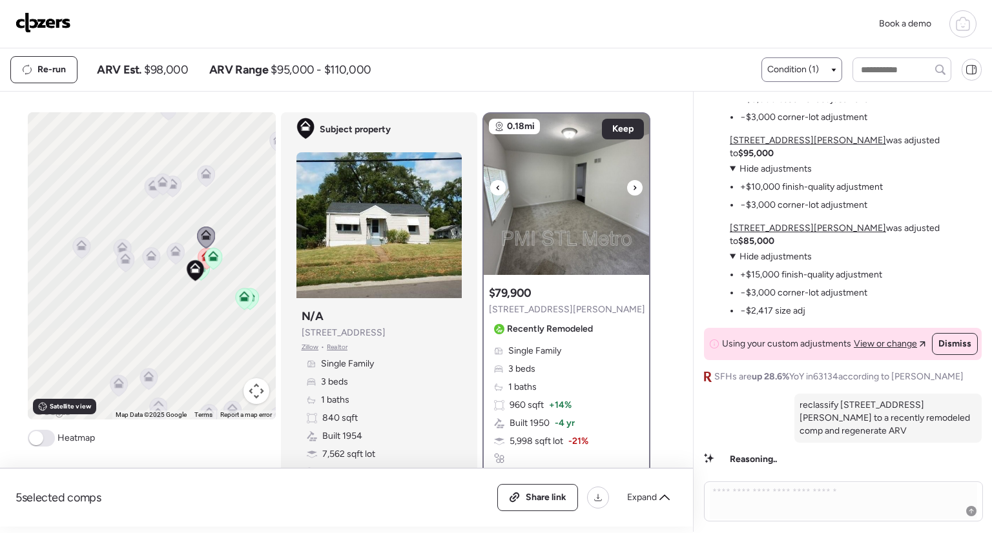
click at [627, 187] on div at bounding box center [634, 187] width 15 height 15
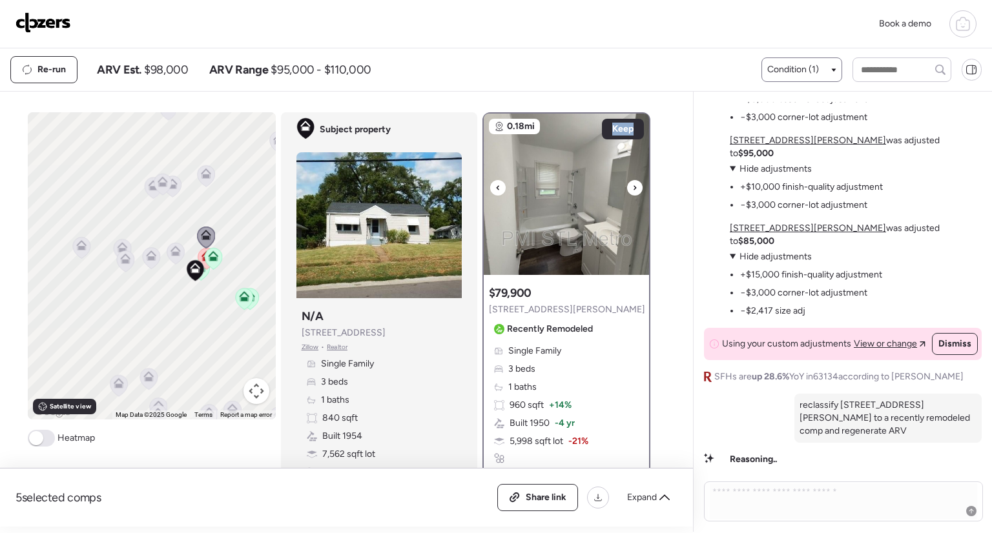
click at [627, 187] on div at bounding box center [634, 187] width 15 height 15
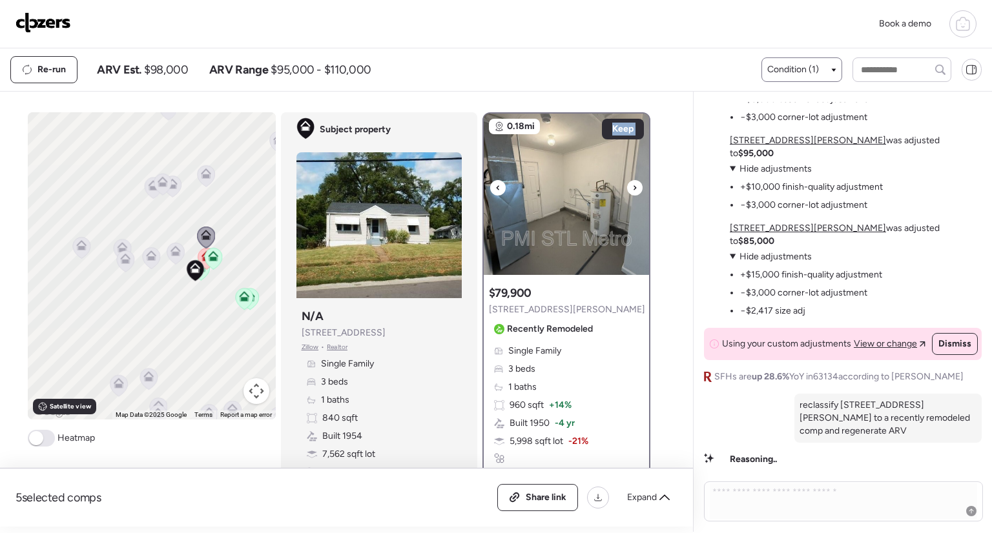
click at [627, 187] on div at bounding box center [634, 187] width 15 height 15
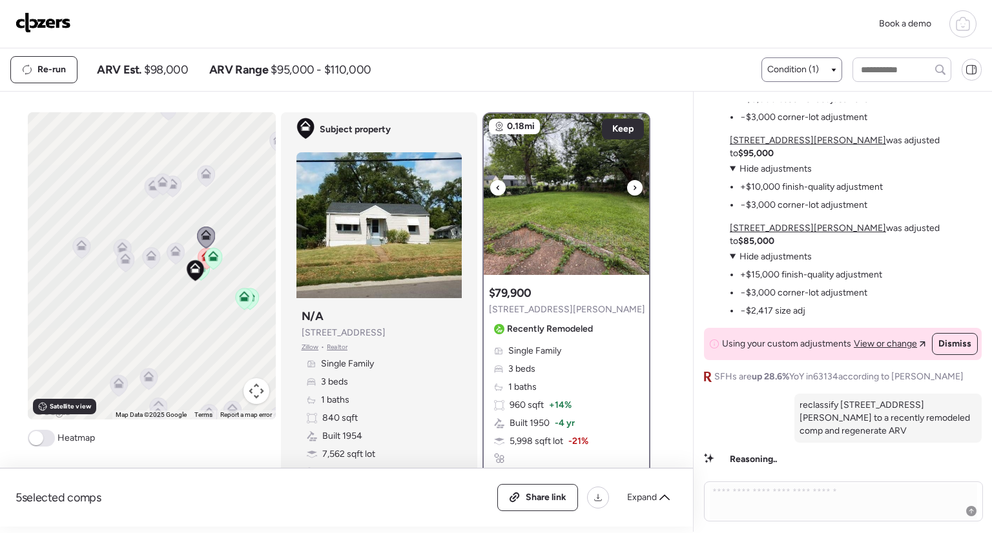
click at [627, 187] on div at bounding box center [634, 187] width 15 height 15
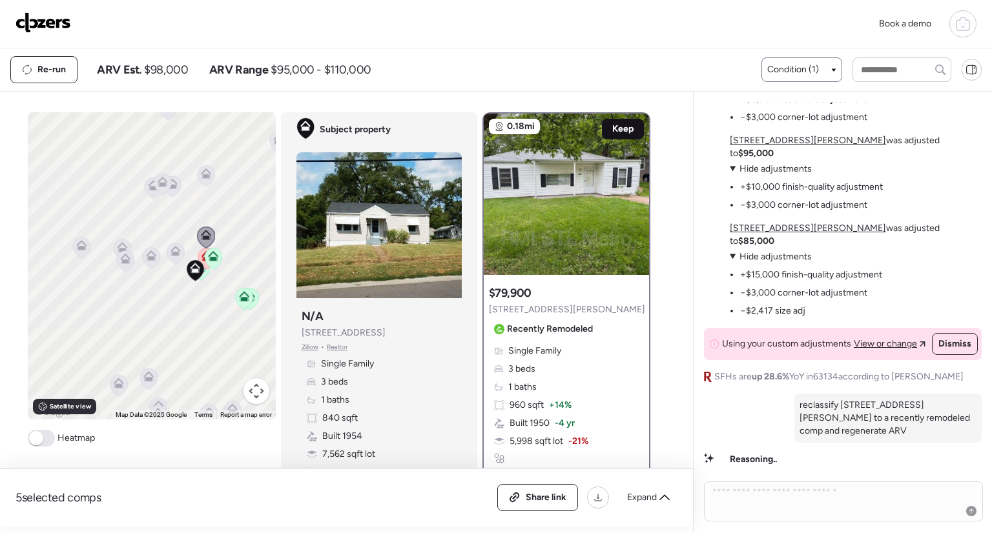
click at [615, 130] on span "Keep" at bounding box center [622, 129] width 21 height 13
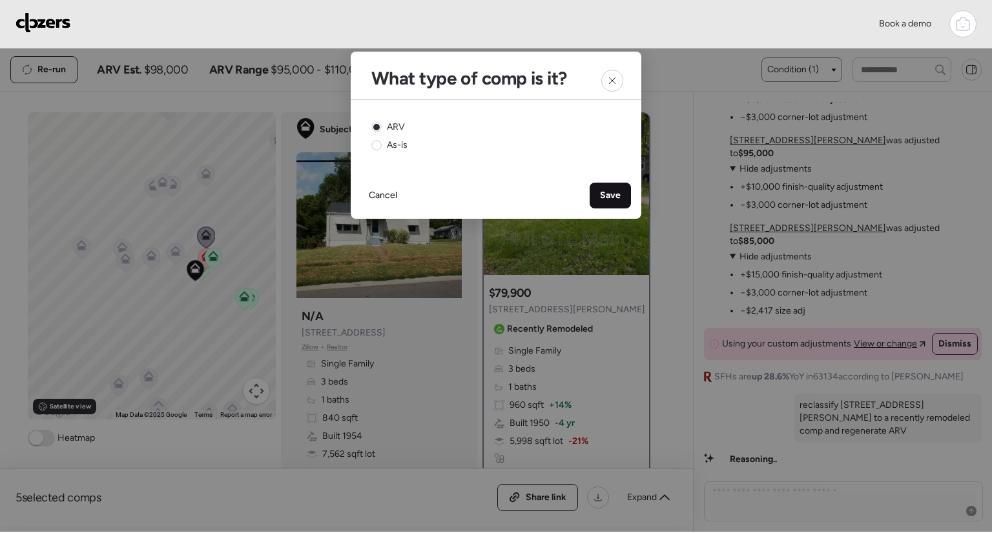
click at [606, 187] on div "Save" at bounding box center [610, 196] width 41 height 26
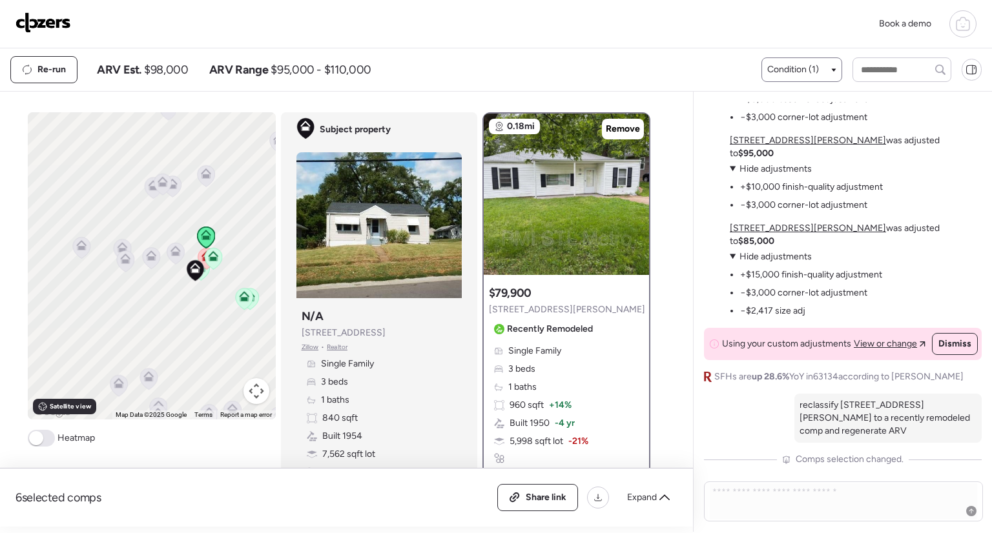
click at [201, 176] on icon at bounding box center [206, 174] width 10 height 10
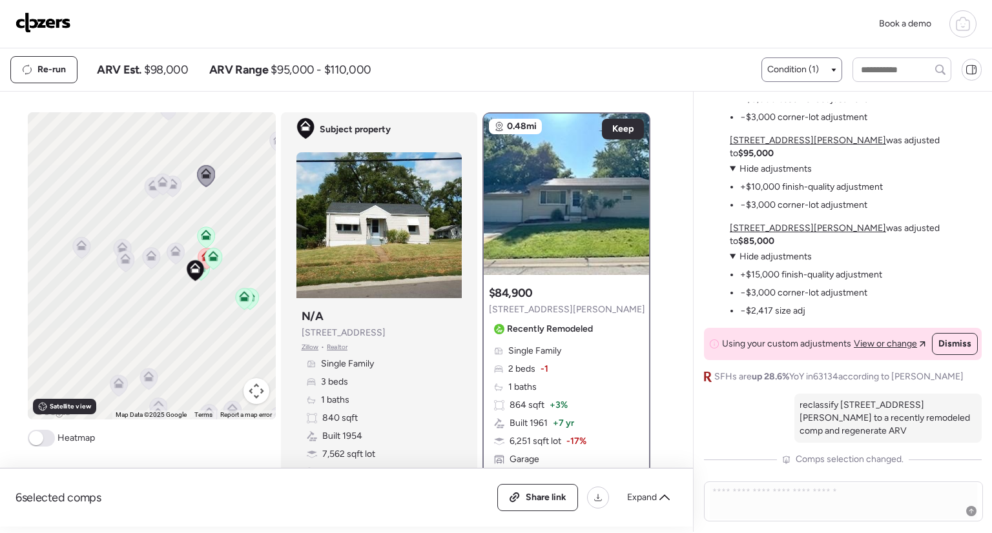
scroll to position [0, 0]
click at [178, 187] on div "To activate drag with keyboard, press Alt + Enter. Once in keyboard drag state,…" at bounding box center [152, 265] width 248 height 307
click at [170, 187] on icon at bounding box center [172, 184] width 10 height 10
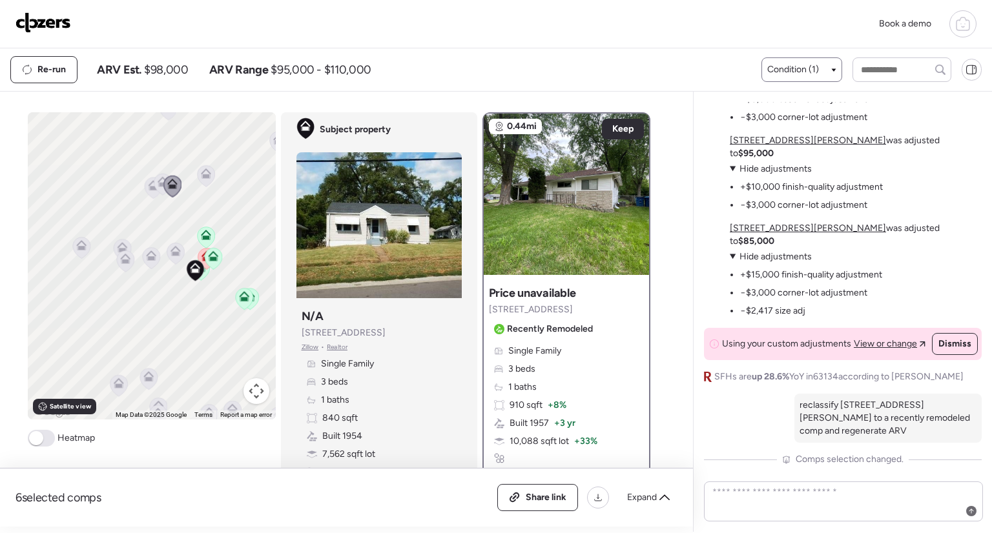
click at [155, 189] on icon at bounding box center [162, 184] width 17 height 21
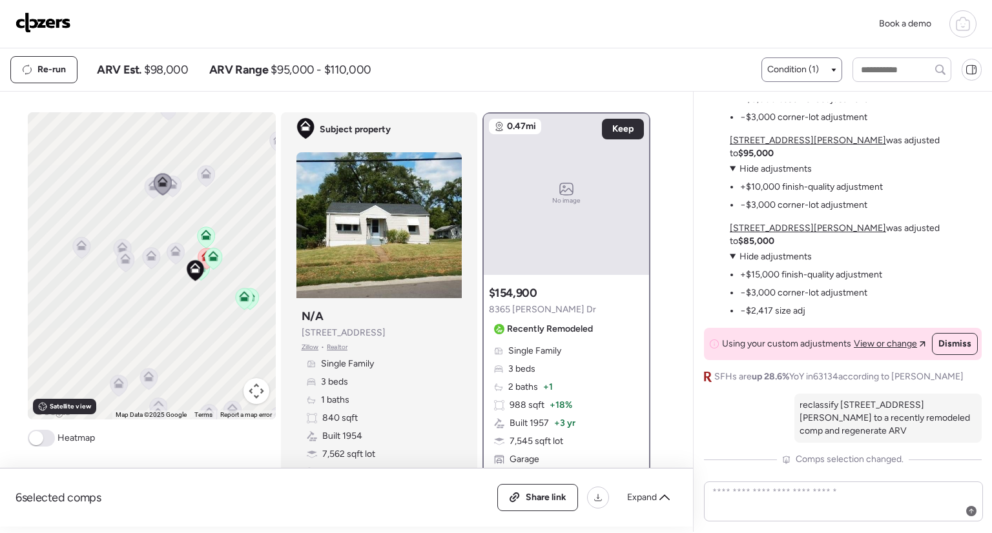
click at [147, 192] on icon at bounding box center [153, 188] width 17 height 21
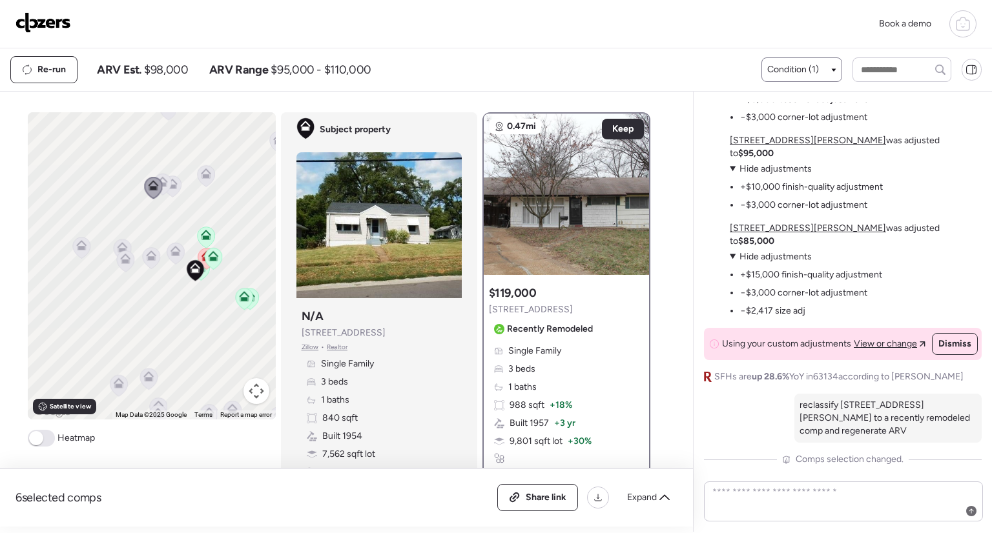
click at [144, 378] on icon at bounding box center [148, 379] width 8 height 4
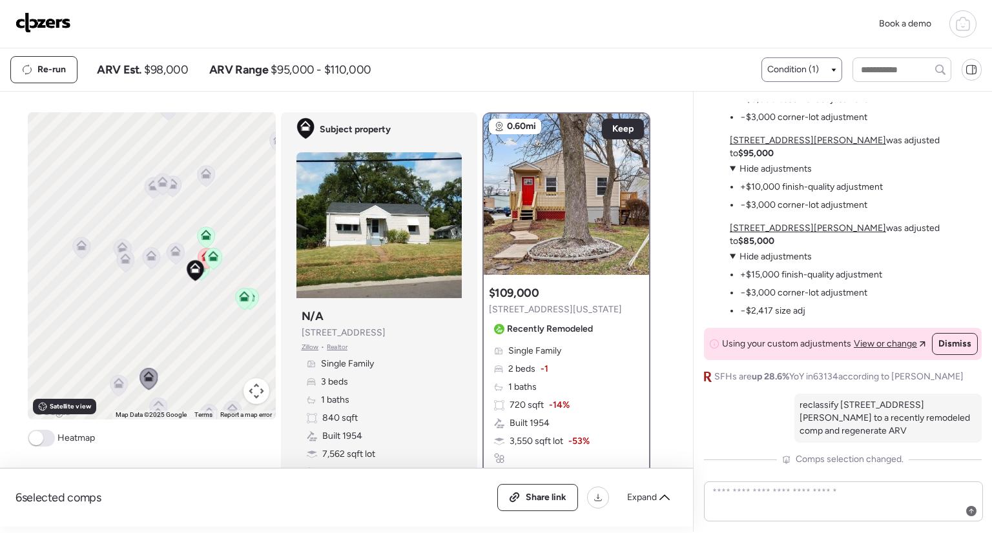
click at [118, 389] on icon at bounding box center [118, 385] width 17 height 21
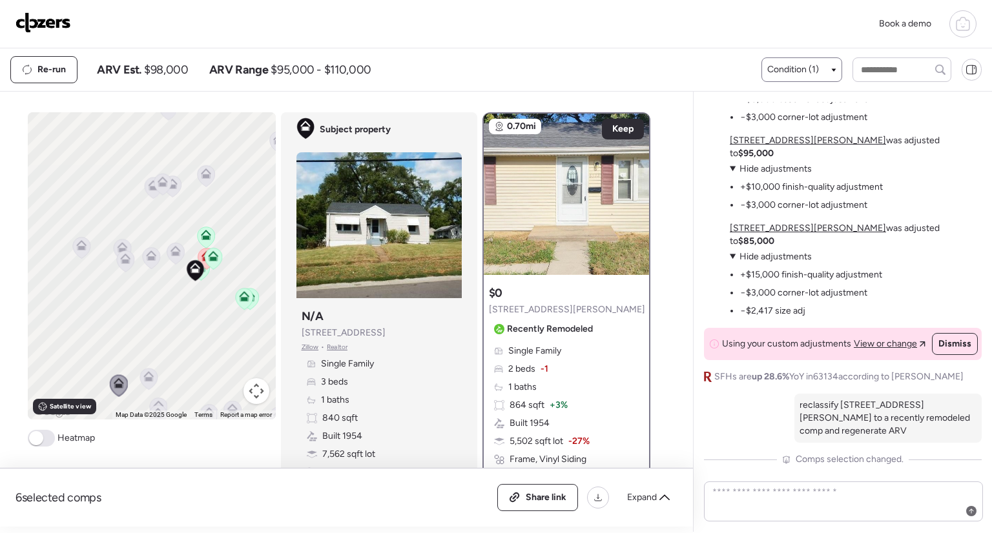
click at [813, 57] on div "Condition (1)" at bounding box center [801, 69] width 80 height 25
click at [823, 73] on div "Condition (1)" at bounding box center [801, 69] width 68 height 13
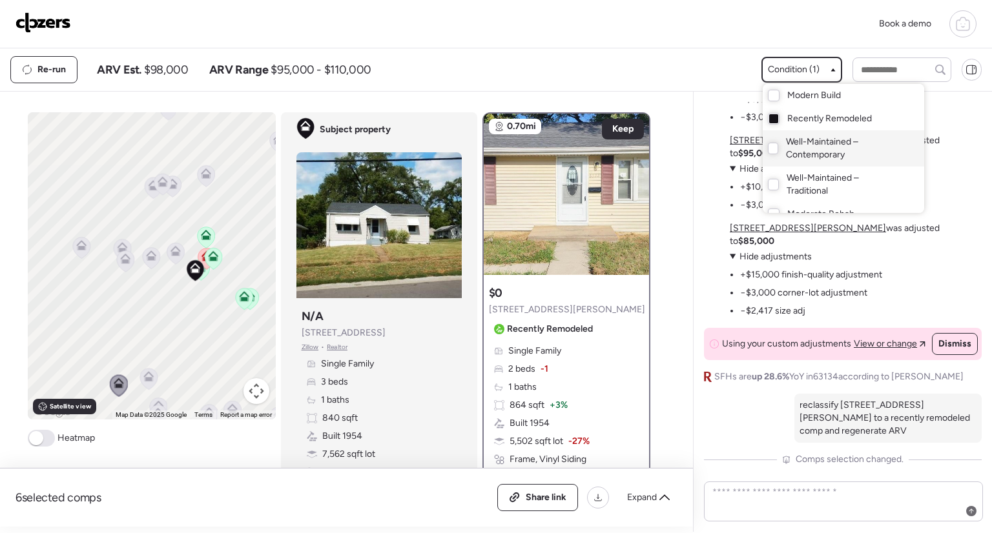
click at [805, 153] on span "Well-Maintained – Contemporary" at bounding box center [842, 149] width 112 height 26
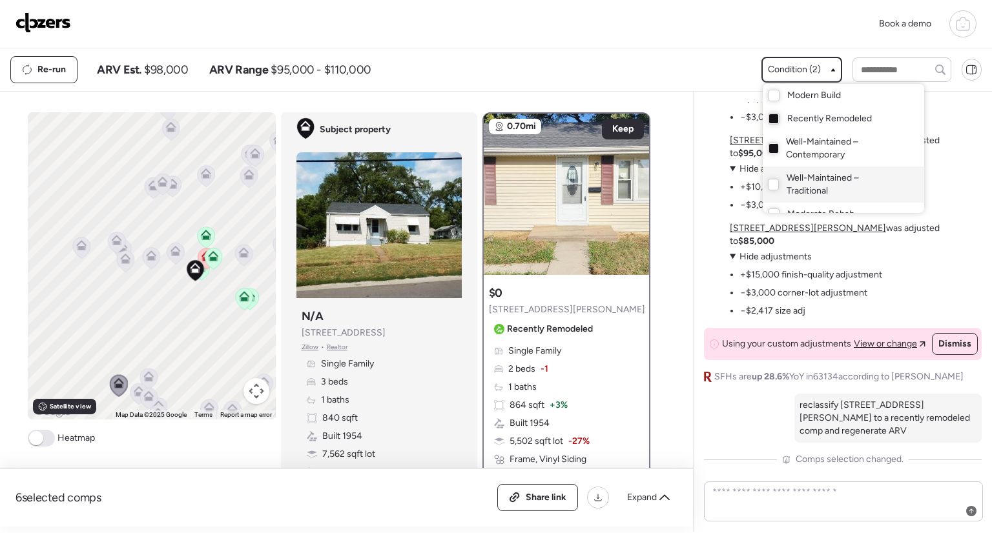
click at [793, 189] on span "Well-Maintained – Traditional" at bounding box center [843, 185] width 112 height 26
click at [811, 122] on span "Recently Remodeled" at bounding box center [829, 118] width 85 height 13
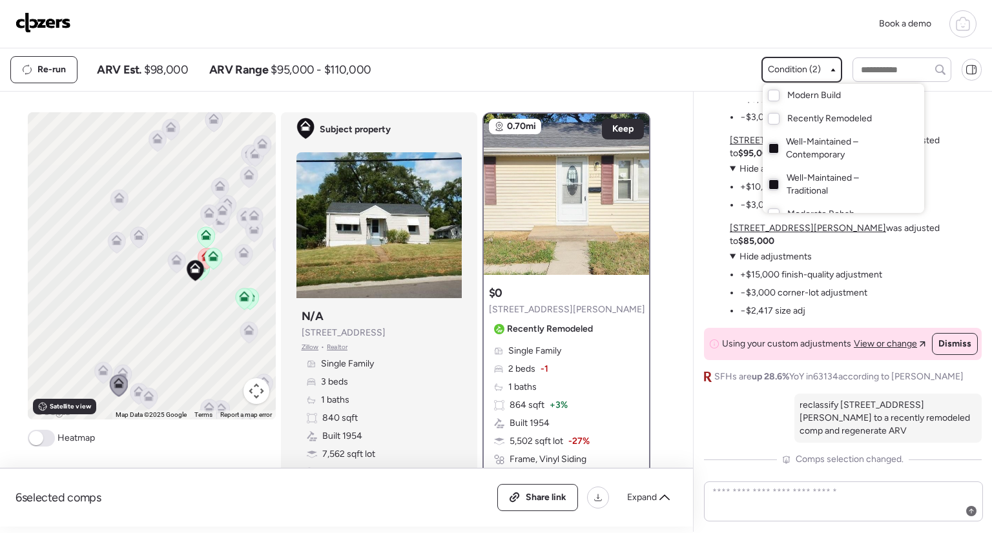
click at [168, 259] on div at bounding box center [496, 230] width 992 height 533
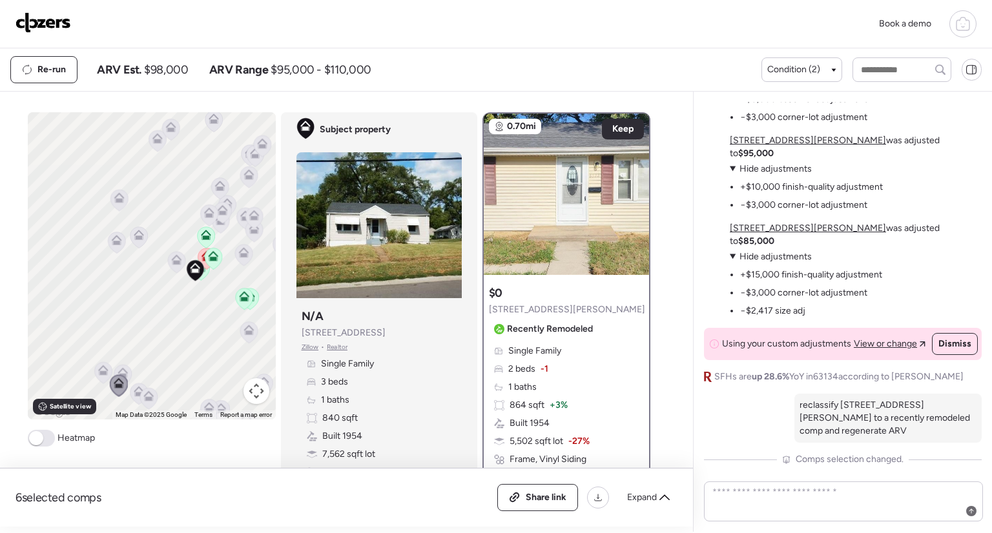
click at [171, 259] on icon at bounding box center [176, 259] width 10 height 10
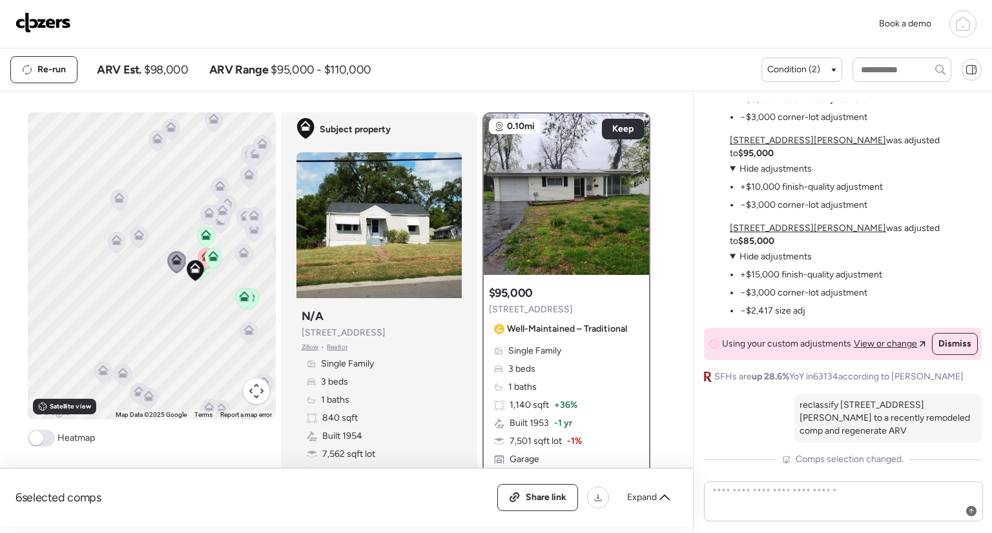
click at [240, 254] on icon at bounding box center [243, 255] width 8 height 4
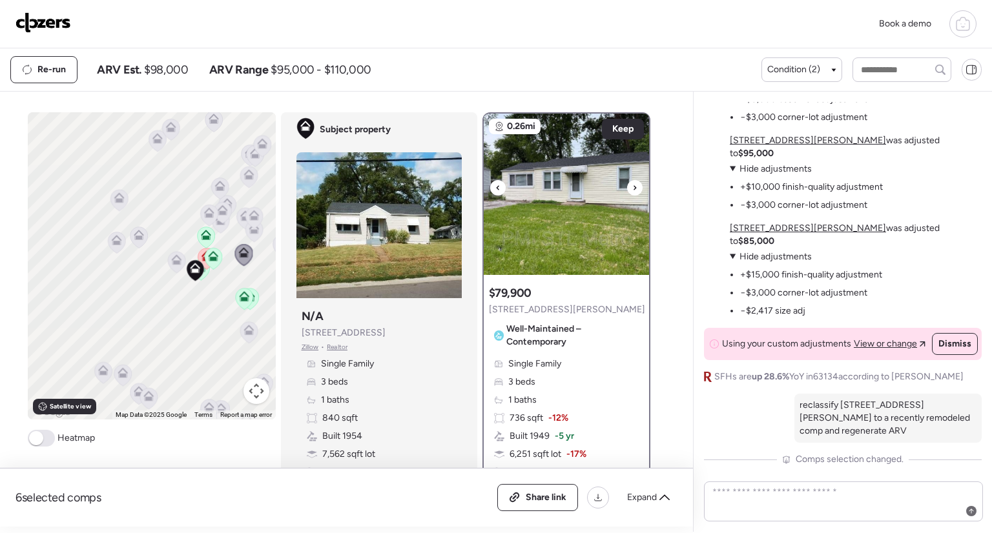
click at [632, 180] on icon at bounding box center [634, 187] width 5 height 15
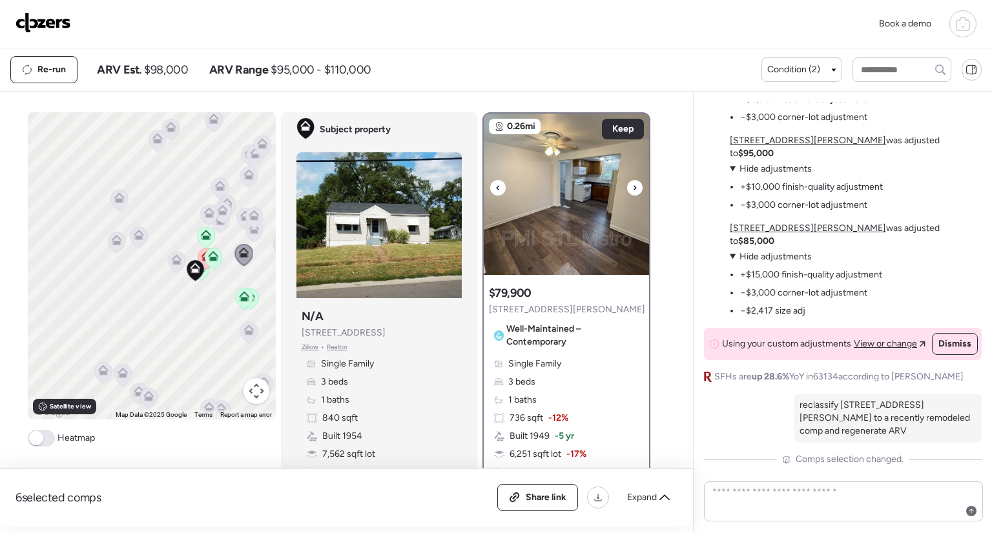
click at [632, 180] on icon at bounding box center [634, 187] width 5 height 15
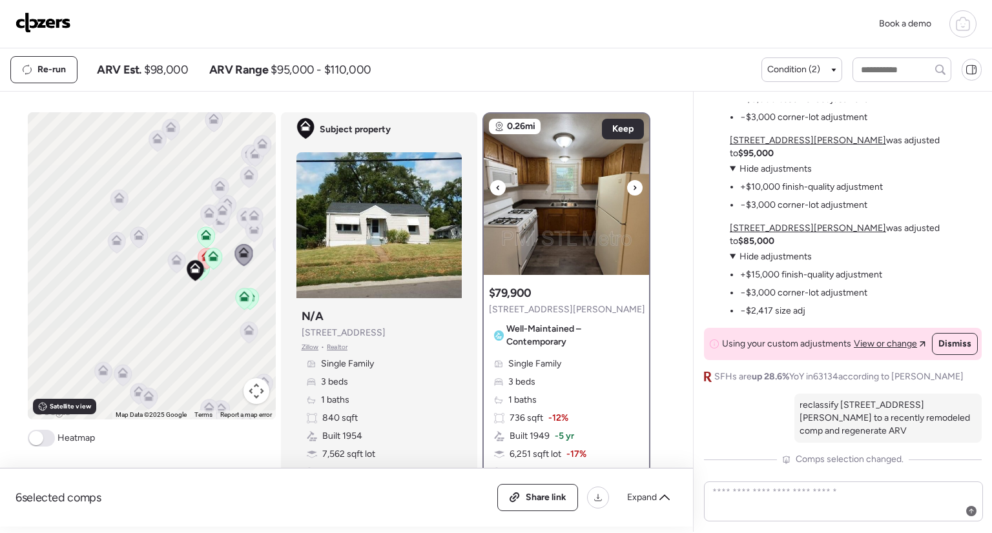
click at [632, 180] on icon at bounding box center [634, 187] width 5 height 15
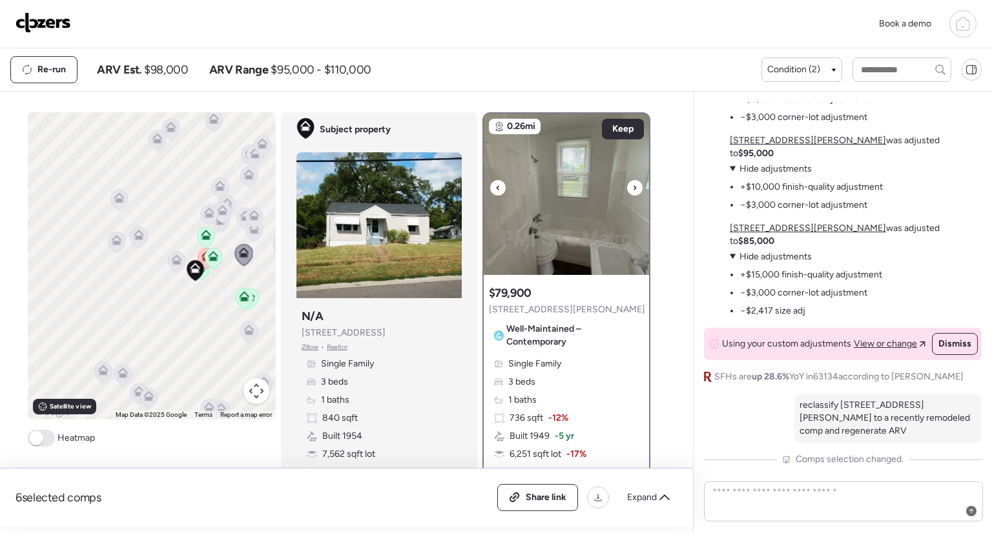
click at [632, 180] on icon at bounding box center [634, 187] width 5 height 15
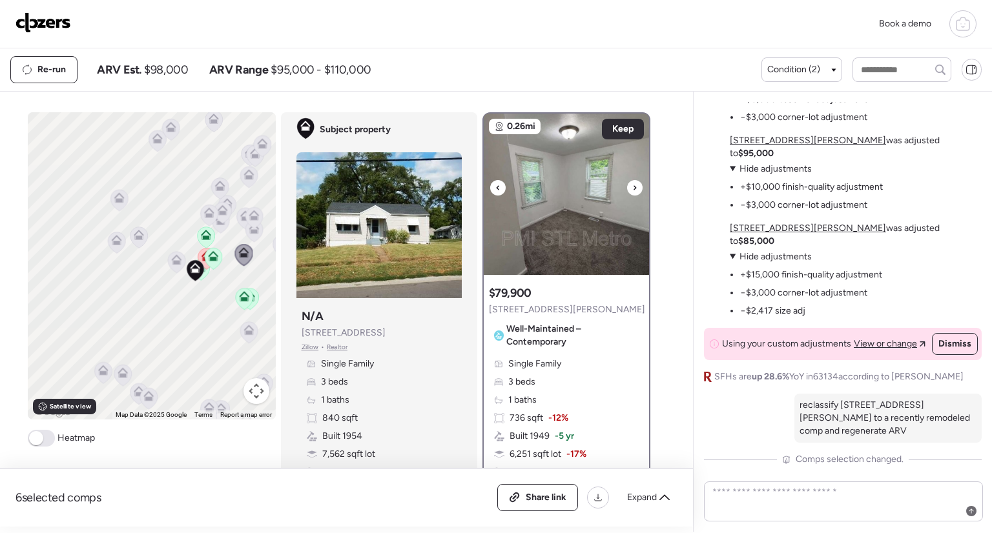
click at [632, 180] on icon at bounding box center [634, 187] width 5 height 15
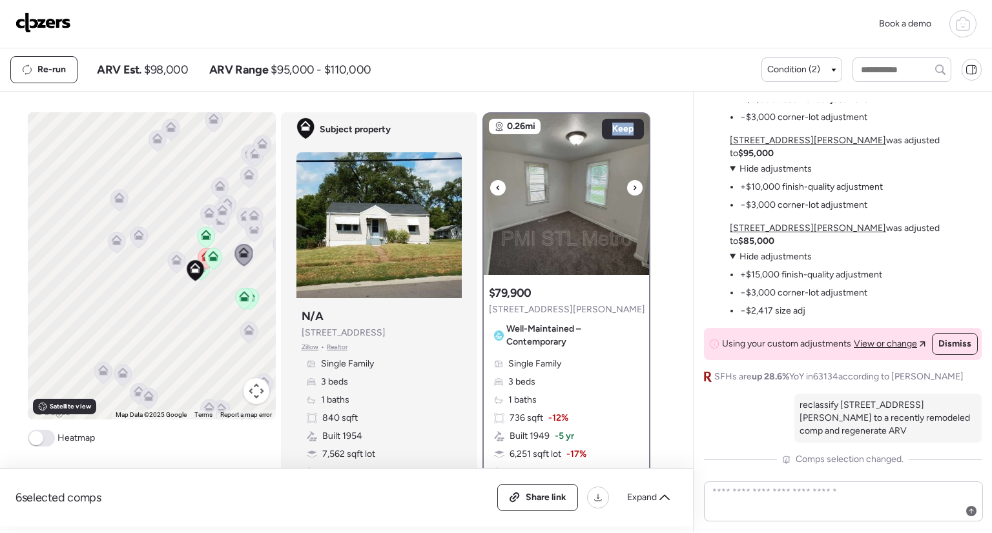
click at [632, 180] on icon at bounding box center [634, 187] width 5 height 15
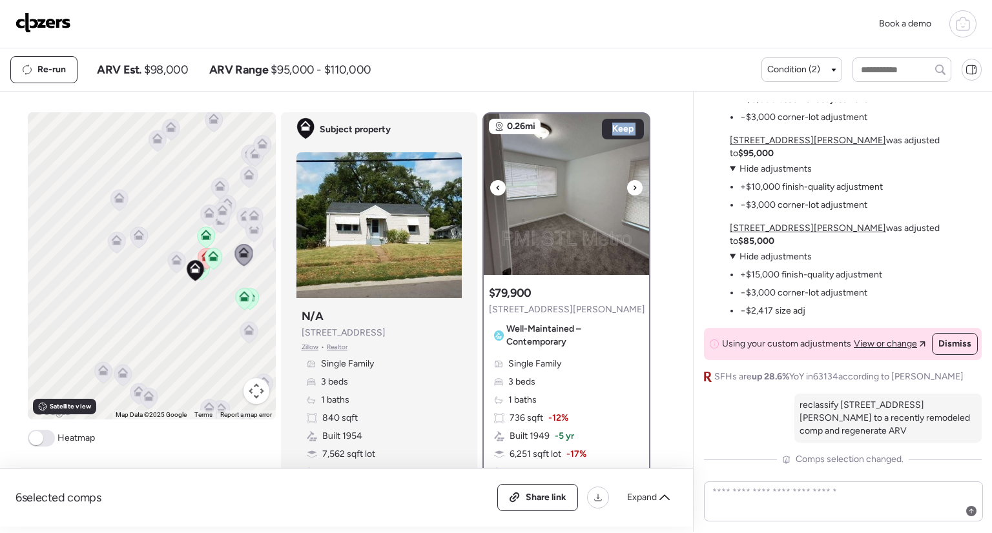
click at [632, 180] on icon at bounding box center [634, 187] width 5 height 15
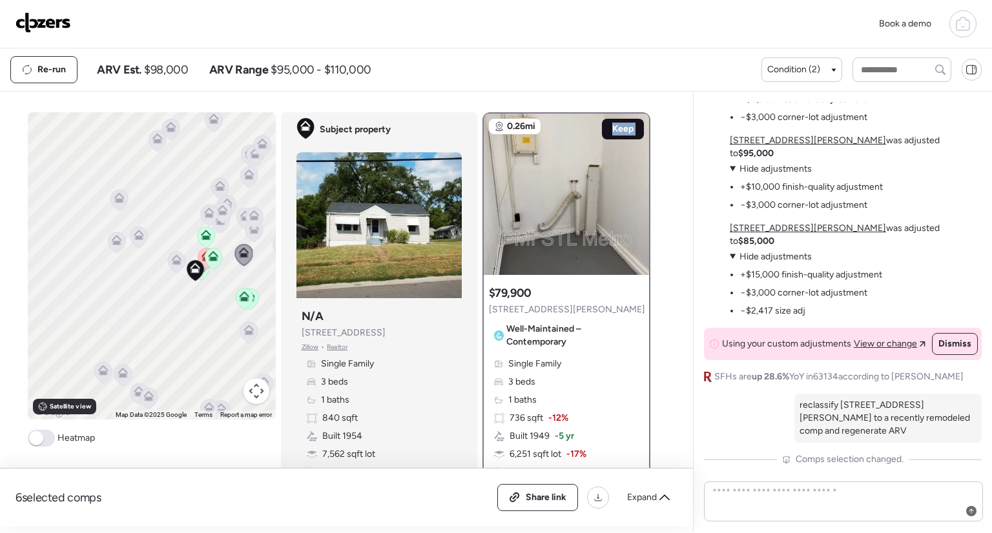
click at [623, 123] on span "Keep" at bounding box center [622, 129] width 21 height 13
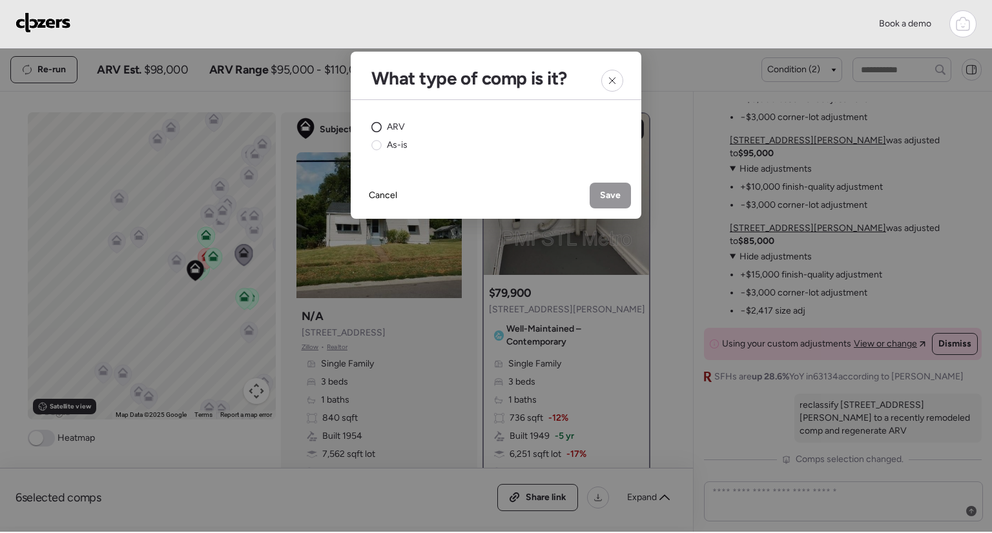
click at [380, 123] on icon at bounding box center [376, 127] width 10 height 10
click at [612, 198] on span "Save" at bounding box center [610, 195] width 21 height 13
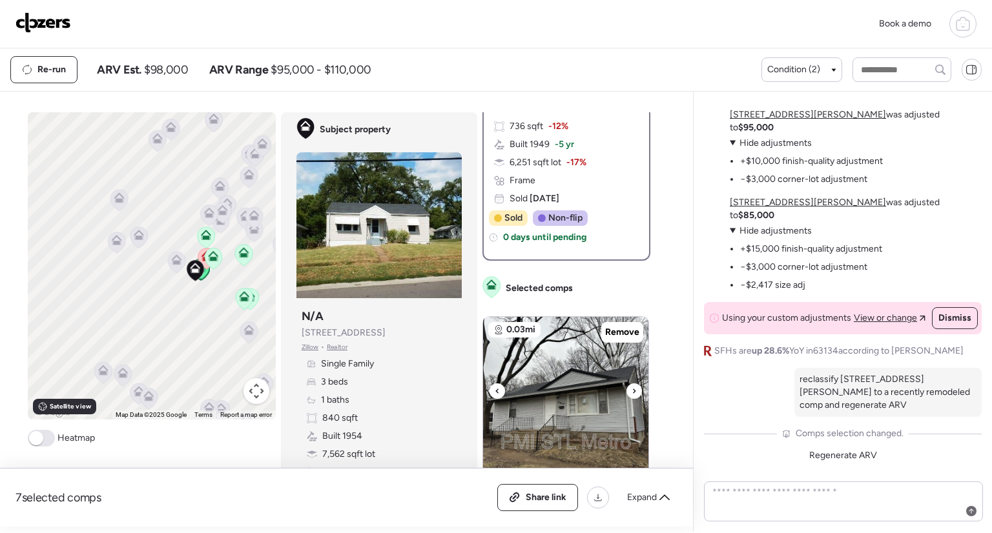
scroll to position [293, 0]
click at [669, 502] on icon at bounding box center [664, 498] width 10 height 10
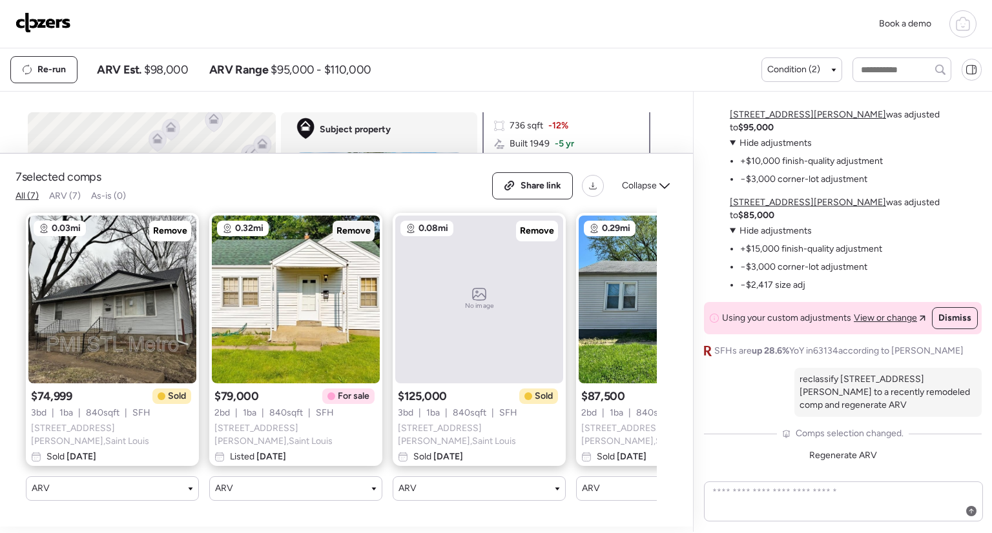
click at [351, 236] on span "Remove" at bounding box center [353, 231] width 34 height 13
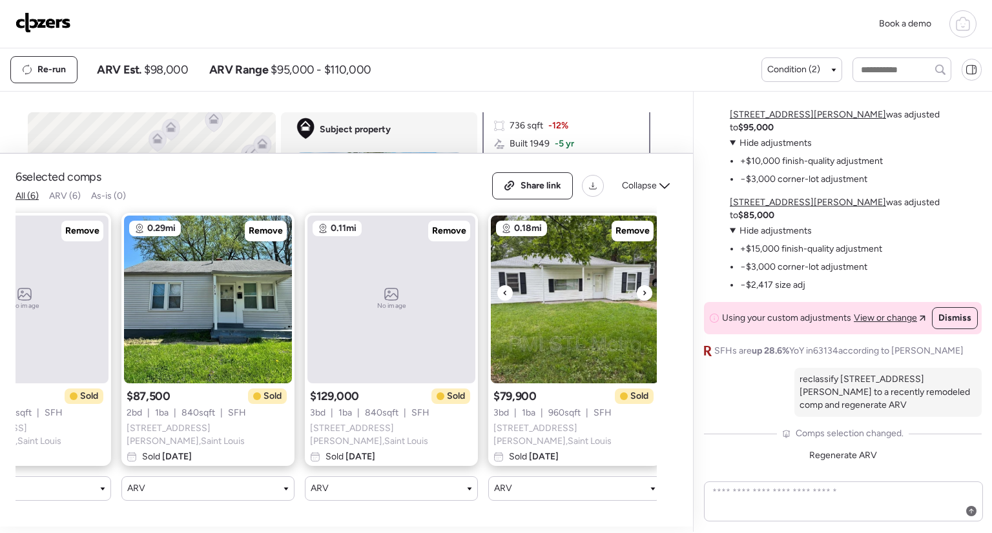
scroll to position [0, 273]
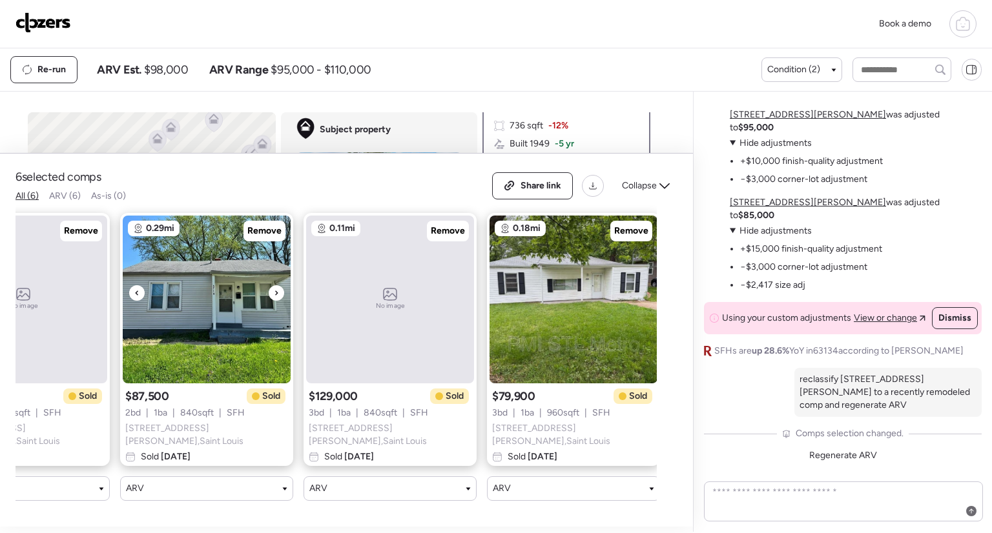
click at [270, 298] on div at bounding box center [276, 292] width 15 height 15
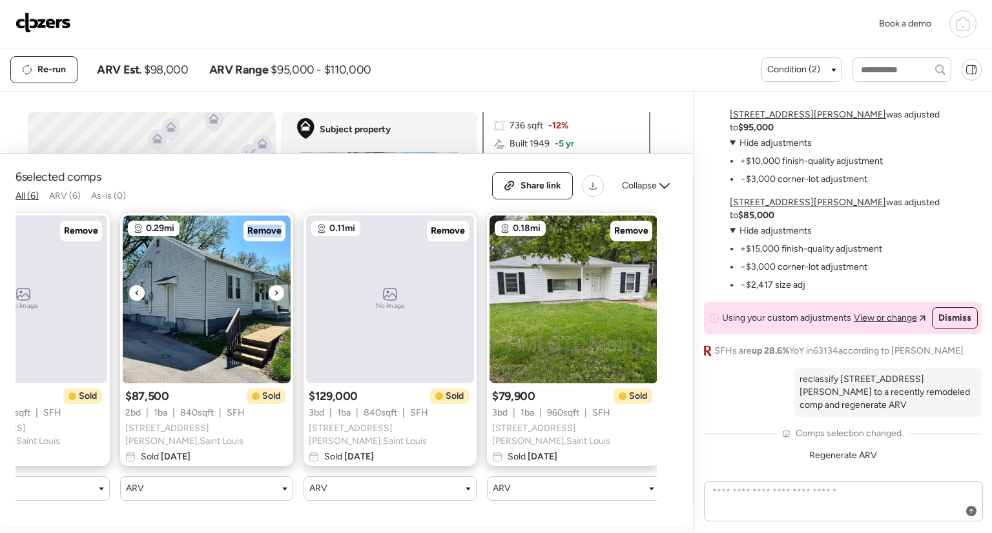
click at [270, 298] on div at bounding box center [276, 292] width 15 height 15
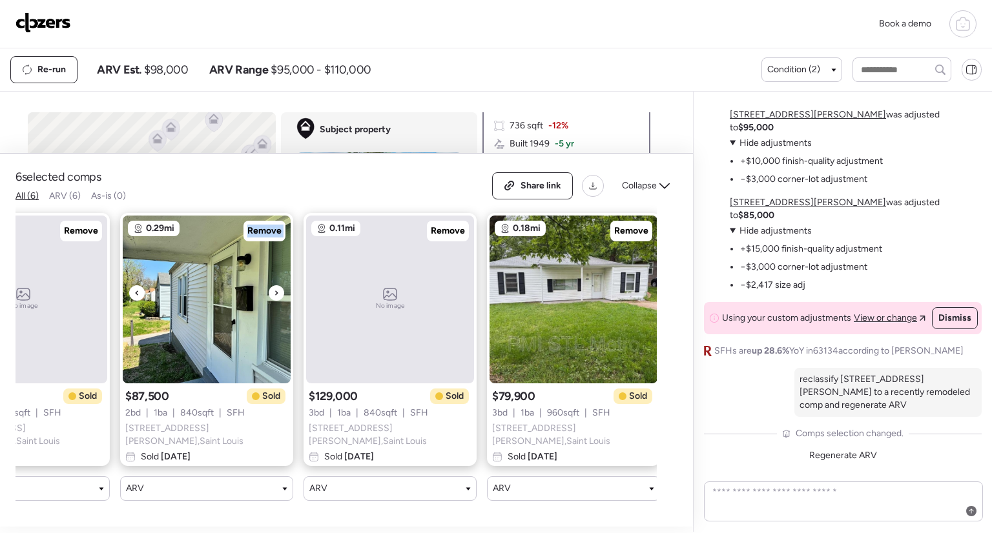
click at [270, 298] on div at bounding box center [276, 292] width 15 height 15
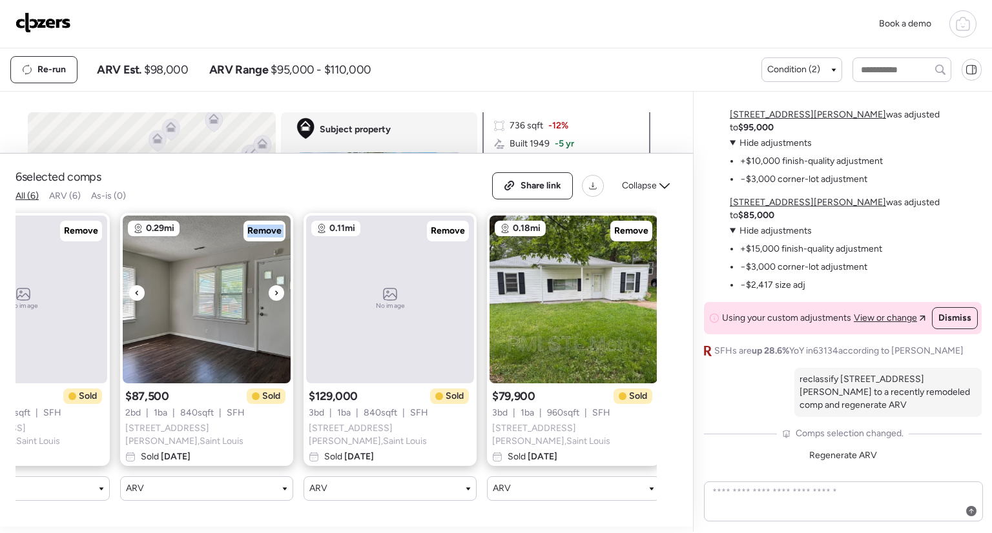
click at [270, 298] on div at bounding box center [276, 292] width 15 height 15
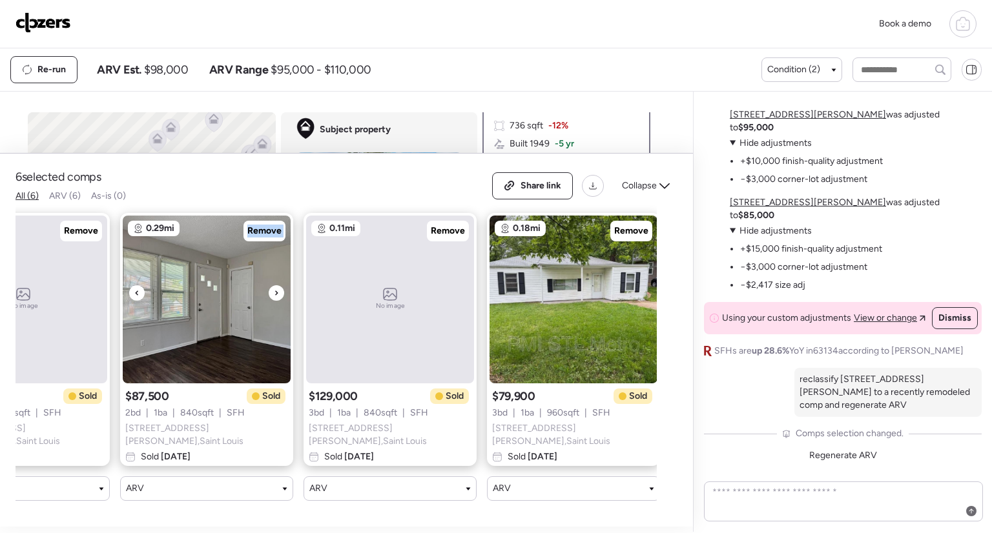
click at [270, 298] on div at bounding box center [276, 292] width 15 height 15
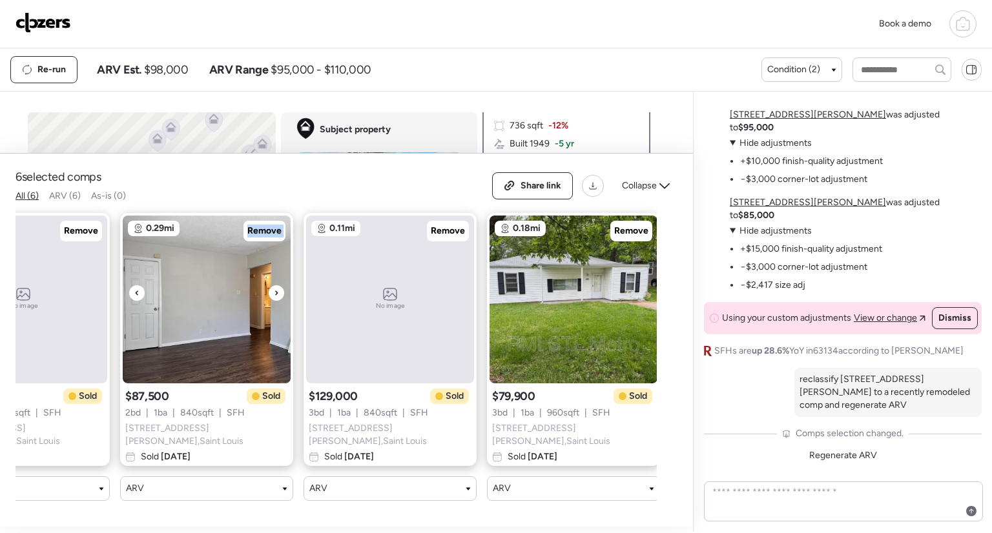
click at [270, 298] on div at bounding box center [276, 292] width 15 height 15
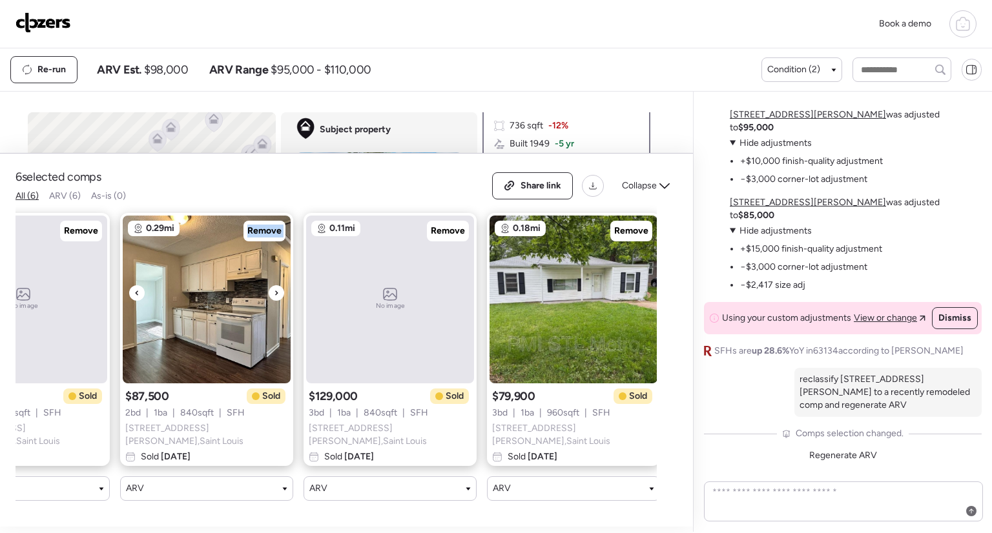
click at [270, 298] on div at bounding box center [276, 292] width 15 height 15
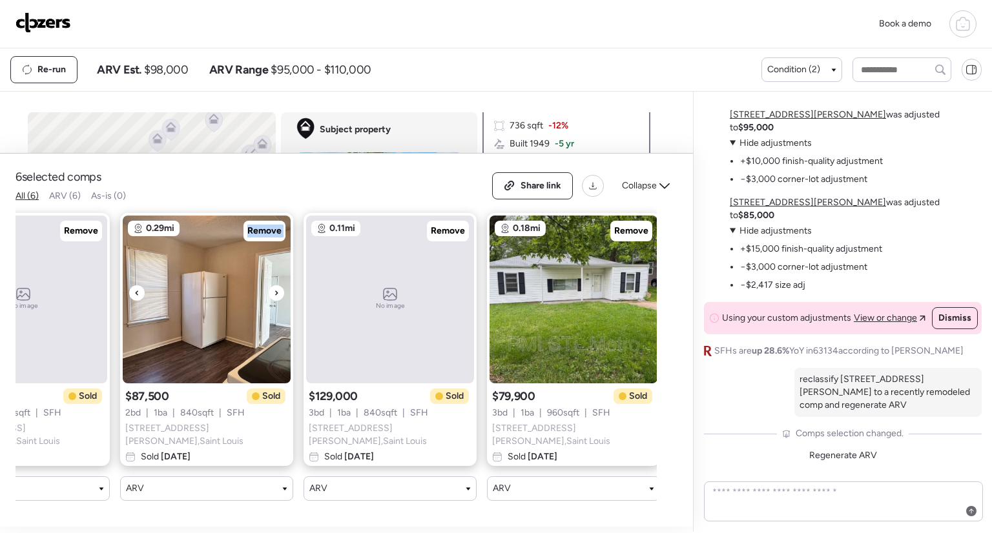
click at [270, 298] on div at bounding box center [276, 292] width 15 height 15
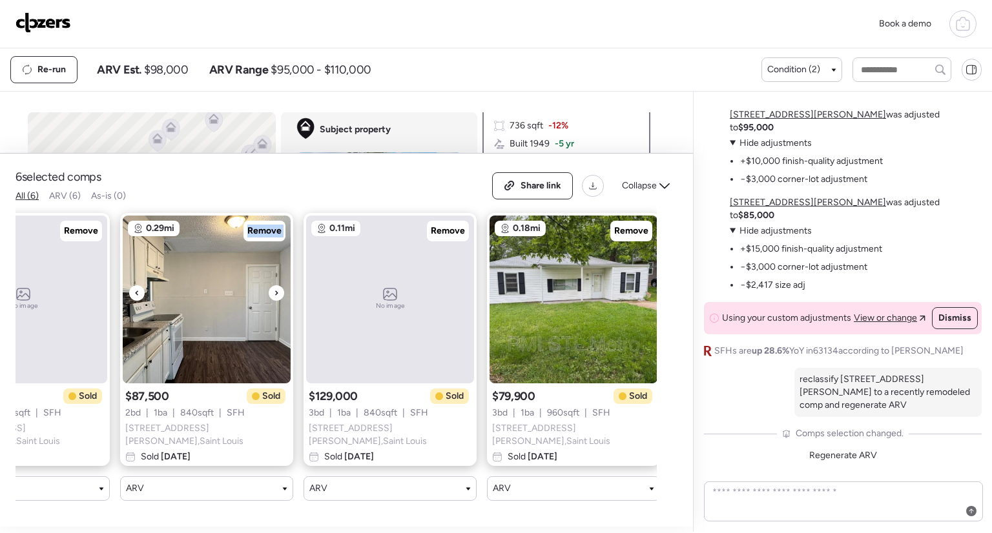
click at [270, 298] on div at bounding box center [276, 292] width 15 height 15
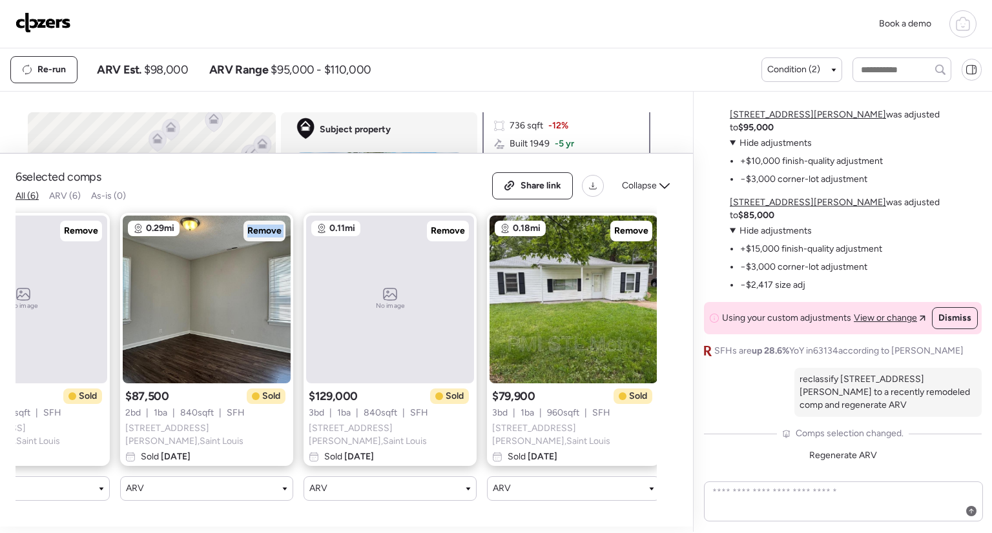
click at [261, 231] on span "Remove" at bounding box center [264, 231] width 34 height 13
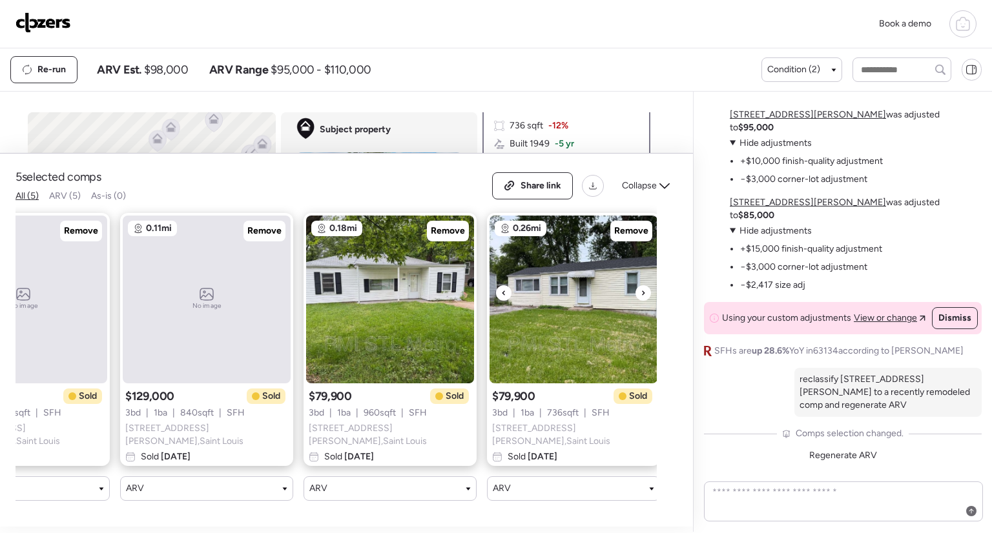
scroll to position [0, 285]
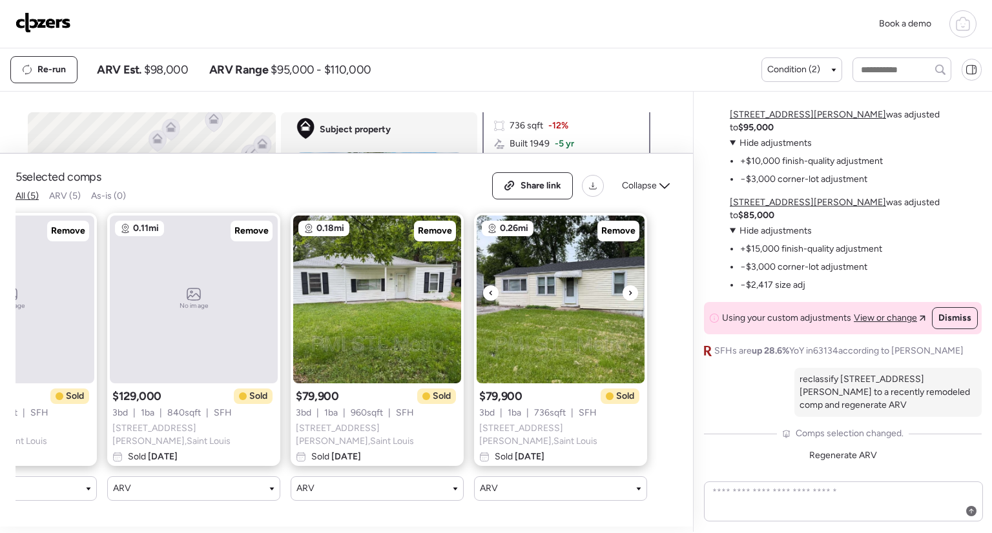
click at [630, 295] on icon at bounding box center [630, 293] width 3 height 5
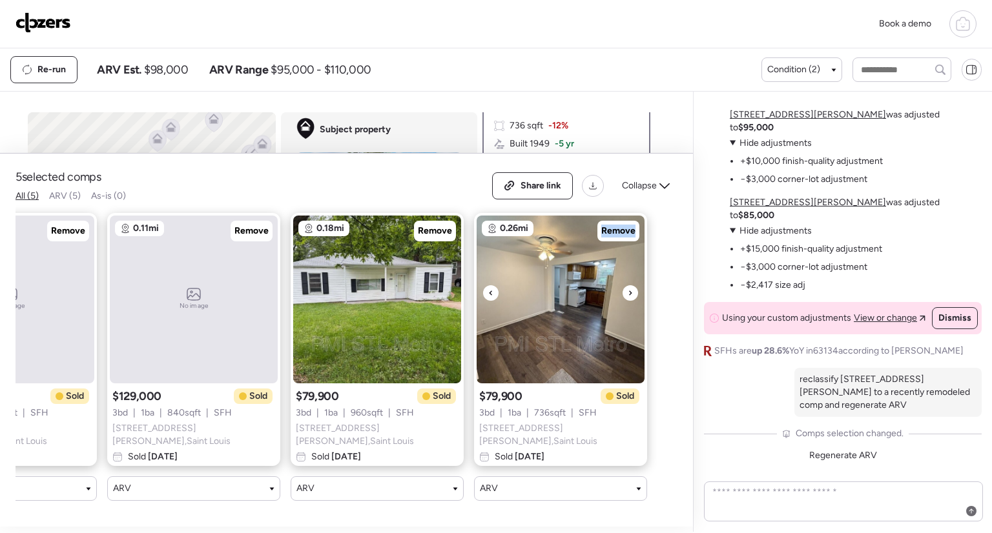
click at [630, 295] on icon at bounding box center [630, 293] width 3 height 5
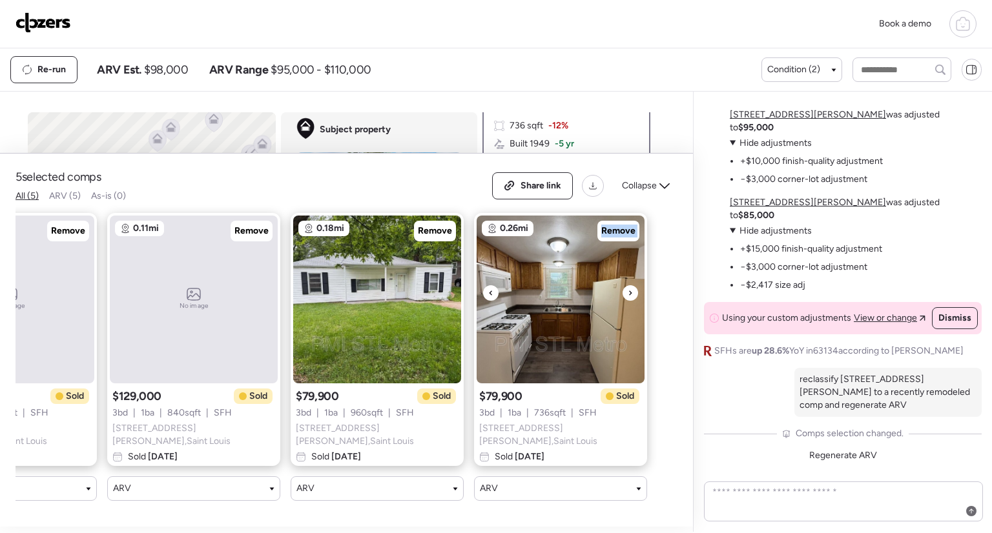
click at [630, 295] on icon at bounding box center [630, 293] width 3 height 5
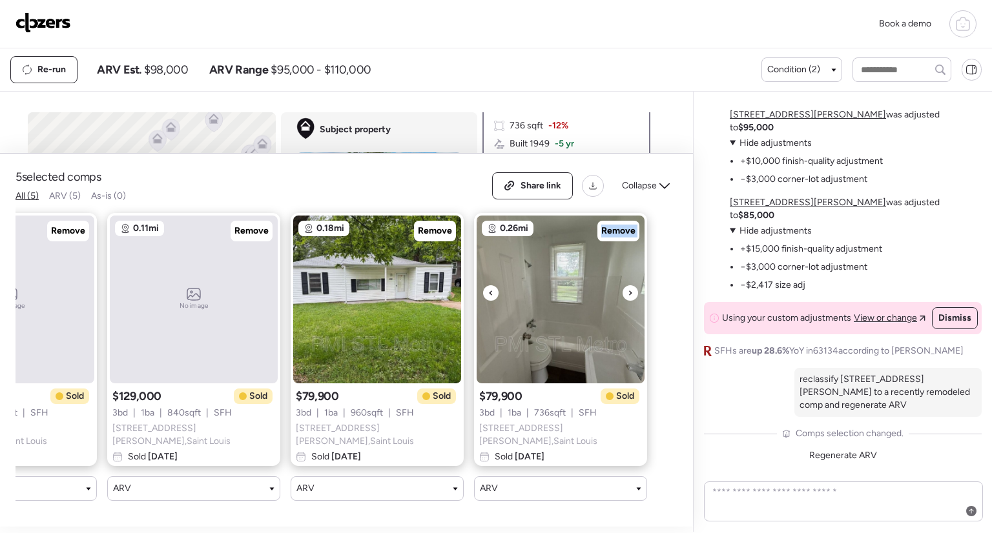
click at [630, 295] on icon at bounding box center [630, 293] width 3 height 5
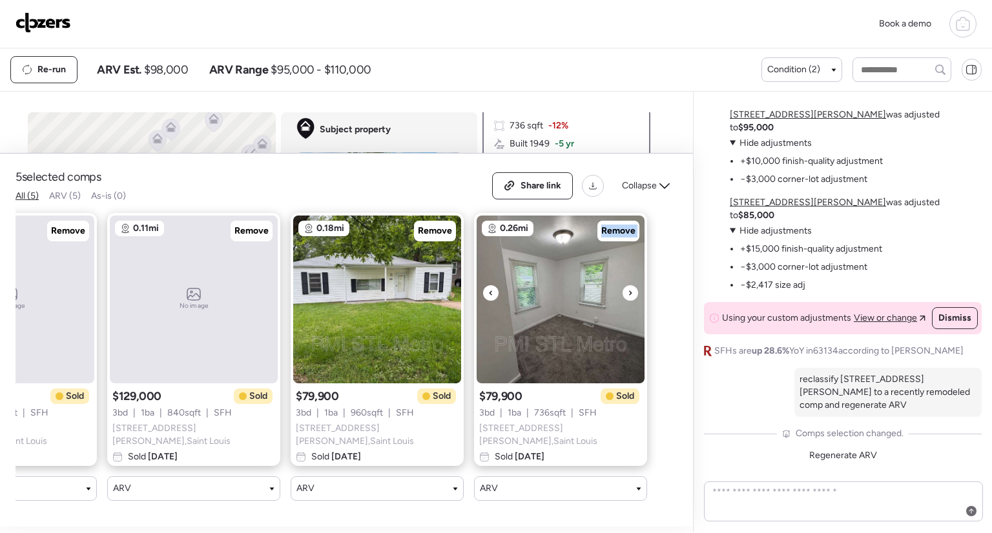
click at [630, 295] on icon at bounding box center [630, 293] width 3 height 5
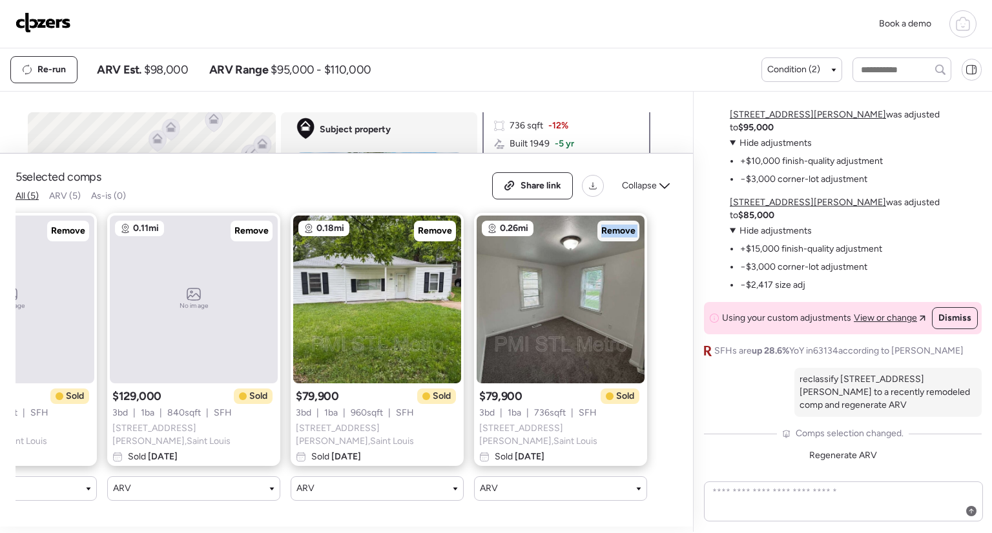
click at [621, 234] on span "Remove" at bounding box center [618, 231] width 34 height 13
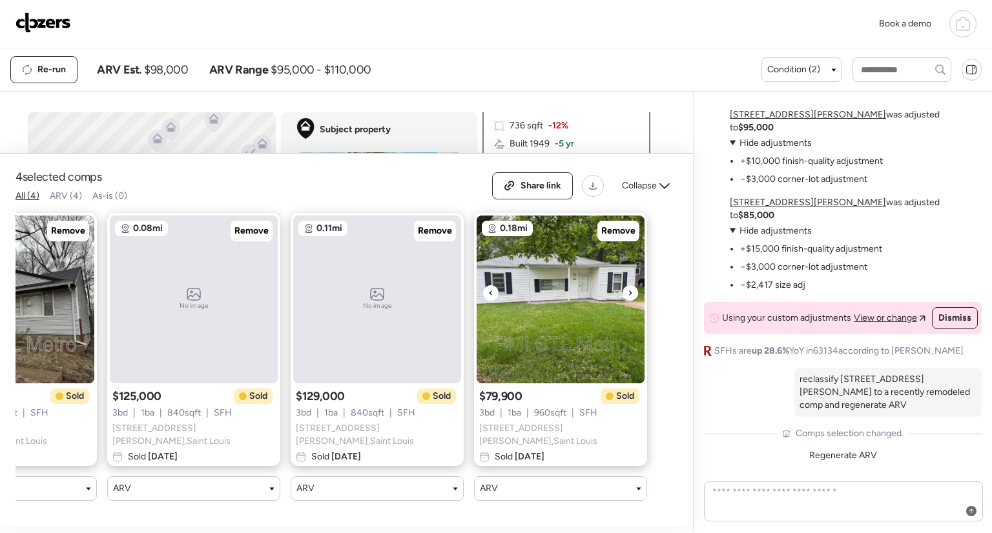
click at [631, 298] on icon at bounding box center [630, 292] width 5 height 15
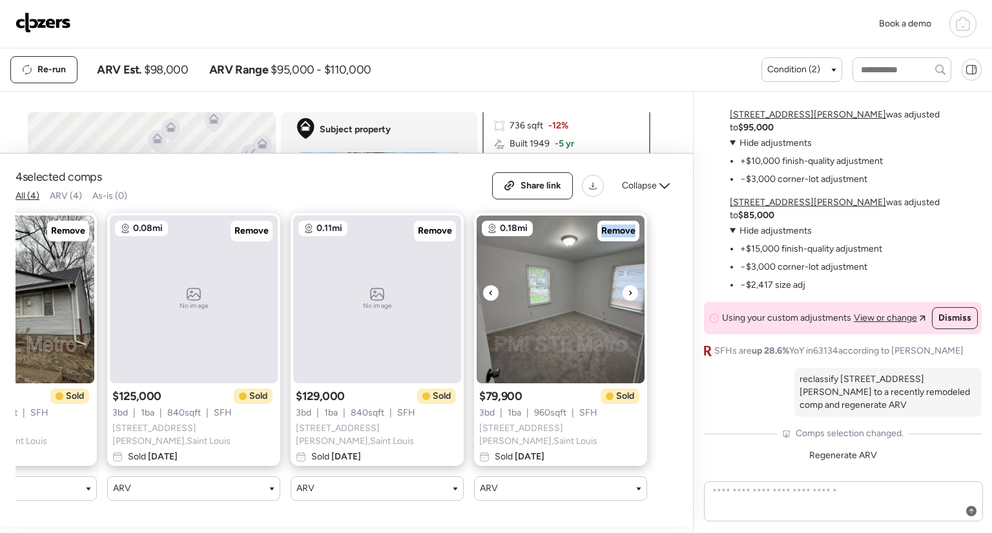
click at [631, 298] on icon at bounding box center [630, 292] width 5 height 15
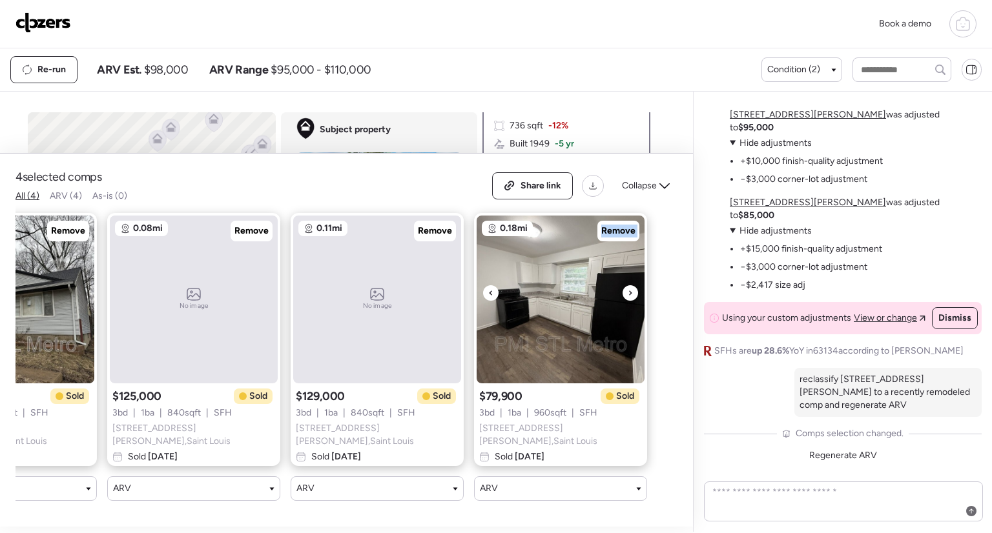
click at [631, 298] on icon at bounding box center [630, 292] width 5 height 15
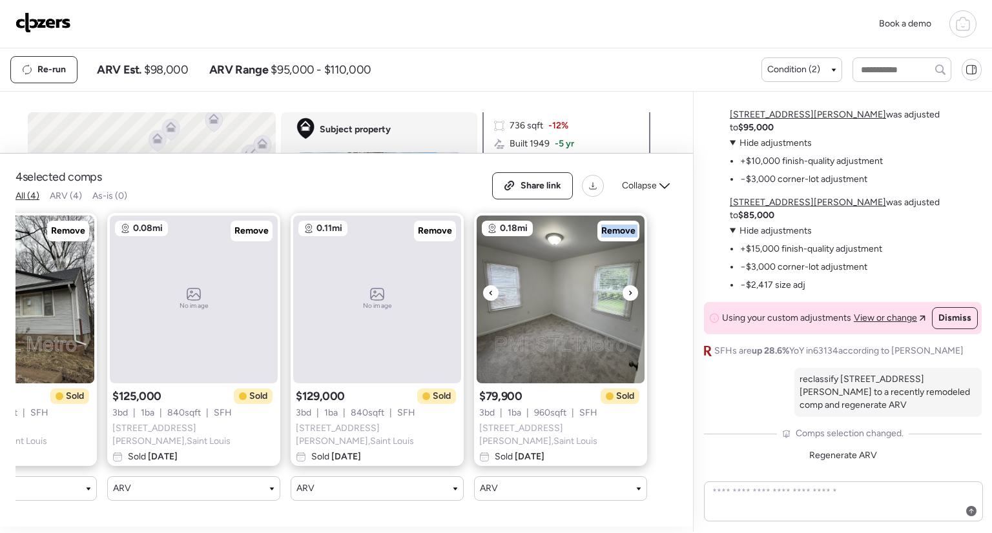
click at [631, 298] on icon at bounding box center [630, 292] width 5 height 15
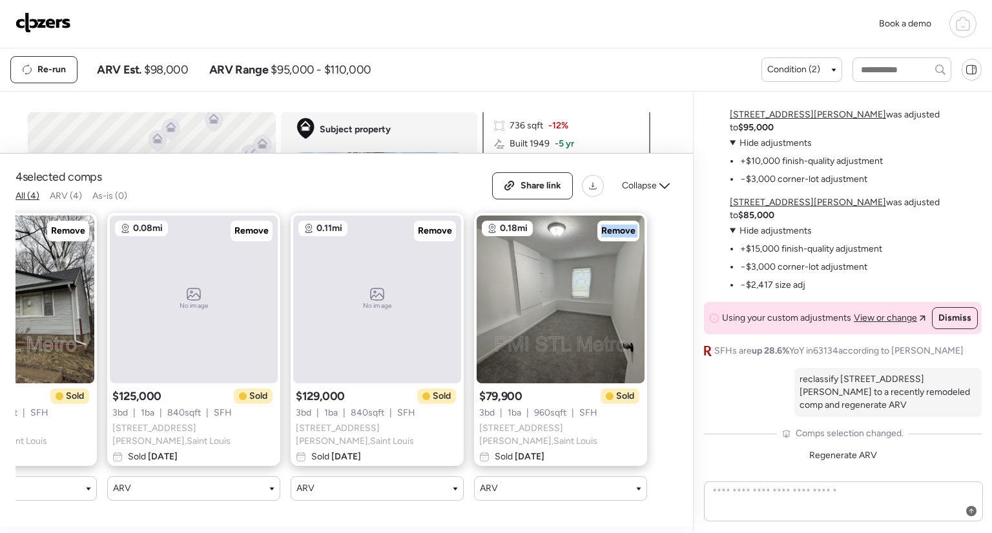
scroll to position [0, 0]
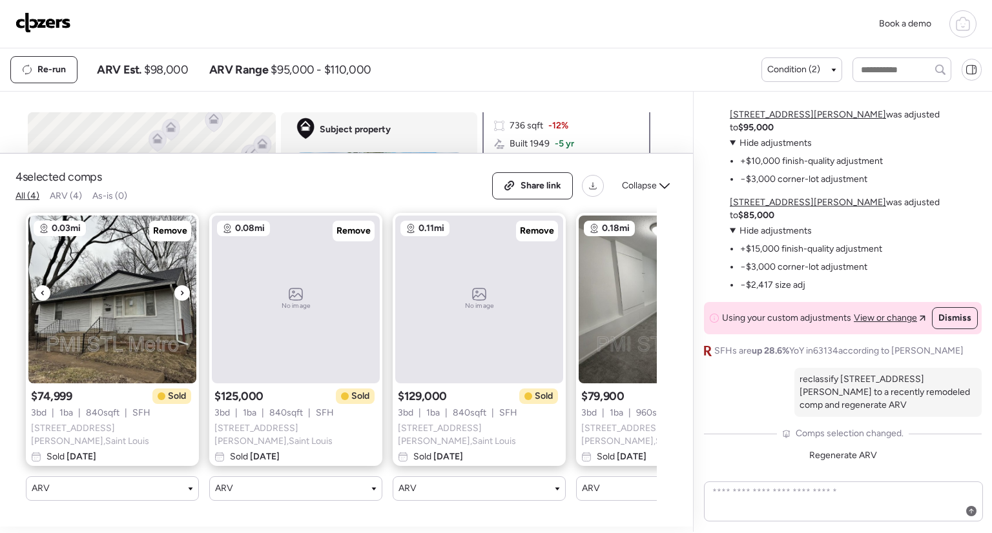
click at [178, 298] on div at bounding box center [181, 292] width 15 height 15
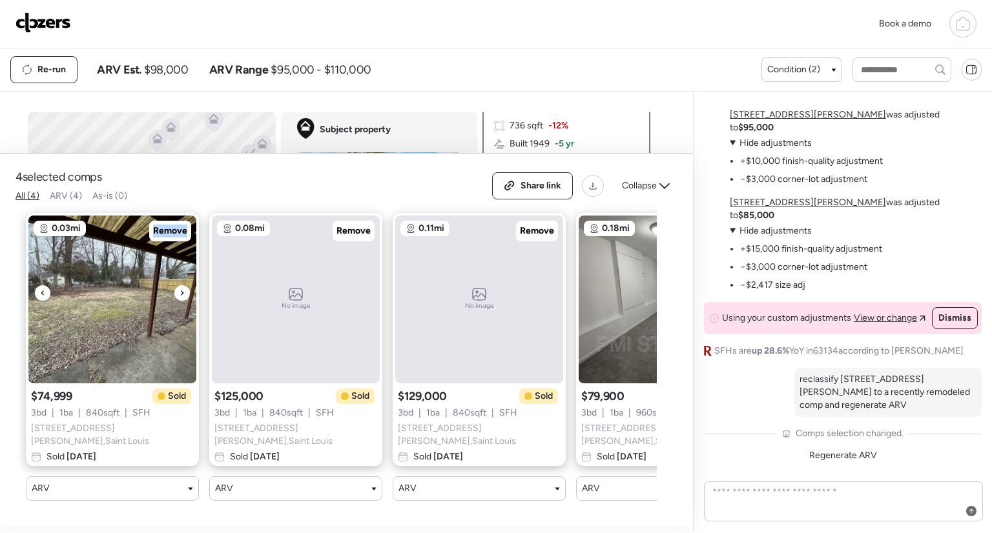
click at [178, 298] on div at bounding box center [181, 292] width 15 height 15
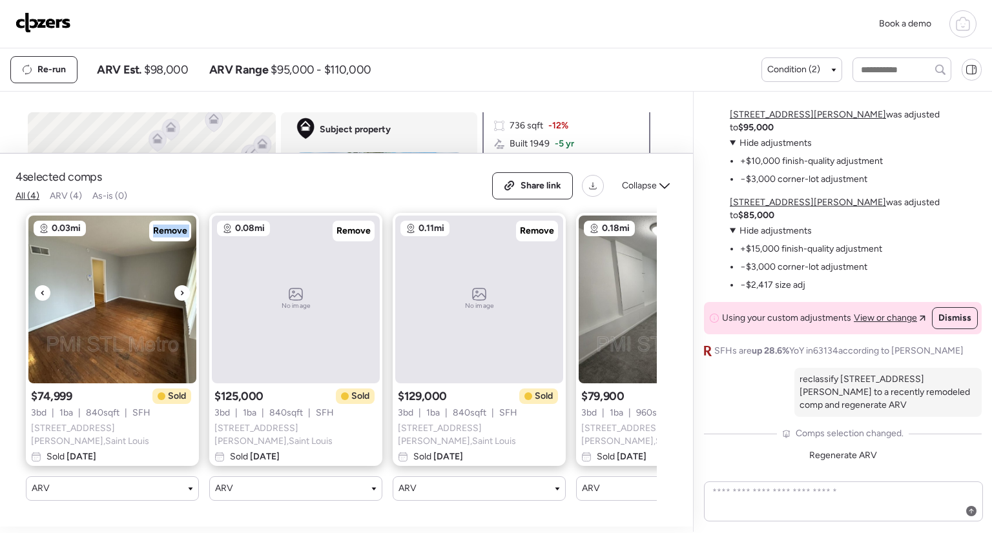
click at [178, 298] on div at bounding box center [181, 292] width 15 height 15
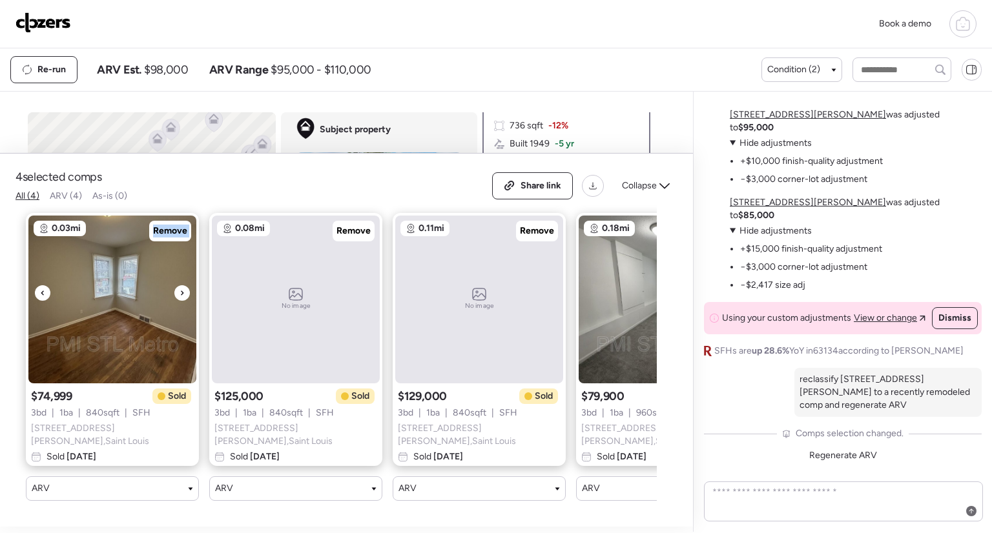
click at [178, 298] on div at bounding box center [181, 292] width 15 height 15
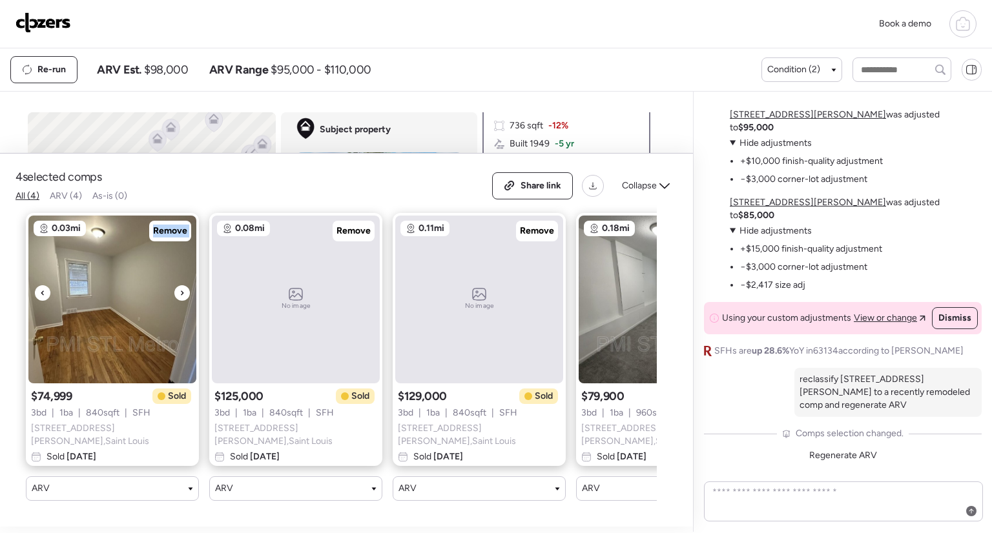
click at [178, 298] on div at bounding box center [181, 292] width 15 height 15
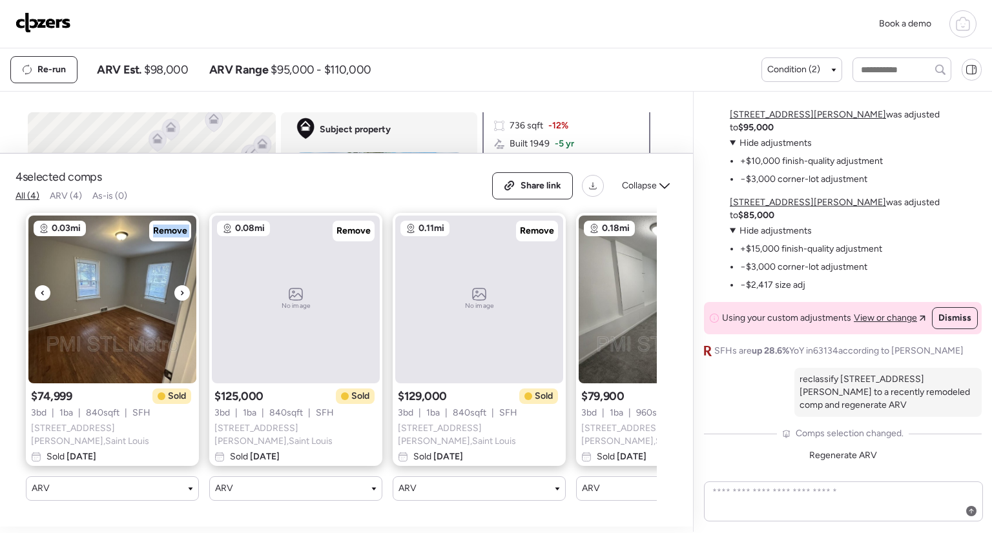
click at [178, 298] on div at bounding box center [181, 292] width 15 height 15
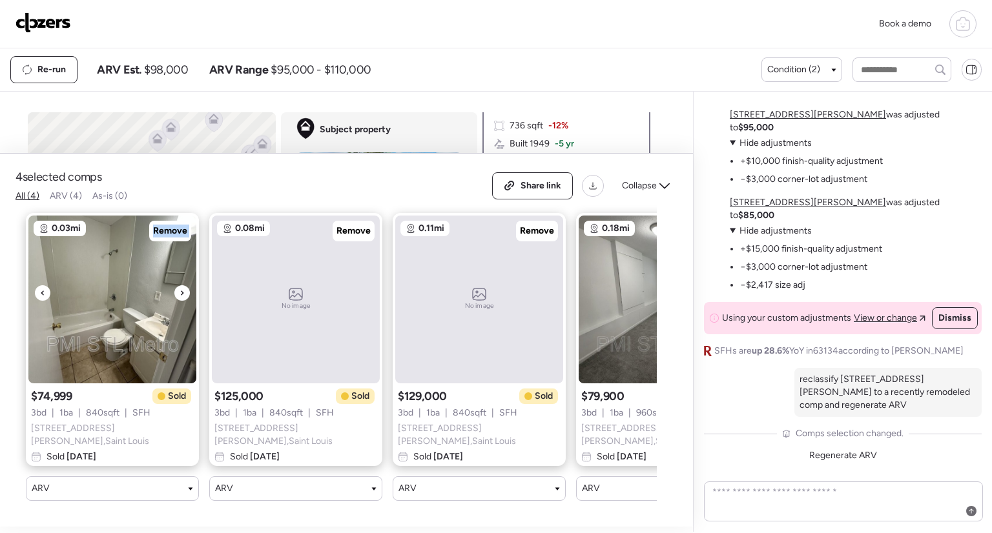
click at [178, 298] on div at bounding box center [181, 292] width 15 height 15
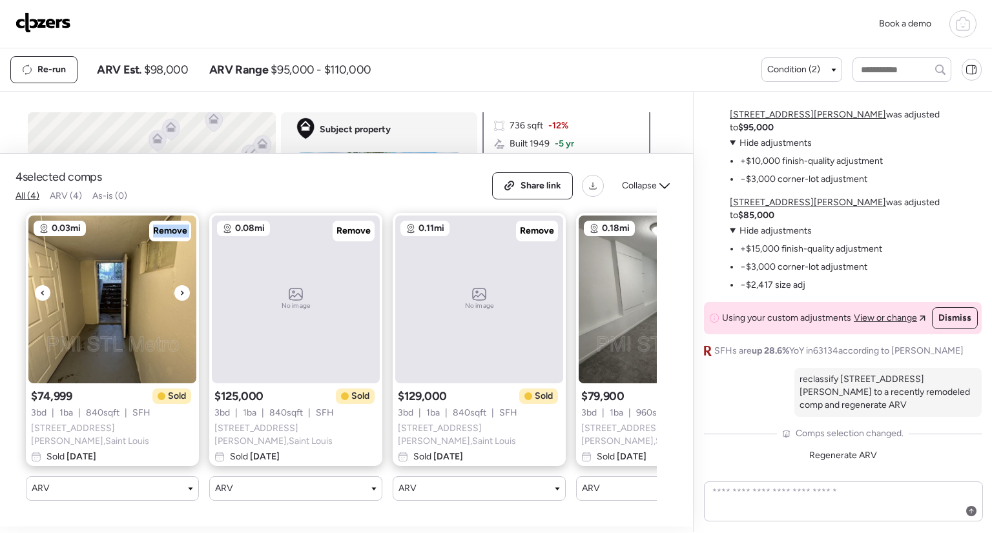
click at [178, 298] on div at bounding box center [181, 292] width 15 height 15
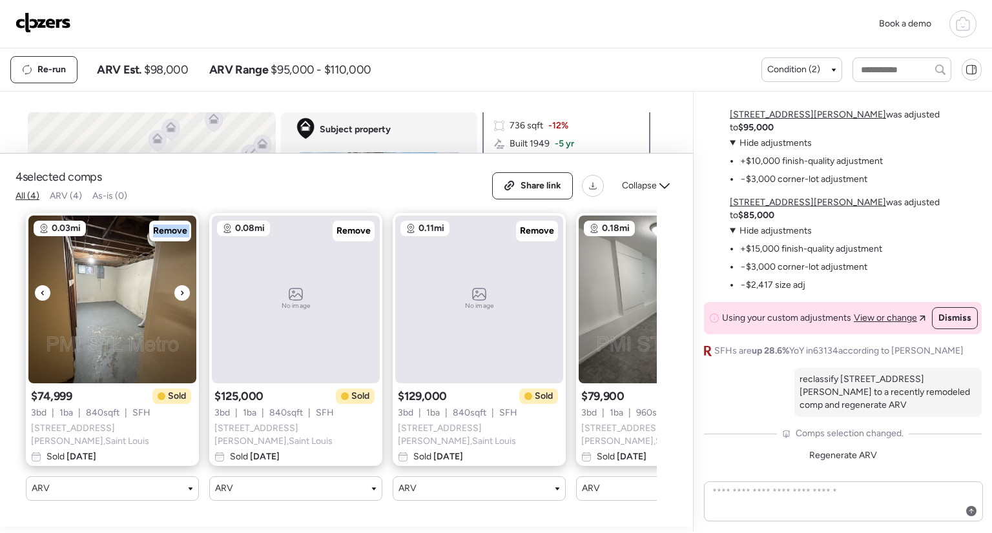
click at [178, 298] on div at bounding box center [181, 292] width 15 height 15
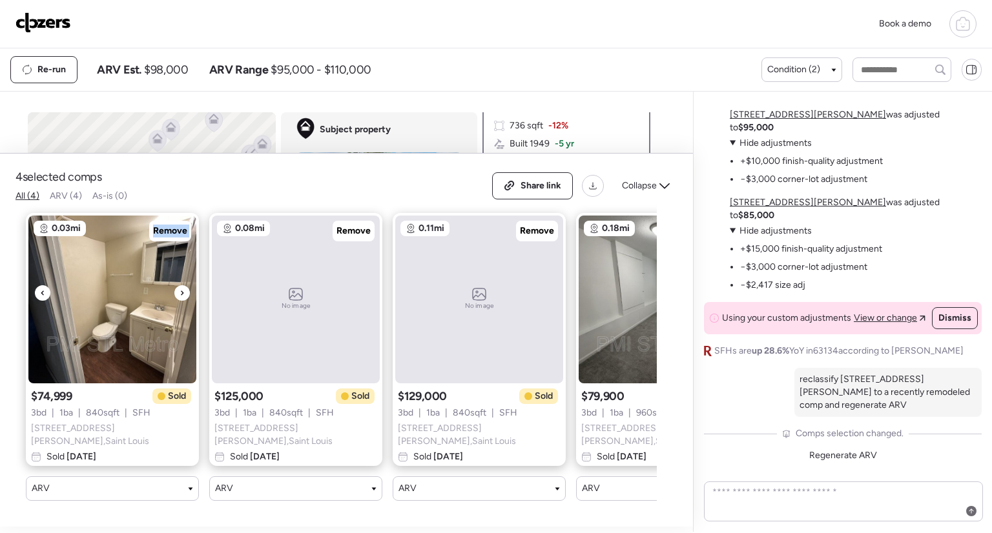
click at [178, 298] on div at bounding box center [181, 292] width 15 height 15
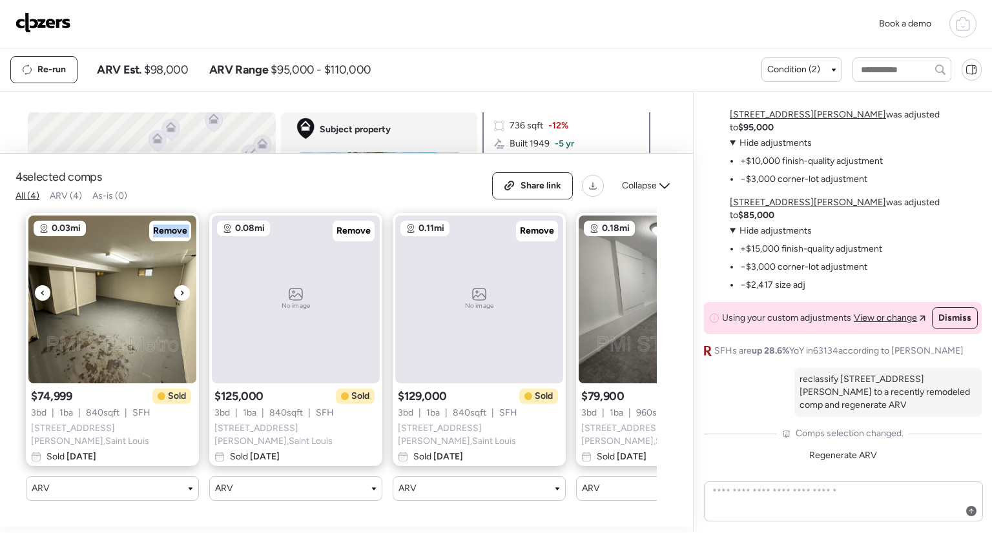
click at [178, 298] on div at bounding box center [181, 292] width 15 height 15
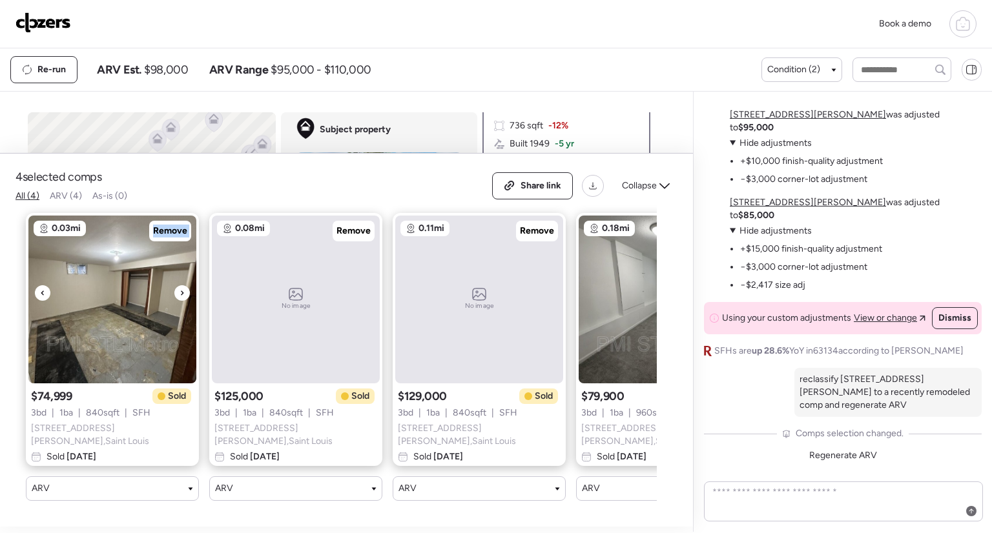
click at [178, 298] on div at bounding box center [181, 292] width 15 height 15
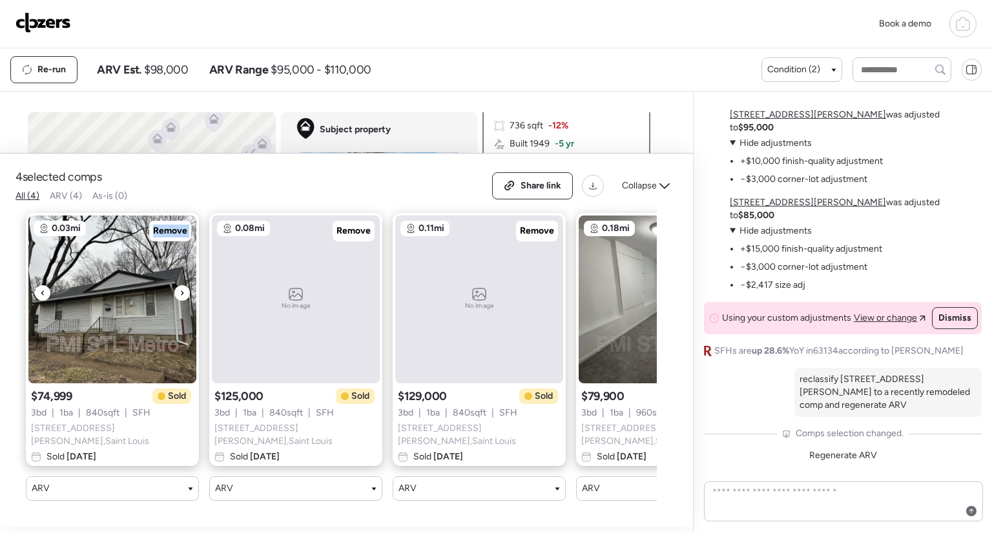
click at [178, 298] on div at bounding box center [181, 292] width 15 height 15
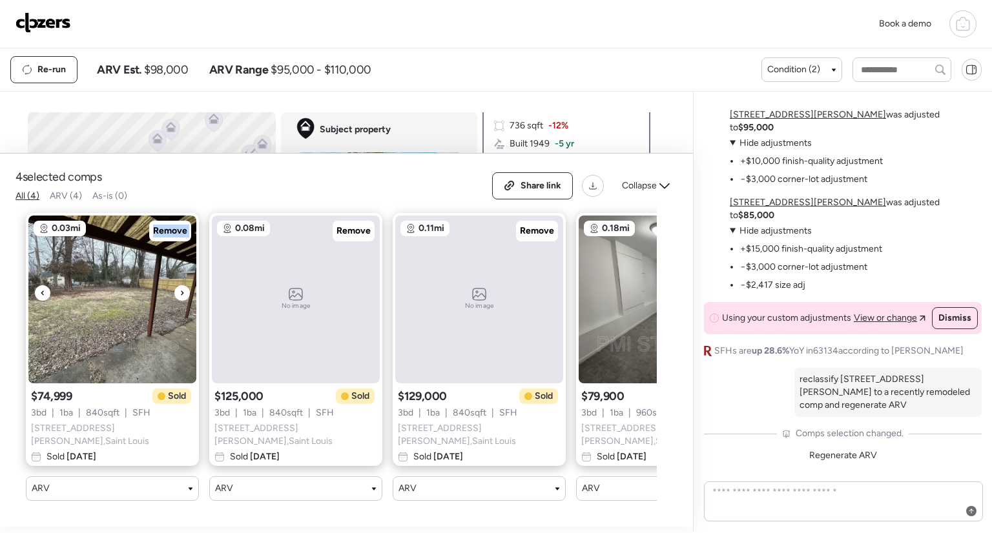
click at [178, 298] on div at bounding box center [181, 292] width 15 height 15
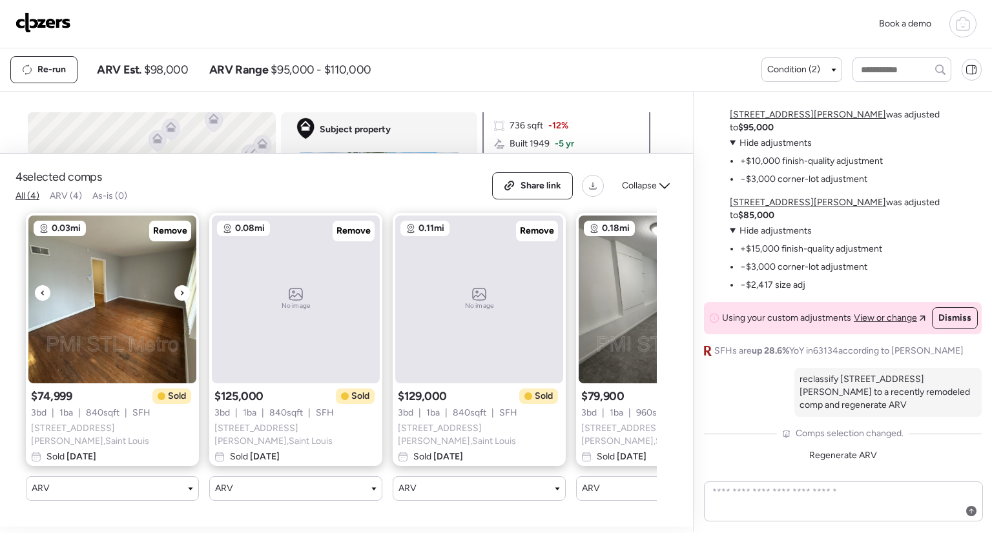
click at [178, 298] on div at bounding box center [181, 292] width 15 height 15
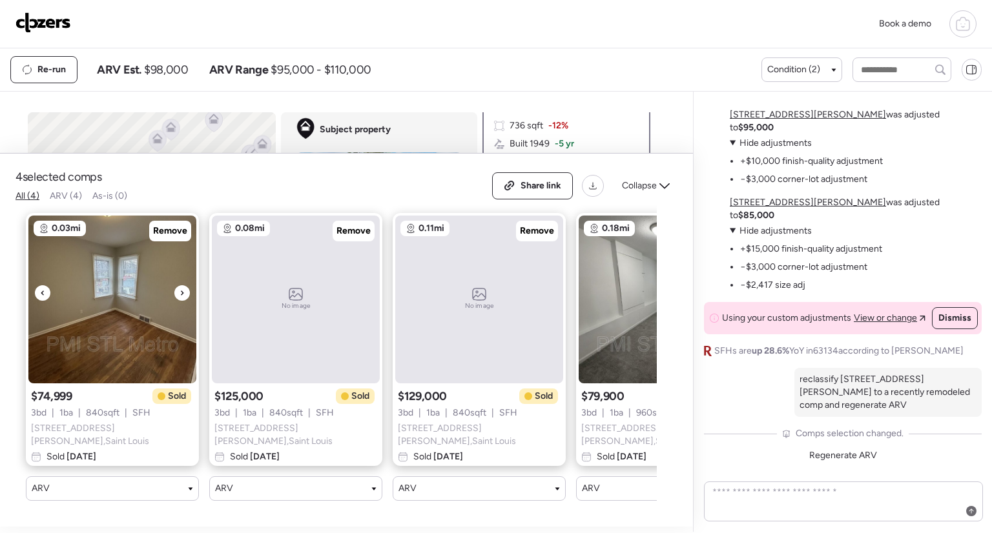
click at [178, 298] on div at bounding box center [181, 292] width 15 height 15
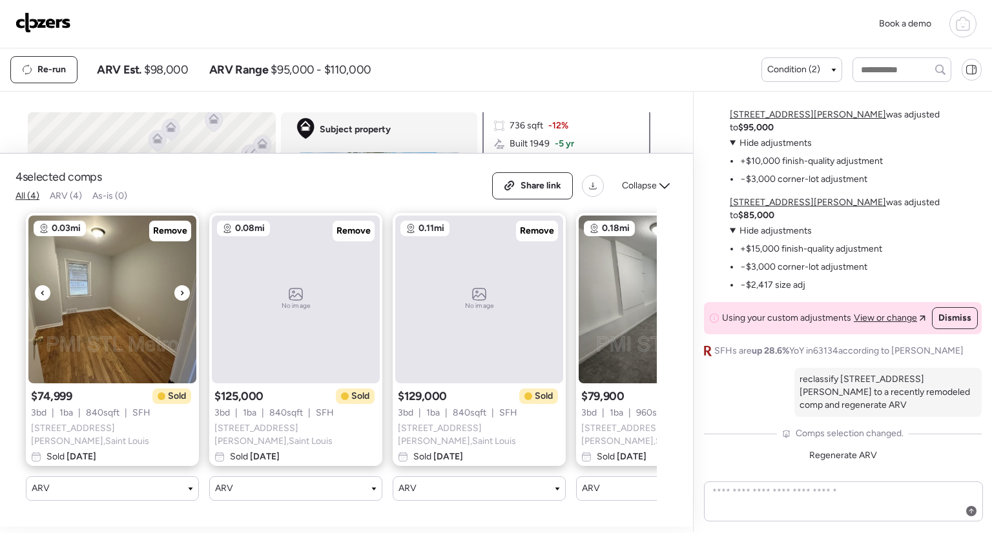
click at [178, 298] on div at bounding box center [181, 292] width 15 height 15
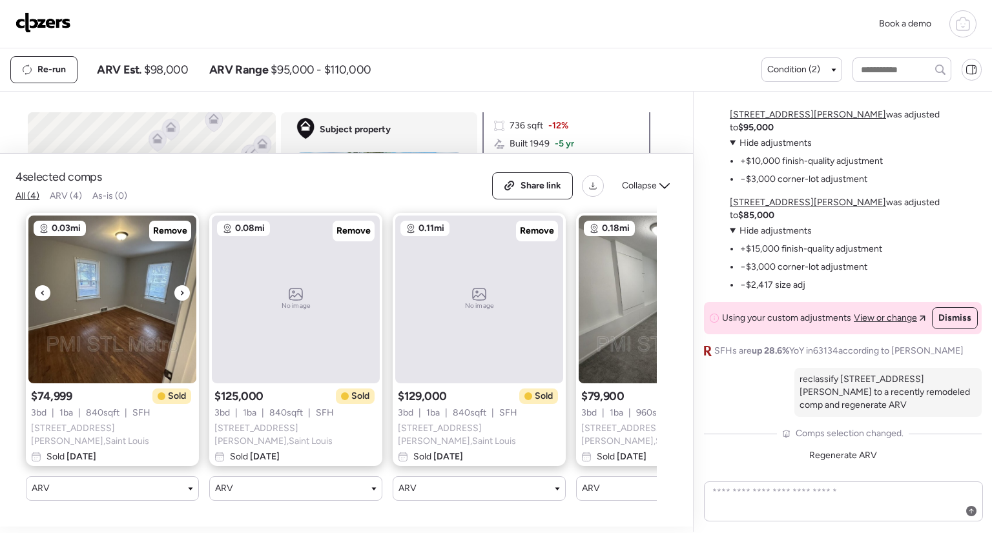
click at [178, 298] on div at bounding box center [181, 292] width 15 height 15
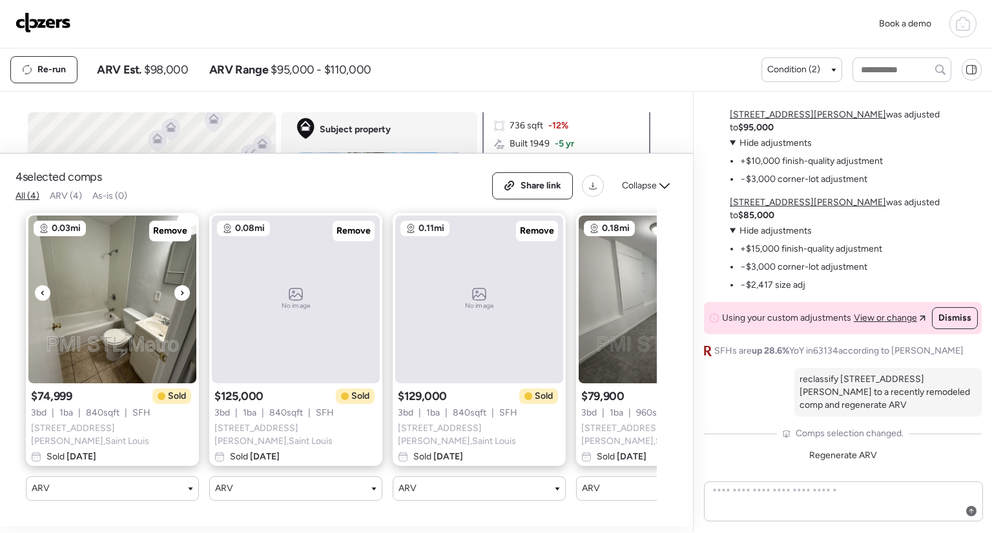
click at [178, 298] on div at bounding box center [181, 292] width 15 height 15
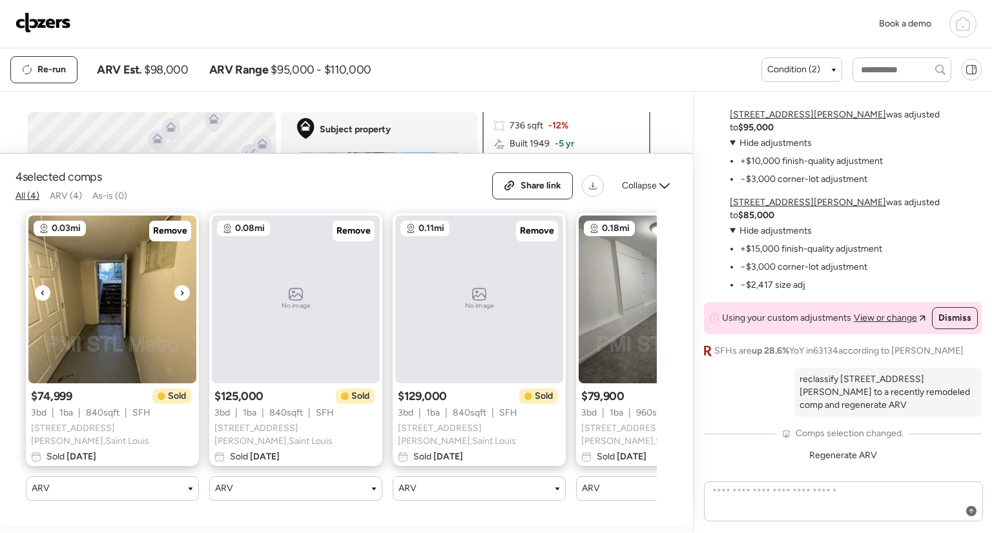
click at [178, 298] on div at bounding box center [181, 292] width 15 height 15
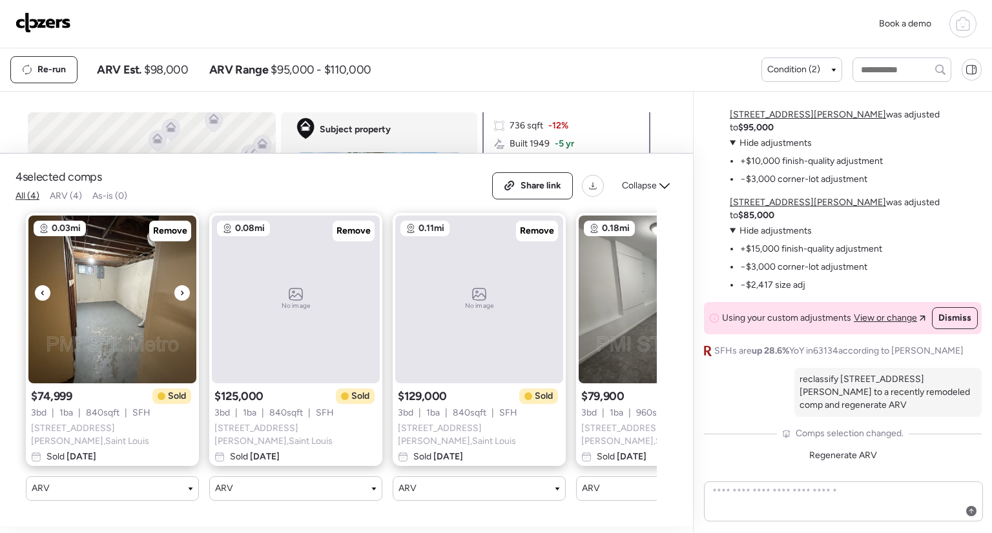
click at [94, 296] on img at bounding box center [112, 300] width 168 height 168
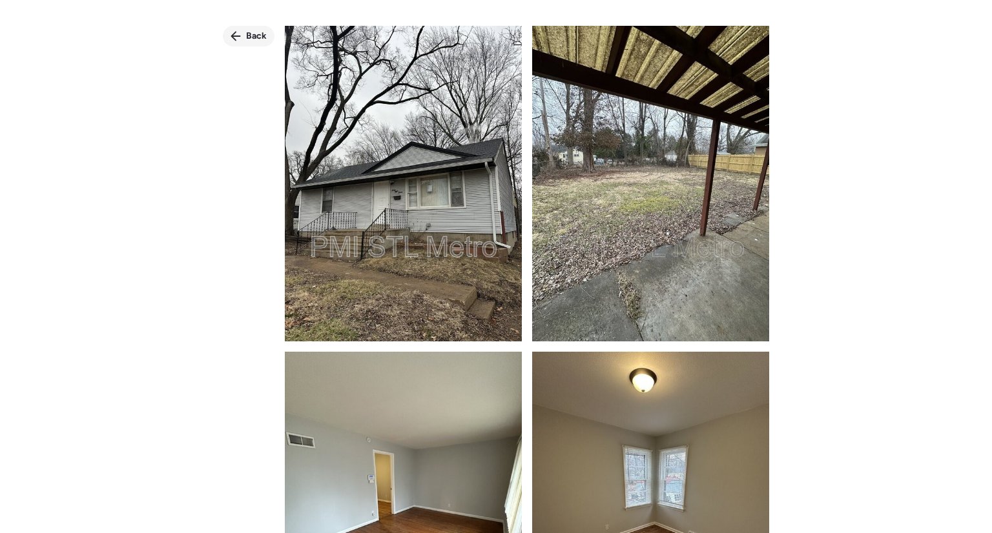
click at [244, 26] on div "Back" at bounding box center [249, 36] width 52 height 21
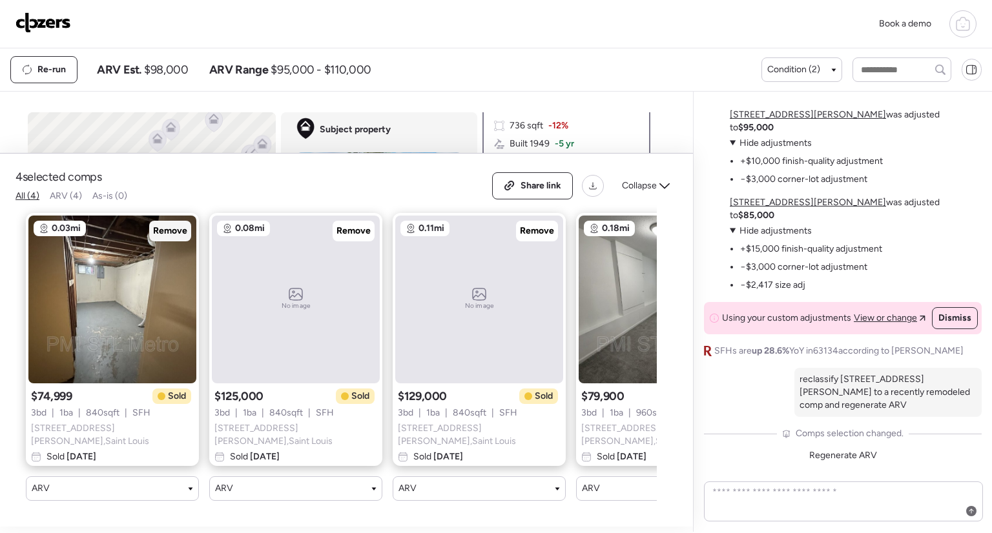
click at [180, 234] on span "Remove" at bounding box center [170, 231] width 34 height 13
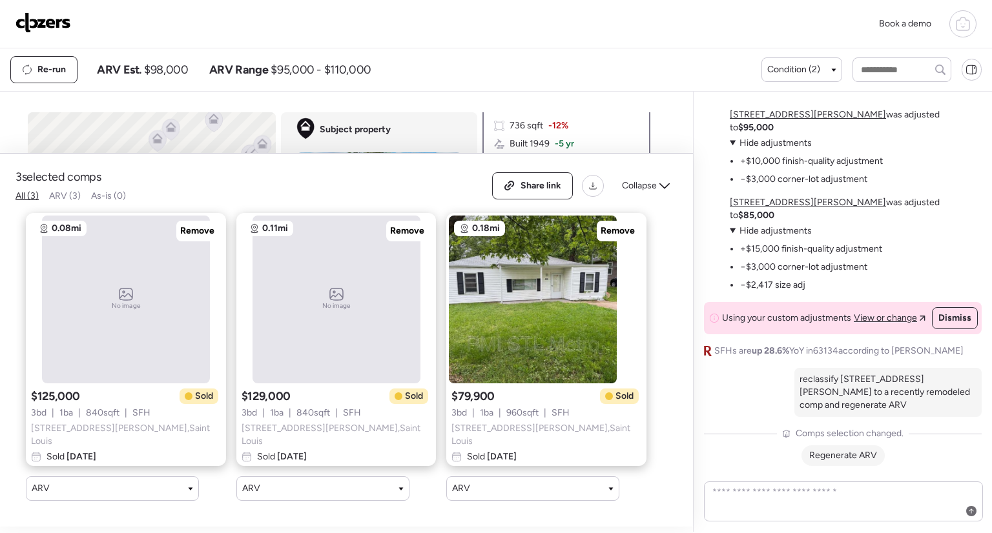
click at [845, 460] on div "Regenerate ARV" at bounding box center [842, 456] width 83 height 21
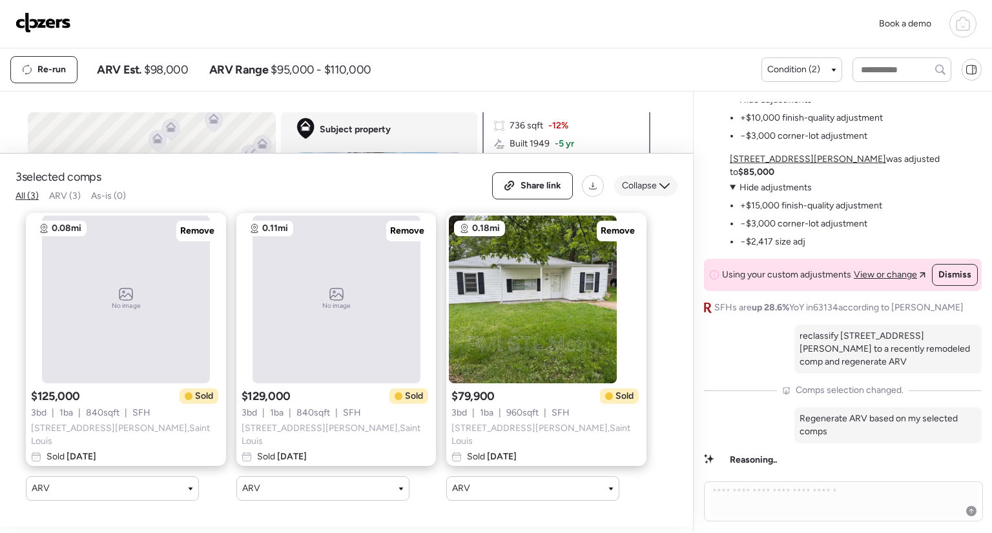
click at [639, 183] on span "Collapse" at bounding box center [639, 186] width 35 height 13
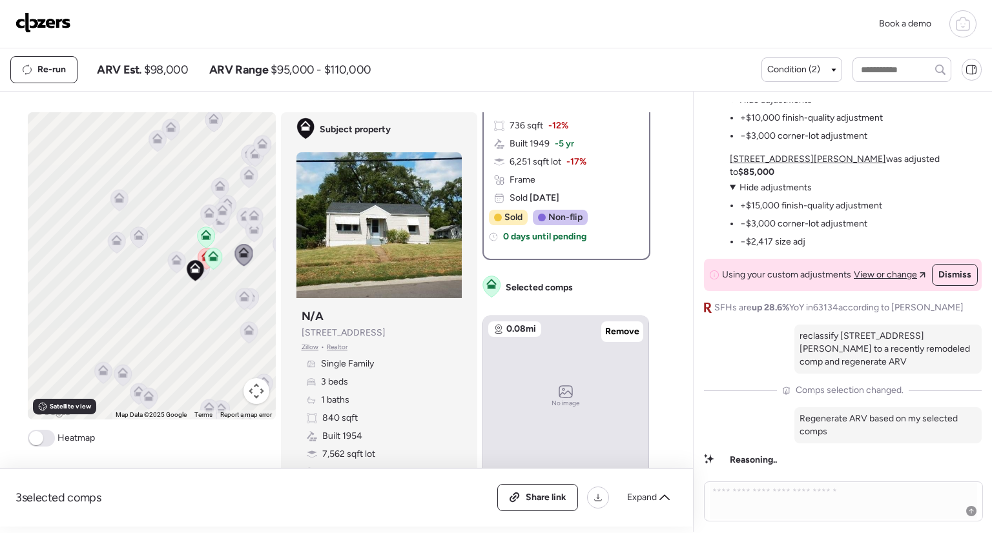
click at [796, 385] on span "Comps selection changed." at bounding box center [850, 390] width 108 height 13
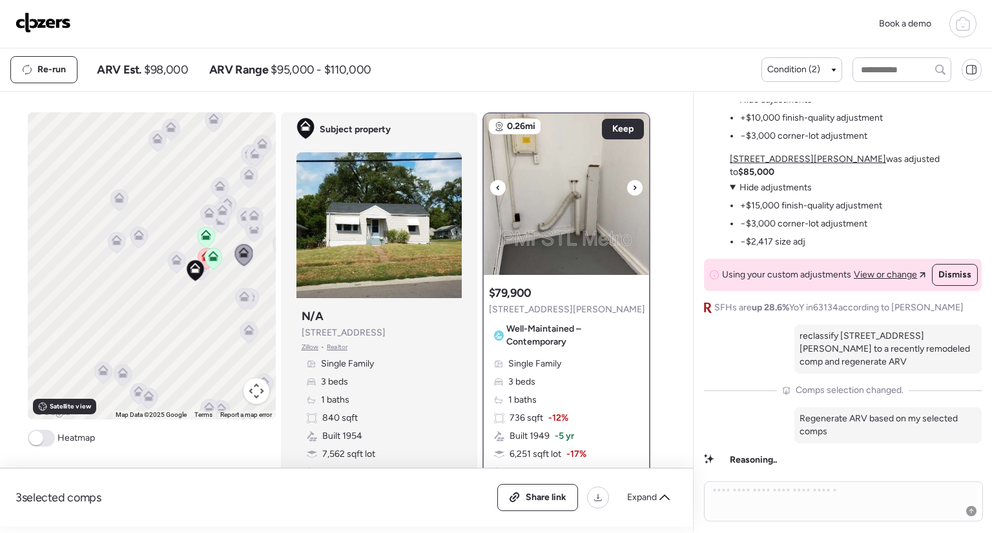
click at [632, 188] on icon at bounding box center [634, 187] width 5 height 15
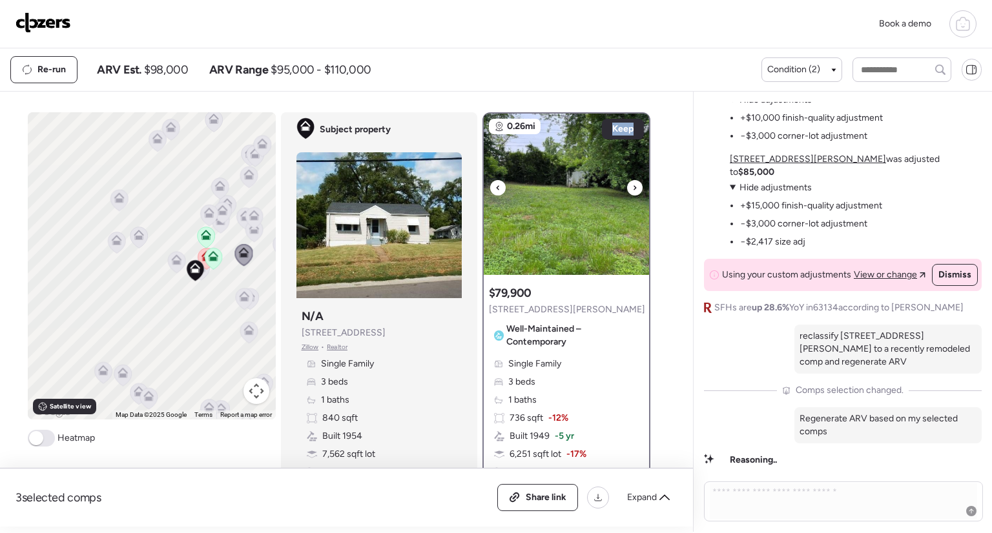
click at [632, 188] on icon at bounding box center [634, 187] width 5 height 15
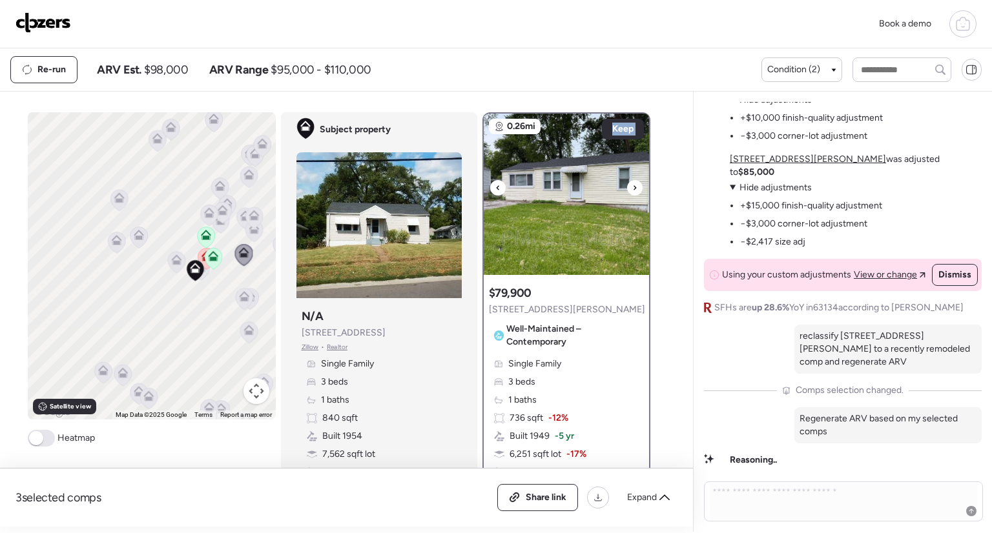
click at [632, 188] on icon at bounding box center [634, 187] width 5 height 15
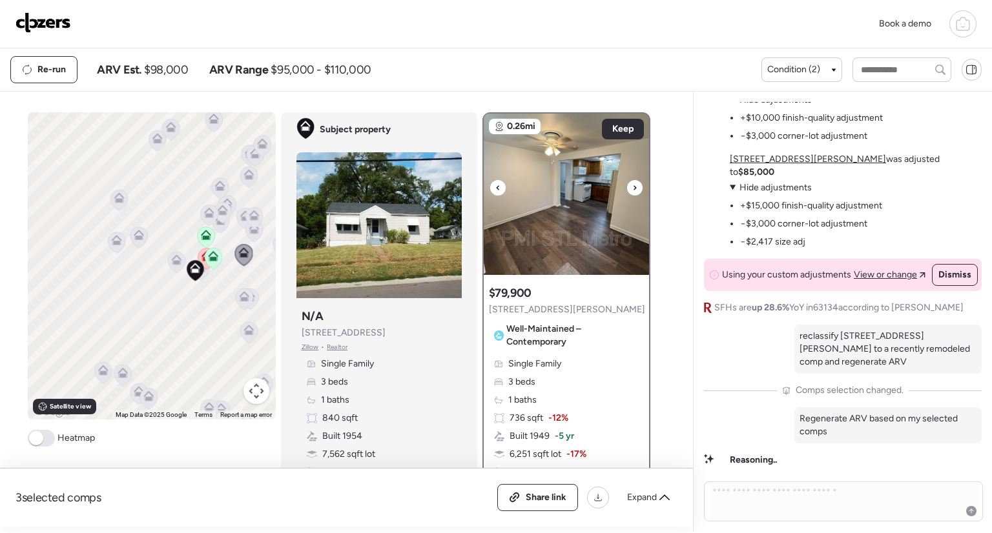
click at [632, 188] on icon at bounding box center [634, 187] width 5 height 15
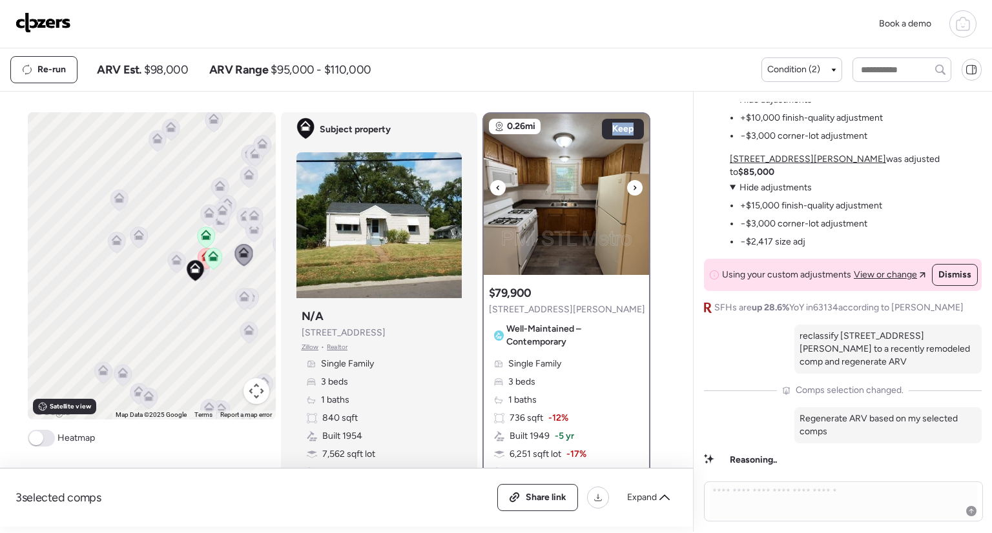
click at [632, 188] on icon at bounding box center [634, 187] width 5 height 15
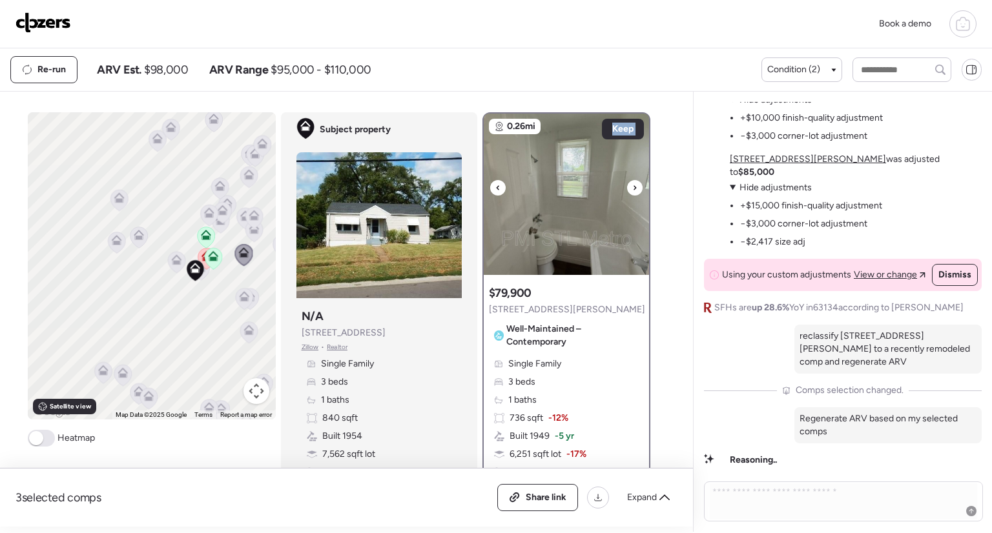
click at [632, 188] on icon at bounding box center [634, 187] width 5 height 15
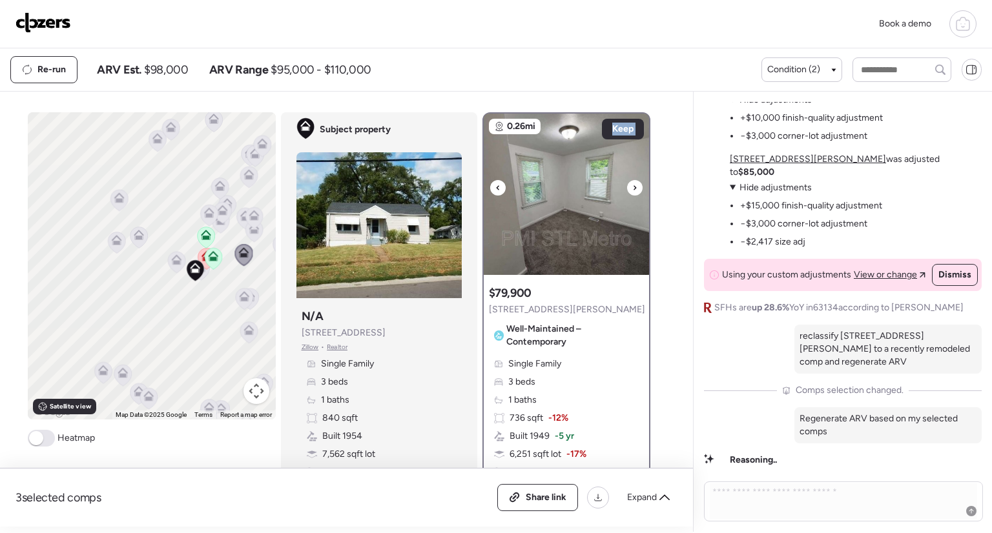
click at [632, 188] on icon at bounding box center [634, 187] width 5 height 15
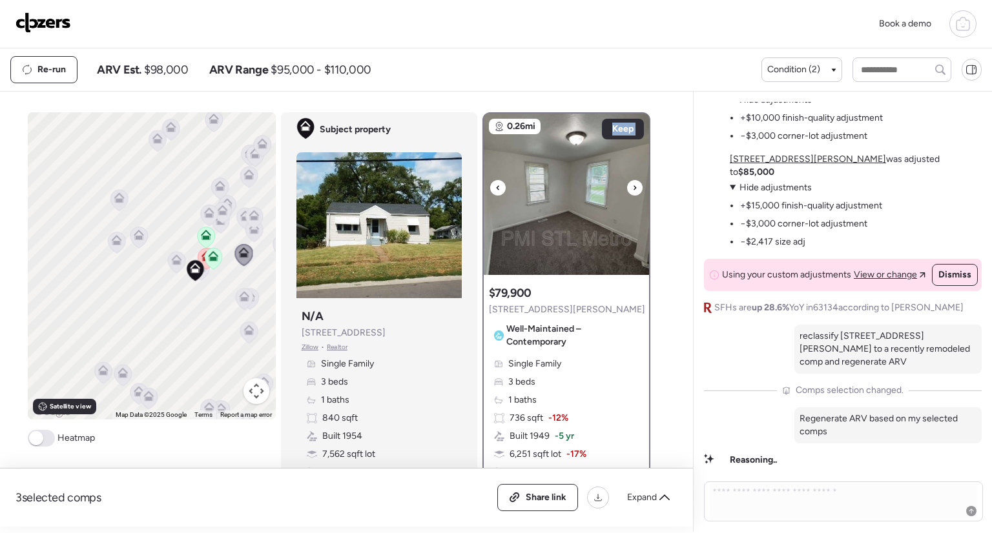
click at [632, 188] on icon at bounding box center [634, 187] width 5 height 15
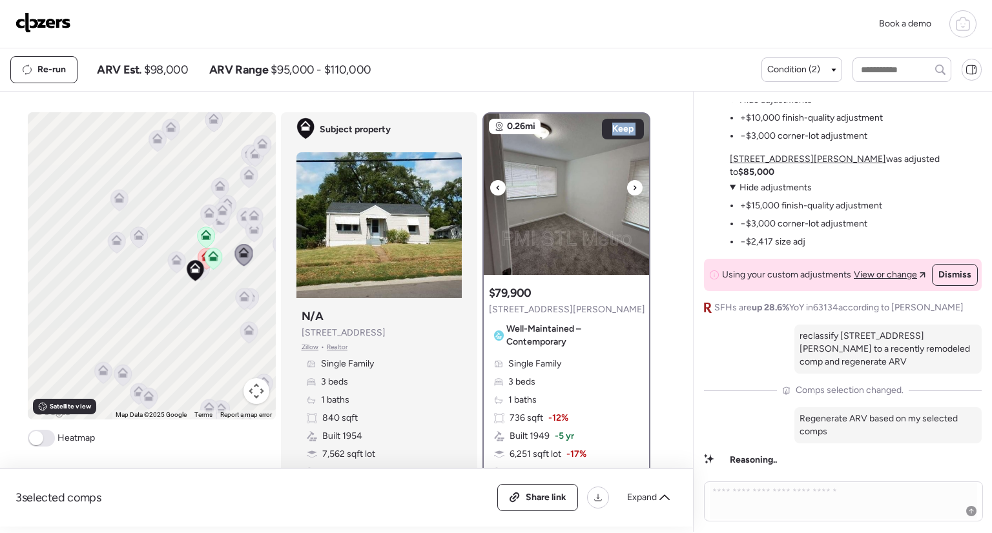
click at [632, 188] on icon at bounding box center [634, 187] width 5 height 15
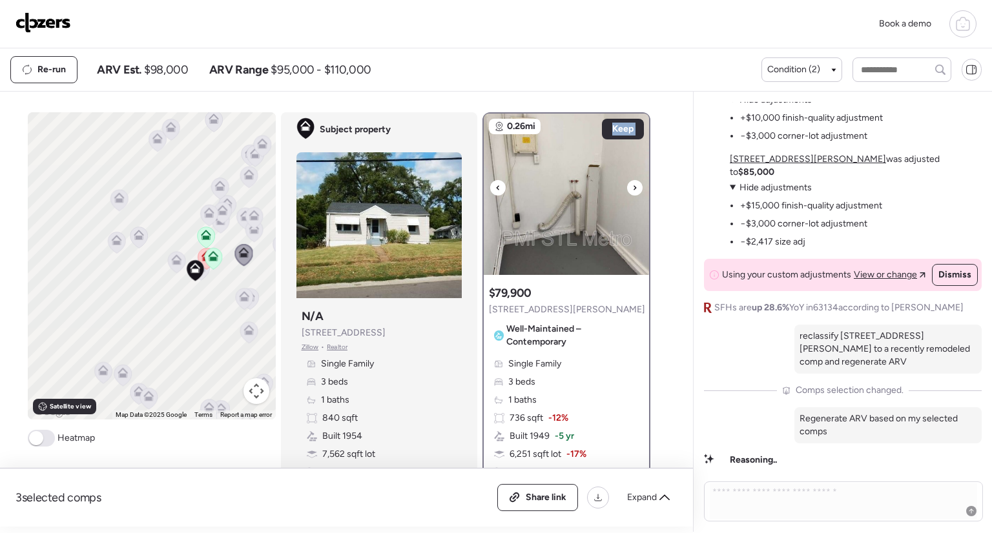
click at [632, 188] on icon at bounding box center [634, 187] width 5 height 15
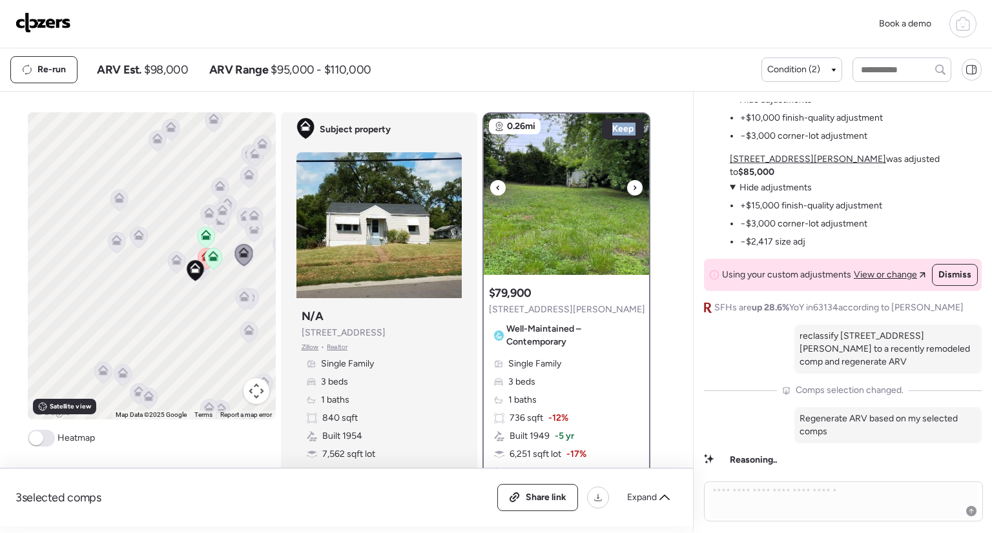
click at [632, 188] on icon at bounding box center [634, 187] width 5 height 15
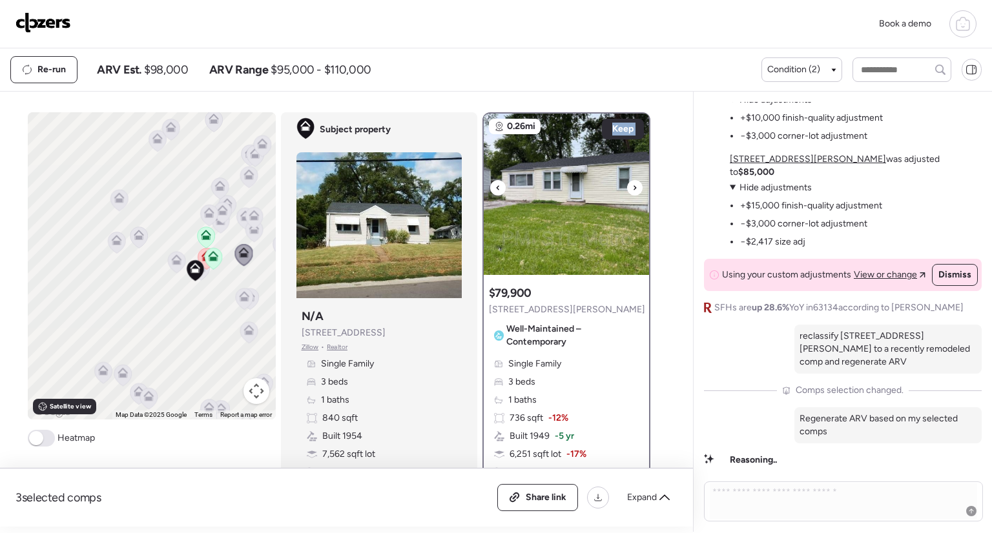
click at [632, 188] on icon at bounding box center [634, 187] width 5 height 15
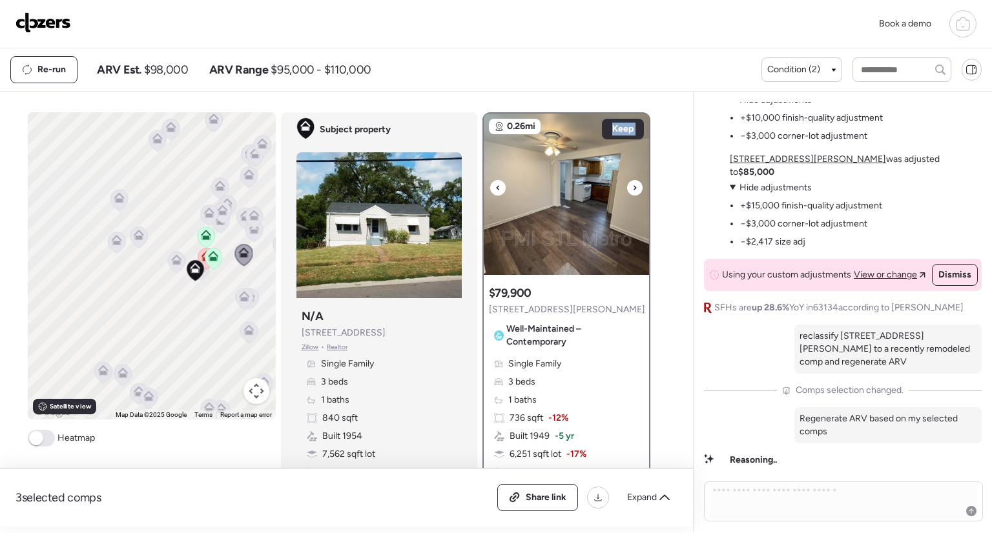
click at [632, 188] on icon at bounding box center [634, 187] width 5 height 15
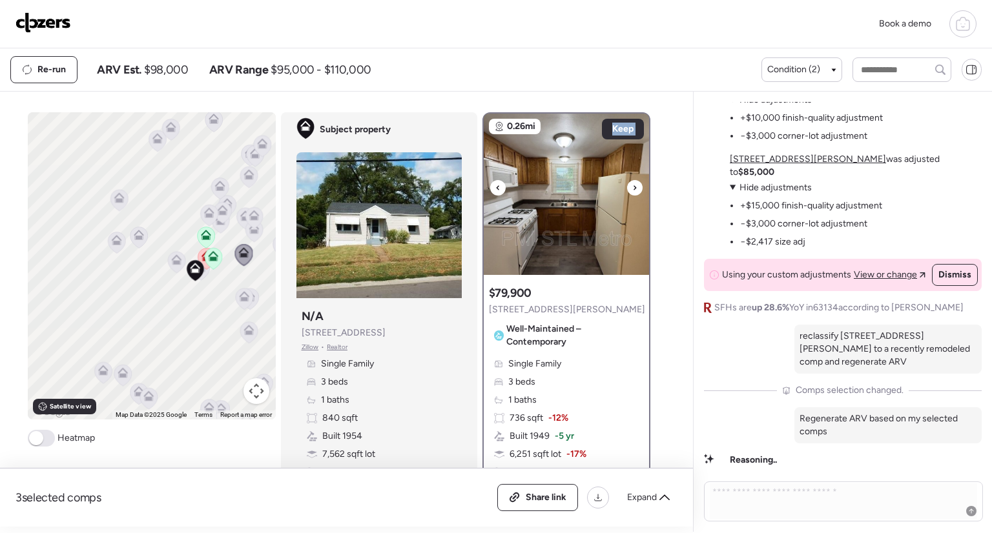
click at [632, 188] on icon at bounding box center [634, 187] width 5 height 15
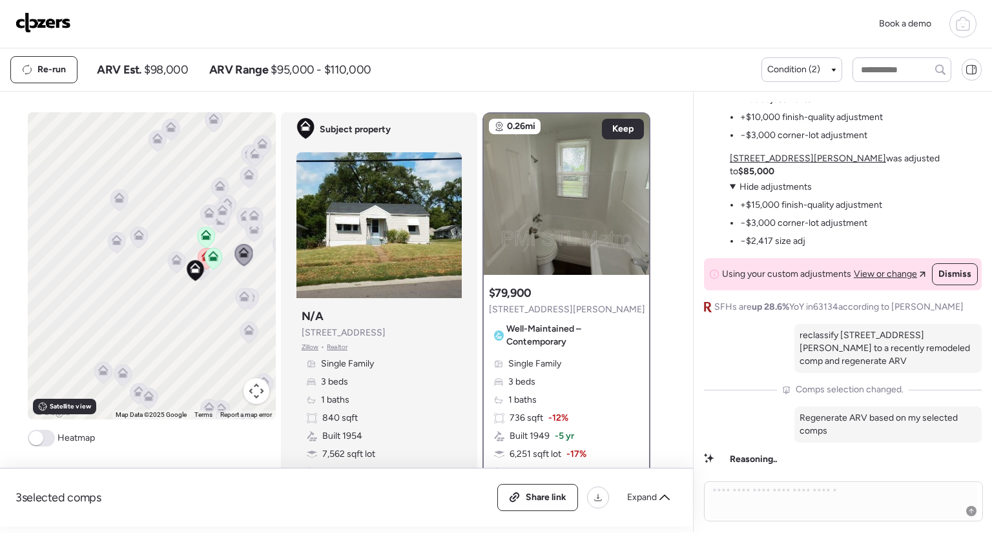
click at [734, 66] on div "Re-run ARV Est. $98,000 ARV Range $95,000 - $110,000" at bounding box center [385, 69] width 751 height 27
click at [883, 1] on div "Book a demo" at bounding box center [496, 24] width 992 height 48
click at [537, 497] on span "Share link" at bounding box center [546, 497] width 41 height 13
